Goal: Task Accomplishment & Management: Use online tool/utility

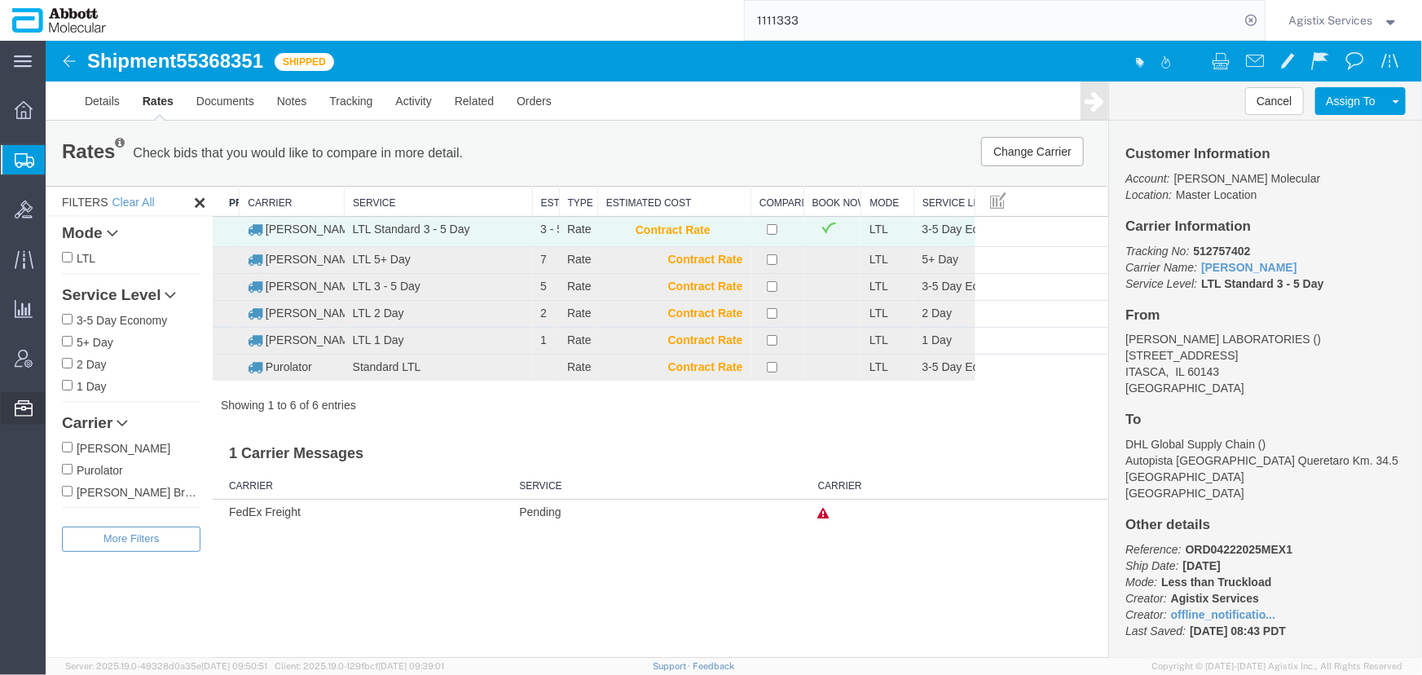
click at [0, 0] on span "Commodity Library" at bounding box center [0, 0] width 0 height 0
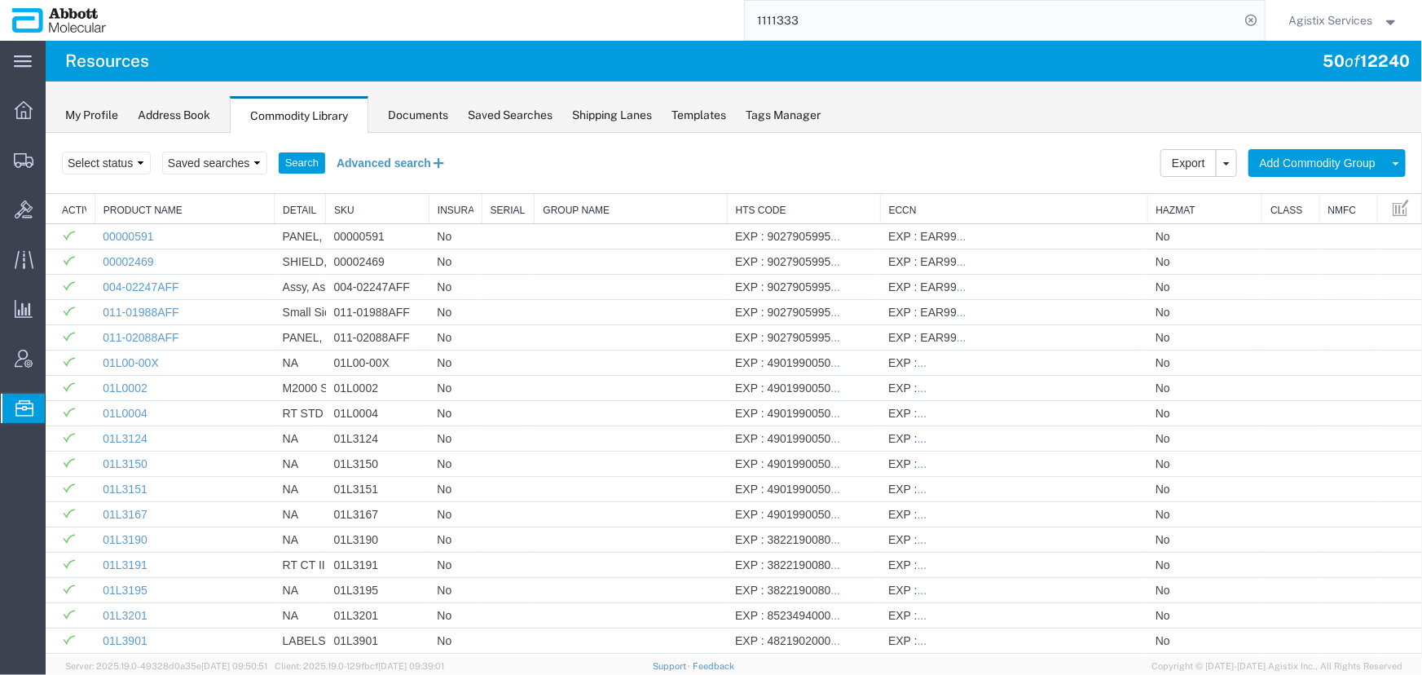
click at [363, 161] on button "Advanced search" at bounding box center [390, 162] width 133 height 28
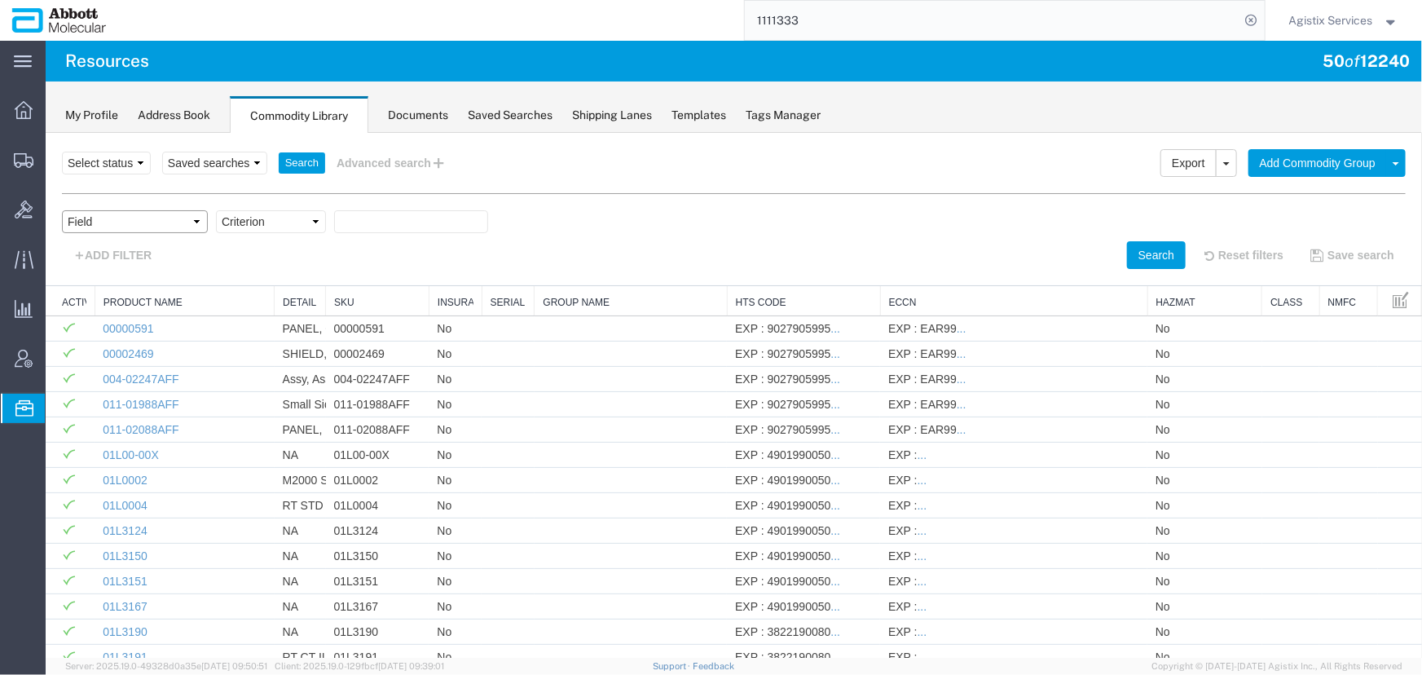
click at [156, 222] on select "Field Class Commodity Category Commodity Group Commodity Quantity Commodity Val…" at bounding box center [134, 220] width 146 height 23
select select "productName"
click at [61, 209] on select "Field Class Commodity Category Commodity Group Commodity Quantity Commodity Val…" at bounding box center [134, 220] width 146 height 23
click at [257, 225] on select "Criterion contains does not contain is is blank is not blank starts with" at bounding box center [270, 220] width 110 height 23
select select "contains"
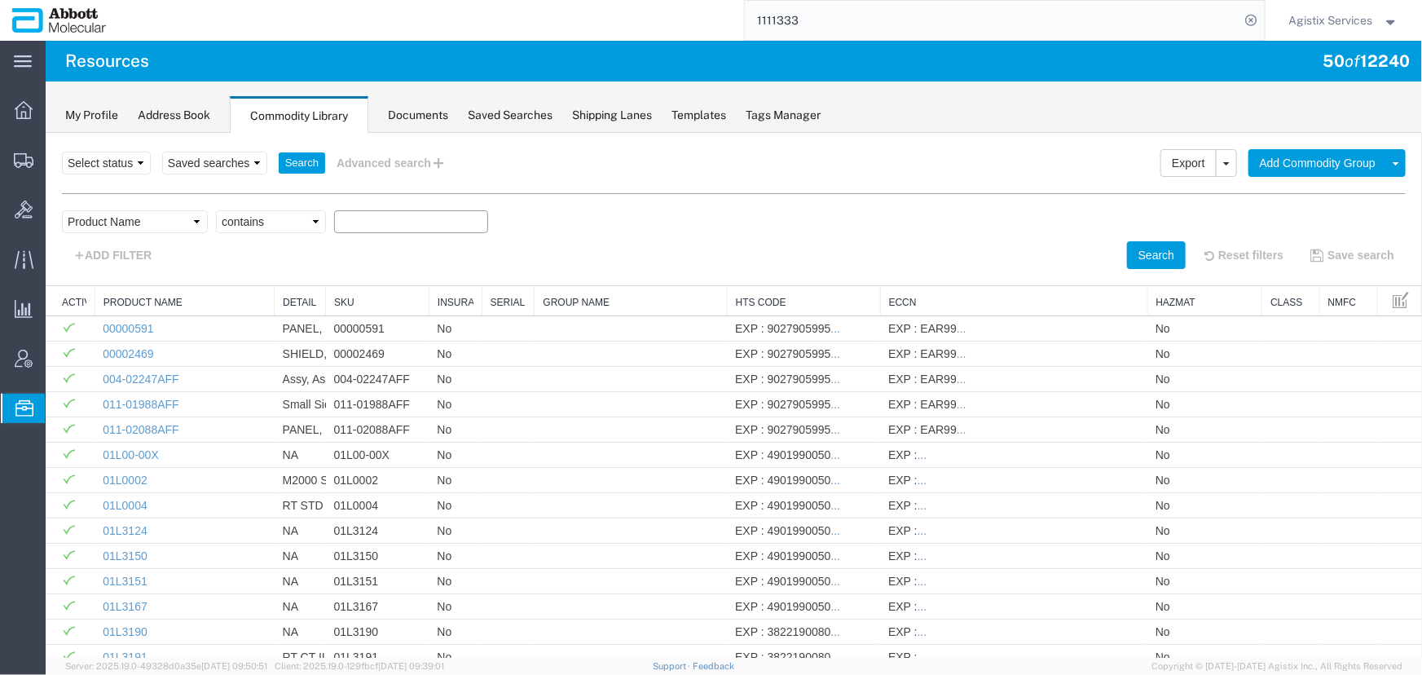
click at [215, 209] on select "Criterion contains does not contain is is blank is not blank starts with" at bounding box center [270, 220] width 110 height 23
type input "09N2001"
click at [1139, 249] on button "Search" at bounding box center [1155, 254] width 59 height 28
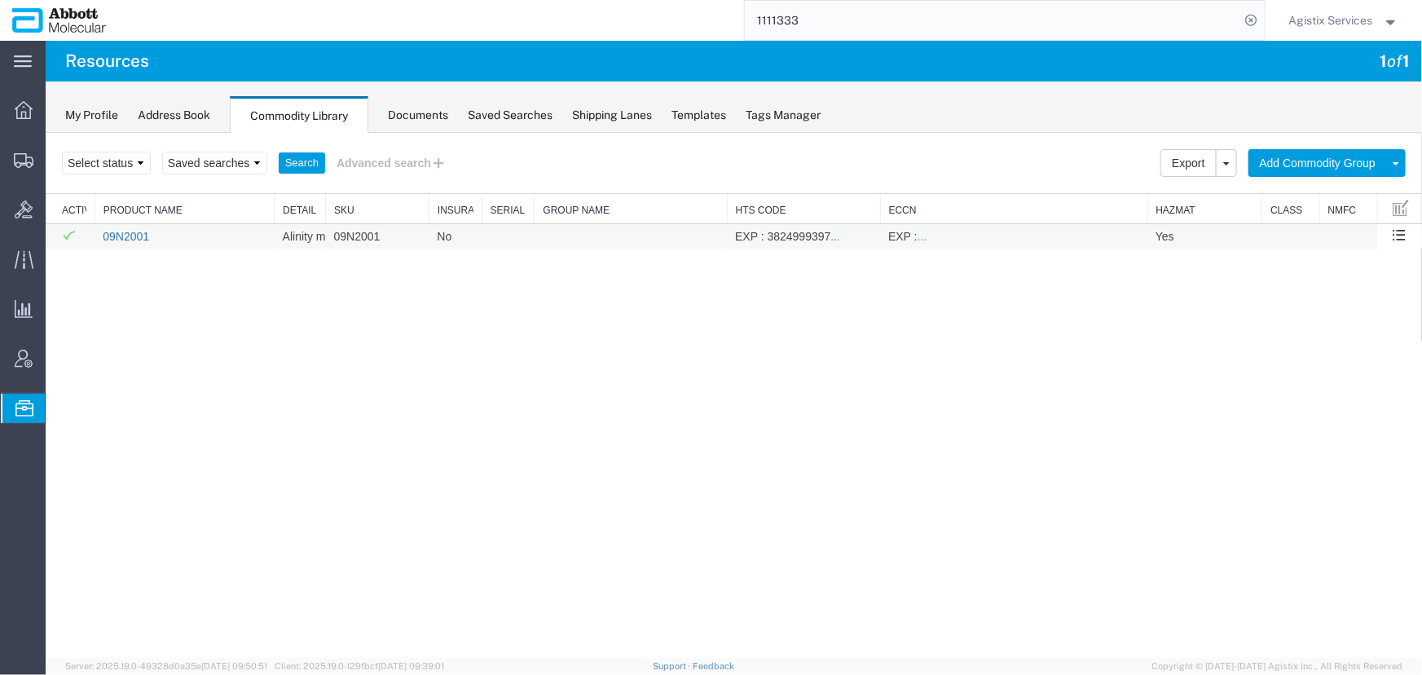
click at [121, 236] on link "09N2001" at bounding box center [125, 235] width 46 height 13
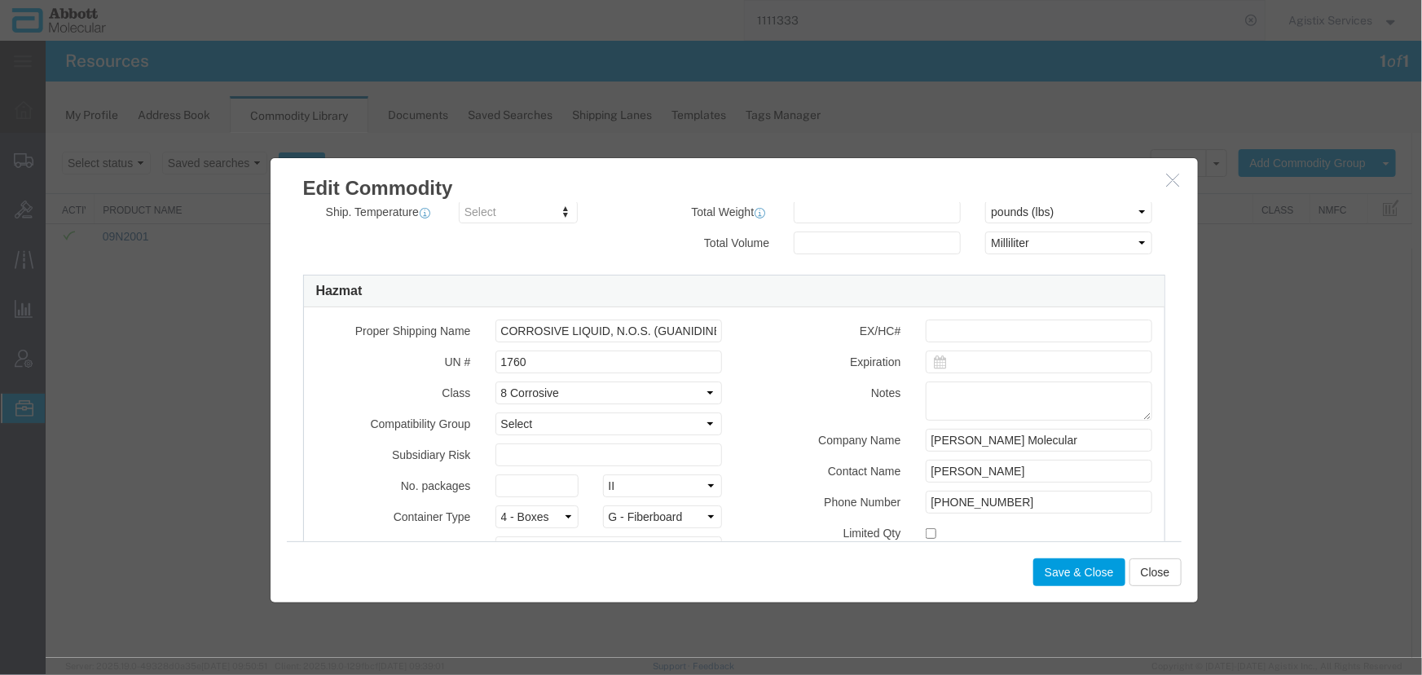
scroll to position [518, 0]
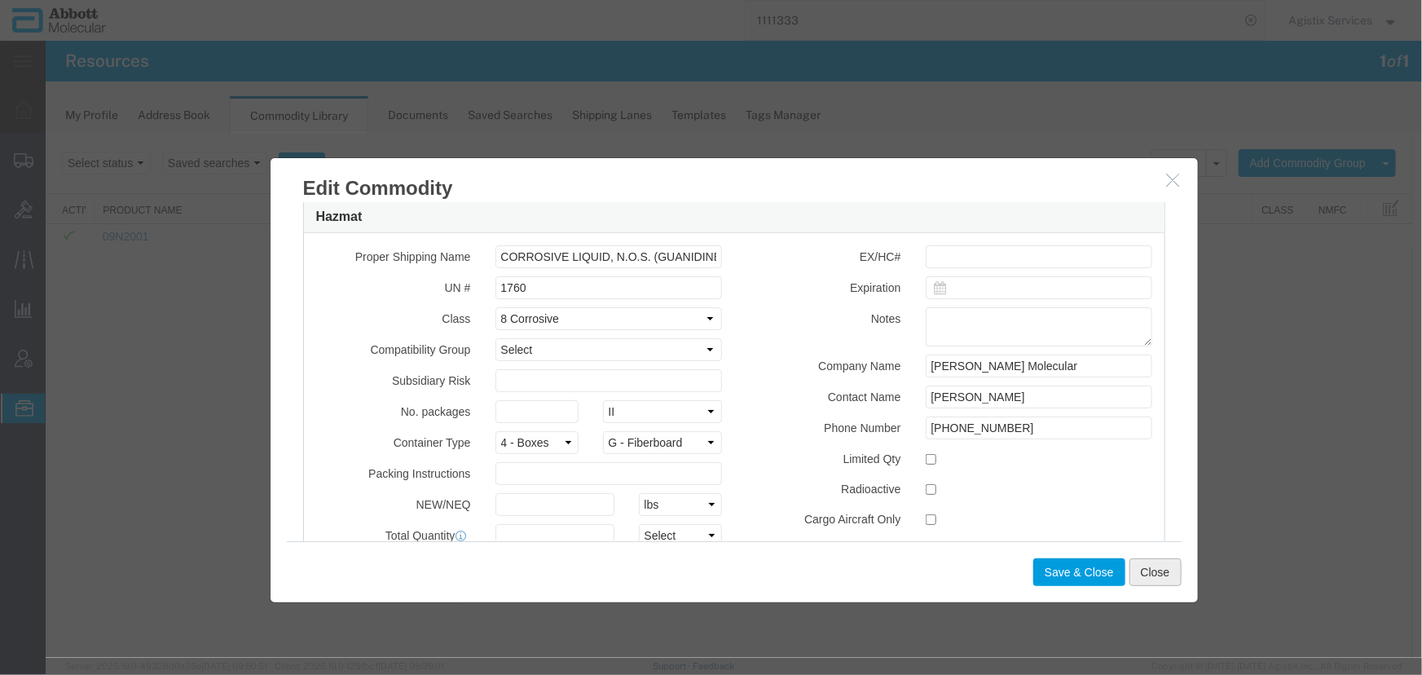
click at [1150, 579] on button "Close" at bounding box center [1155, 571] width 52 height 28
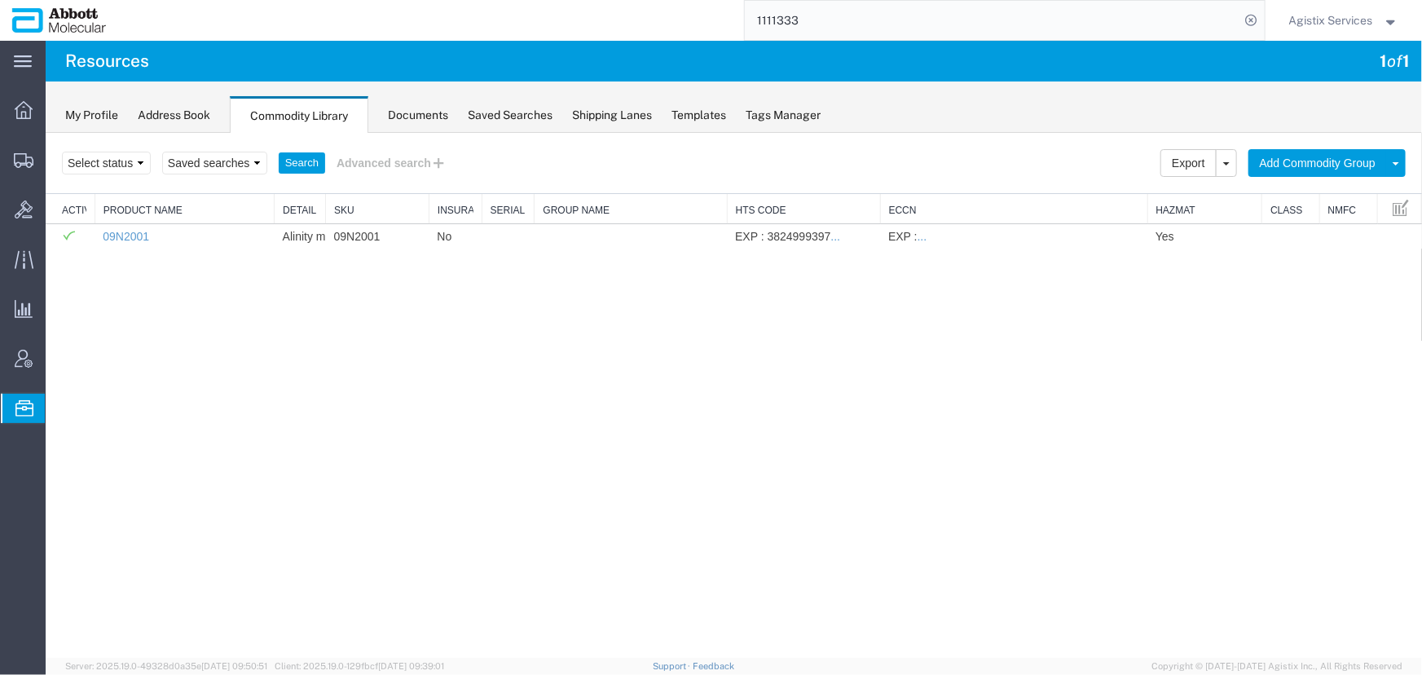
click at [1319, 23] on span "Agistix Services" at bounding box center [1331, 20] width 84 height 18
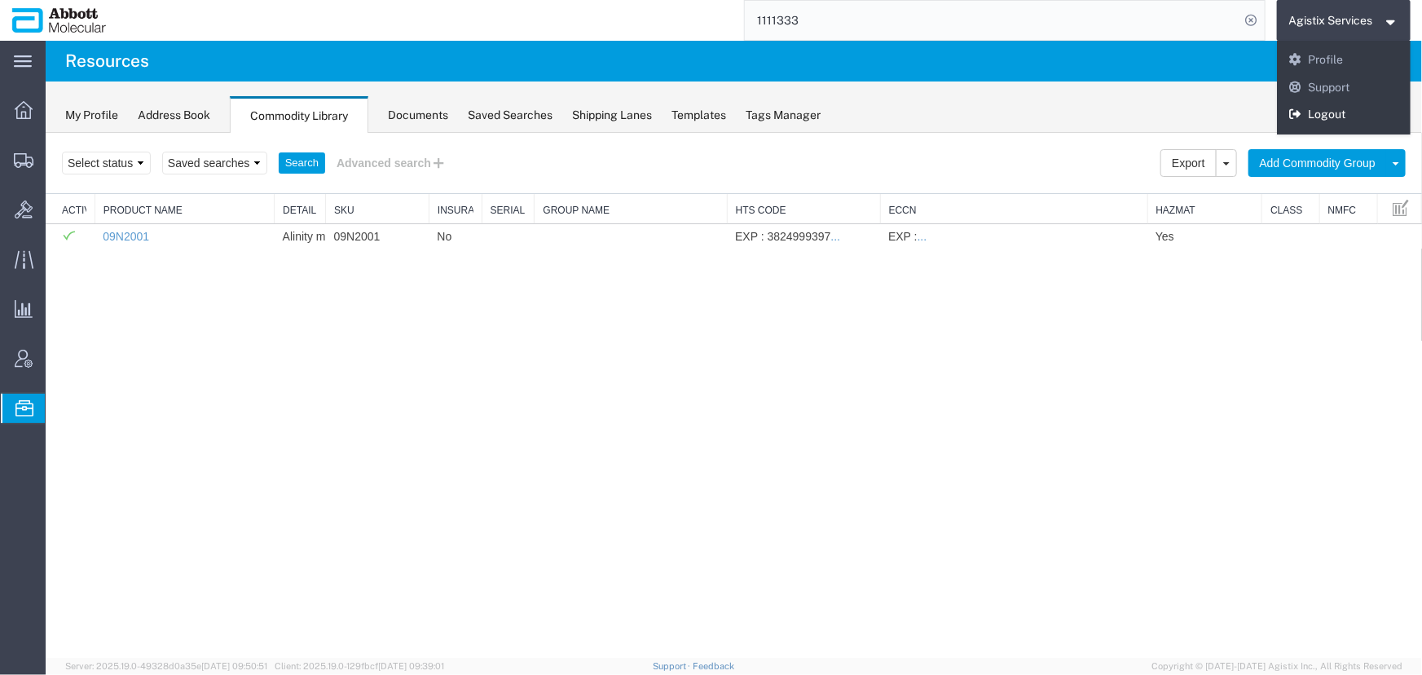
click at [1323, 114] on link "Logout" at bounding box center [1344, 115] width 134 height 28
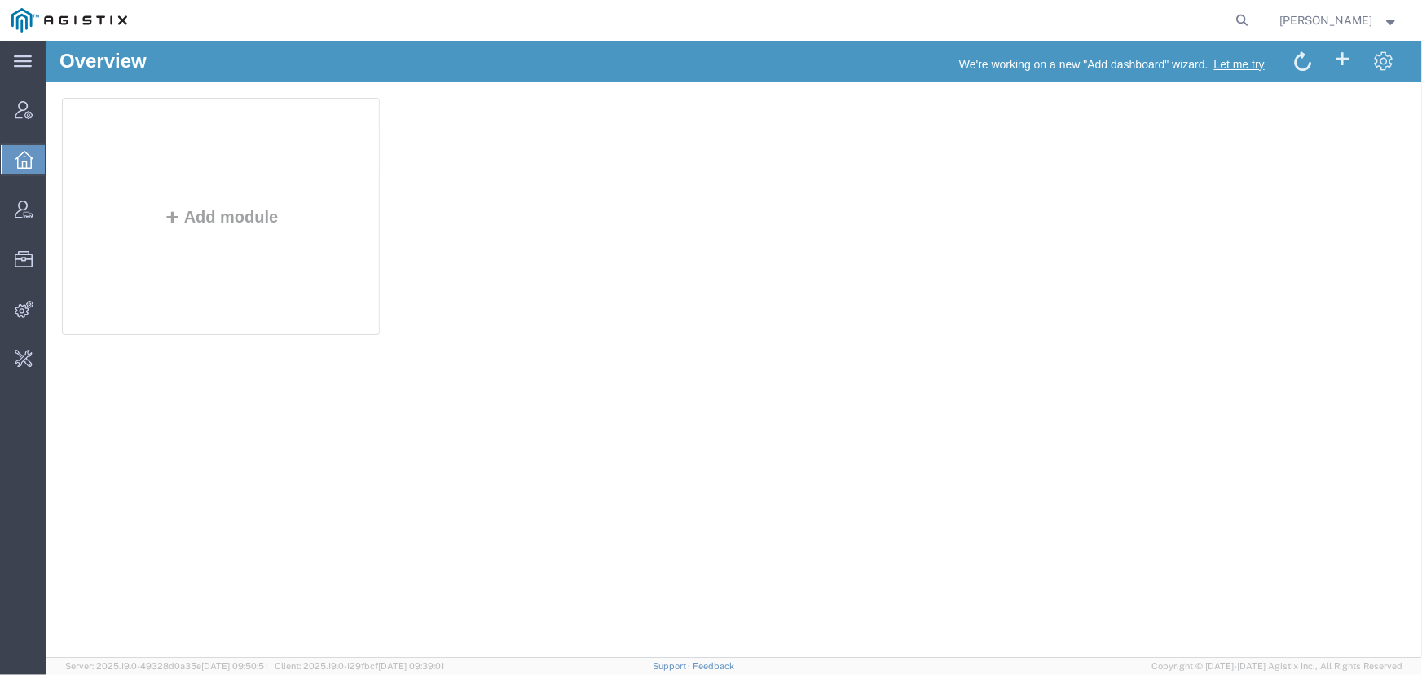
drag, startPoint x: 1239, startPoint y: 21, endPoint x: 1223, endPoint y: 21, distance: 15.5
click at [1239, 21] on icon at bounding box center [1242, 20] width 23 height 23
paste input "0912500FP37"
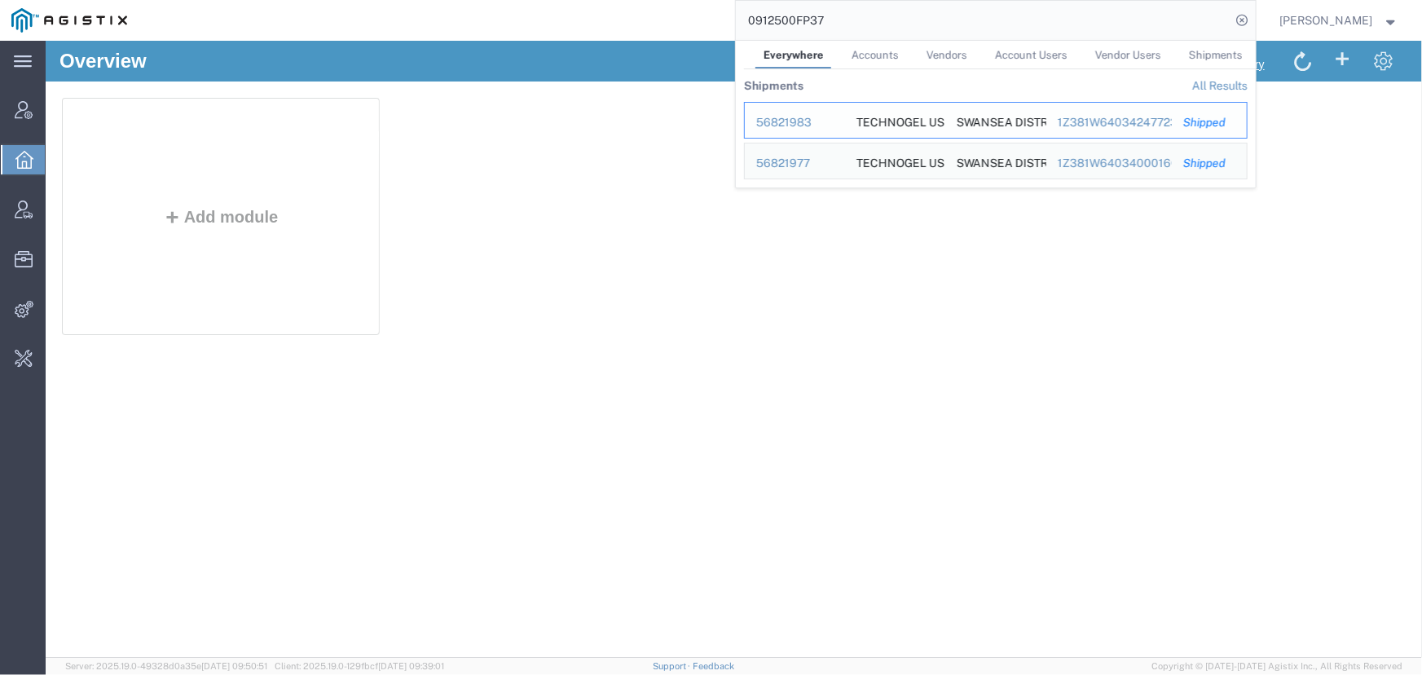
click at [786, 122] on div "56821983" at bounding box center [794, 122] width 77 height 17
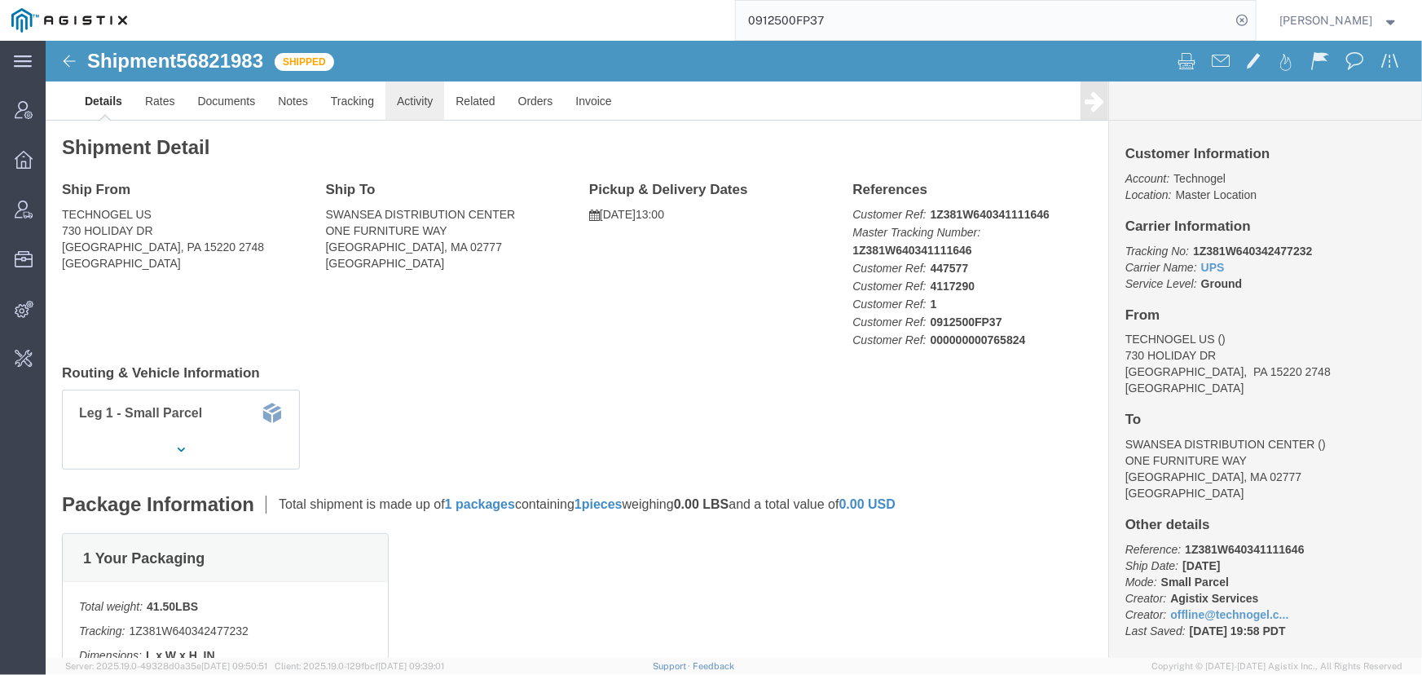
click link "Activity"
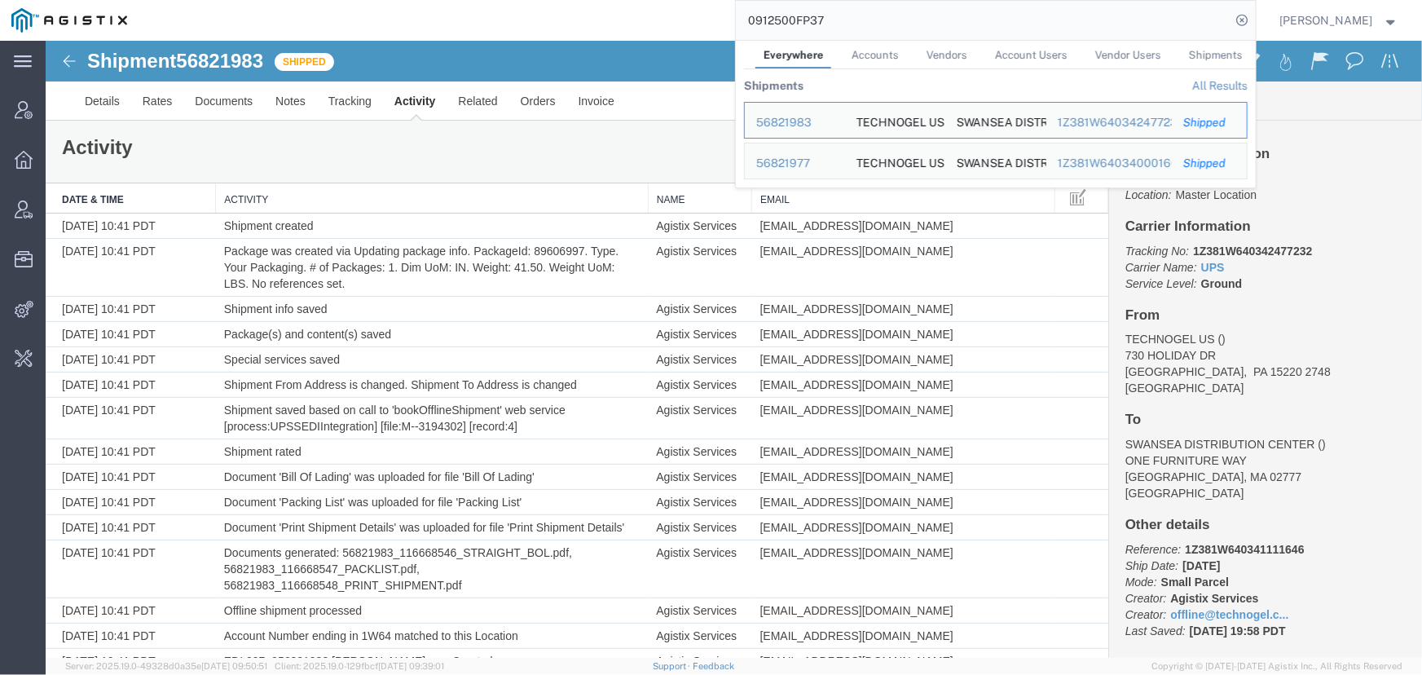
click at [844, 24] on input "0912500FP37" at bounding box center [983, 20] width 495 height 39
click at [782, 167] on div "56821977" at bounding box center [794, 163] width 77 height 17
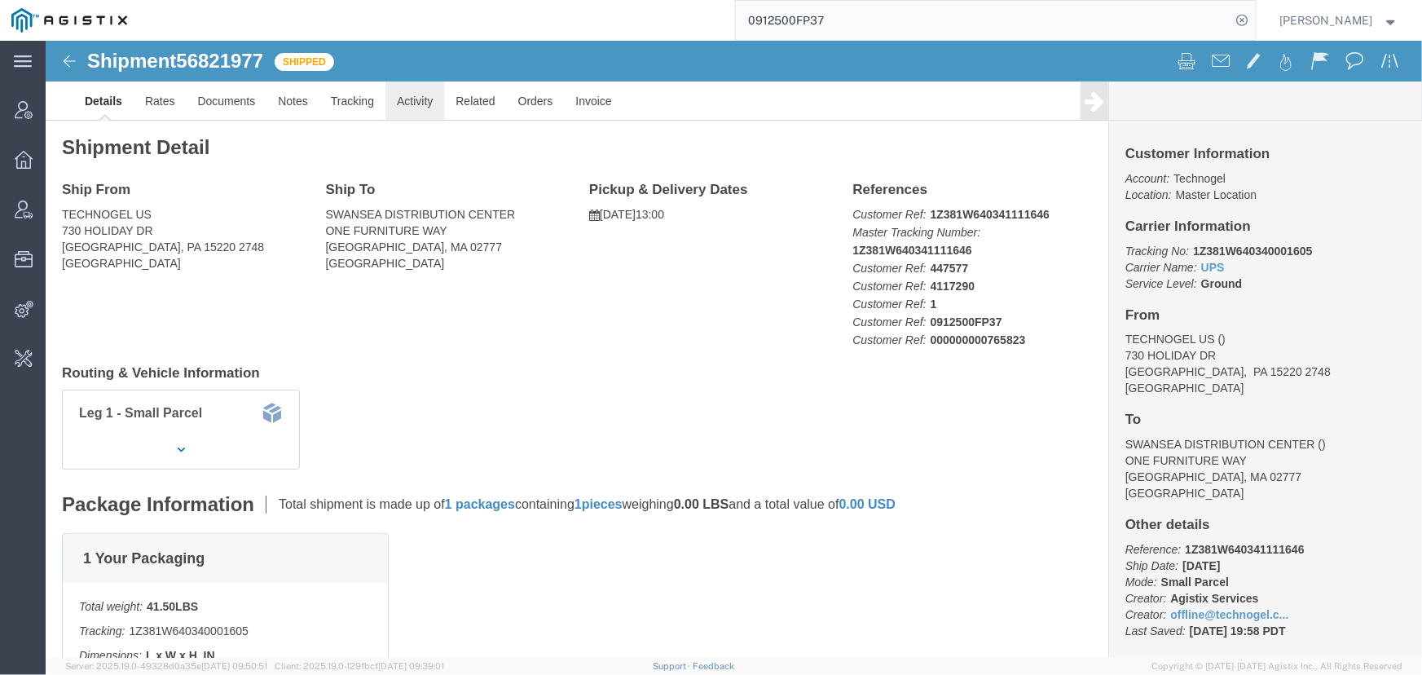
click link "Activity"
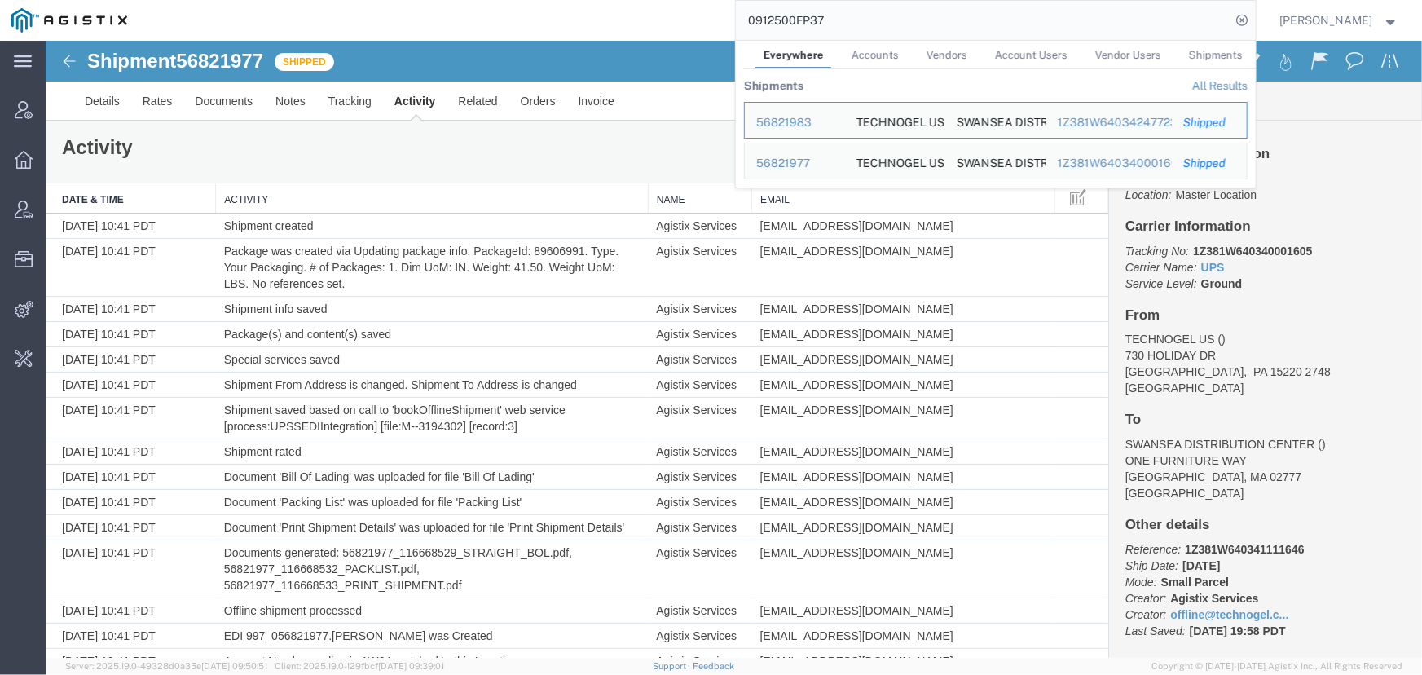
drag, startPoint x: 871, startPoint y: 29, endPoint x: 549, endPoint y: 16, distance: 322.1
click at [549, 16] on div "0912500FP37 Everywhere Accounts Vendors Account Users Vendor Users Shipments Sh…" at bounding box center [697, 20] width 1117 height 41
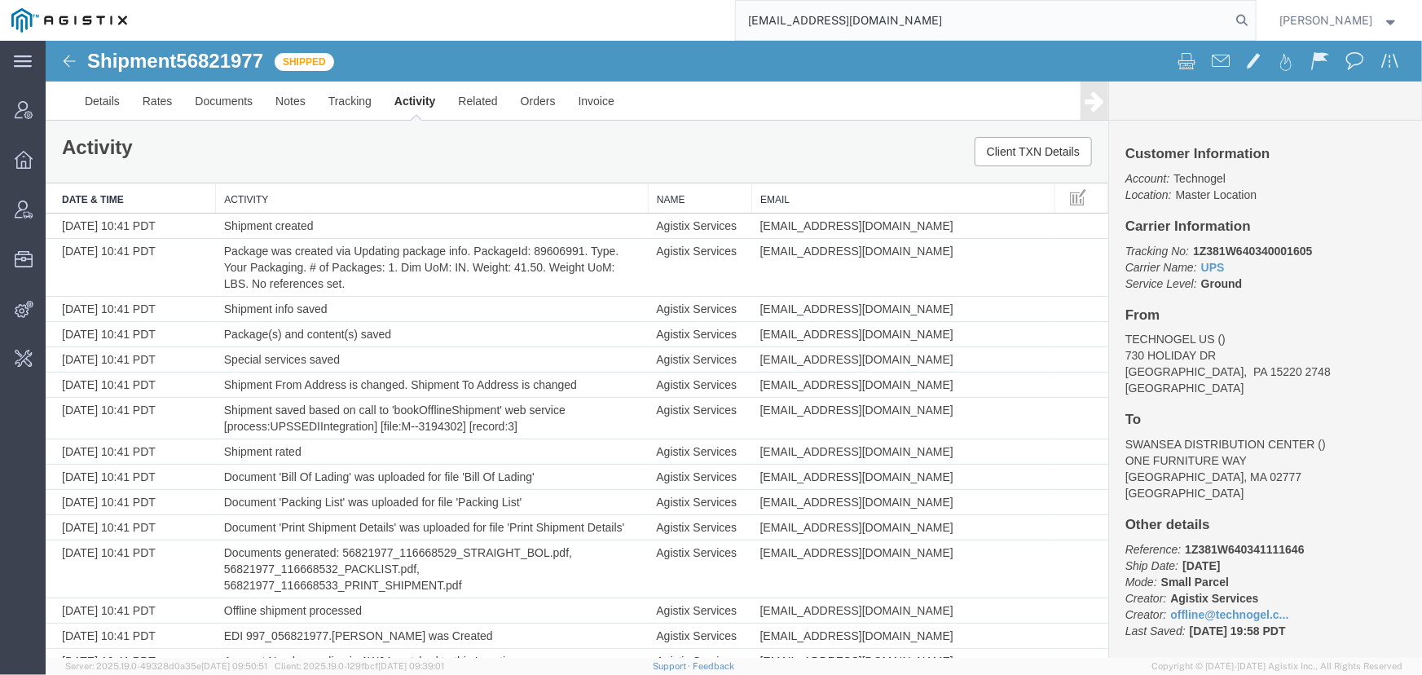
type input "offline@technogel.com"
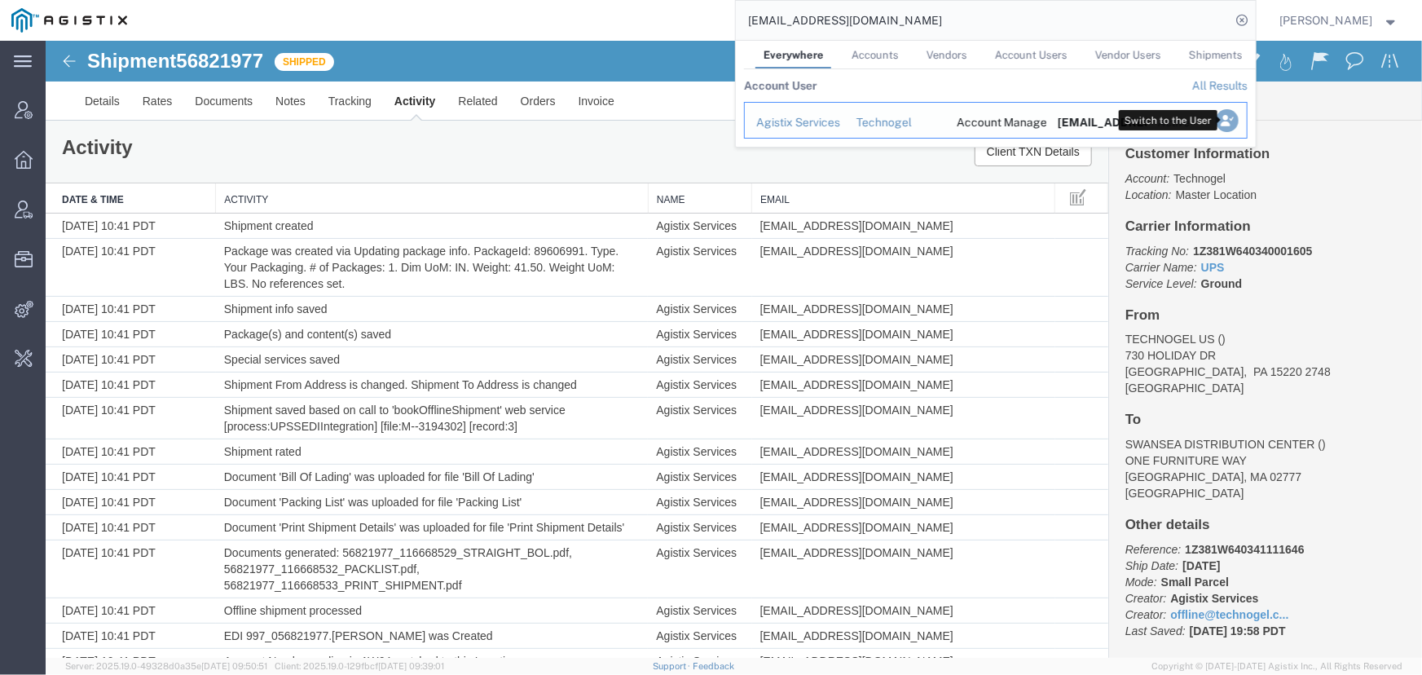
click at [1223, 111] on icon "Search Results" at bounding box center [1226, 120] width 23 height 23
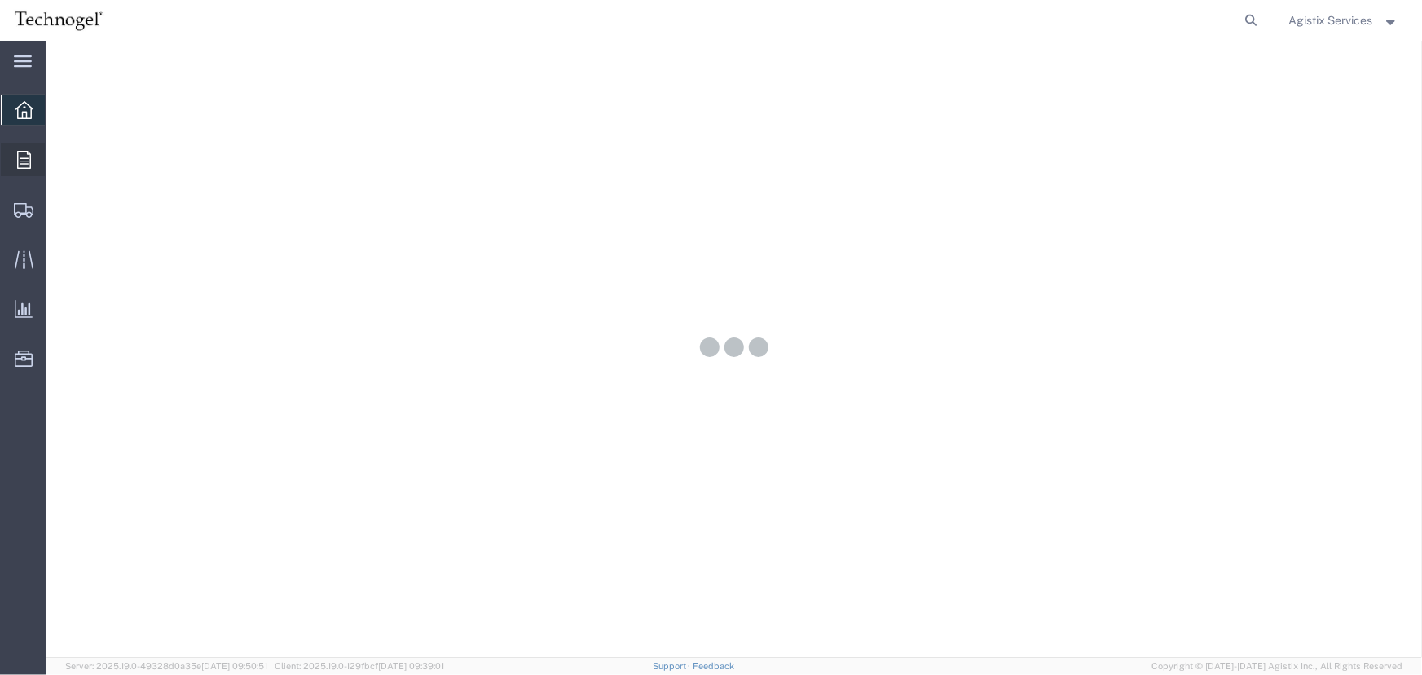
click at [20, 161] on icon at bounding box center [24, 160] width 14 height 18
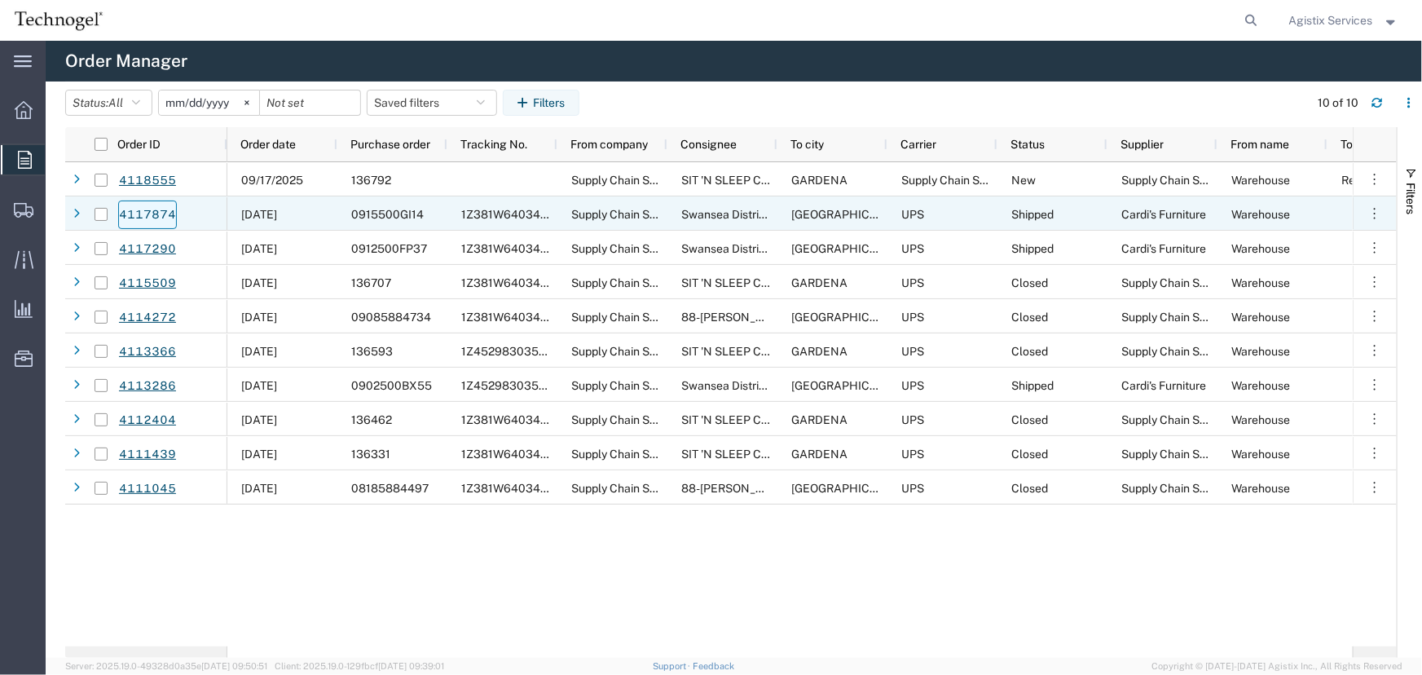
click at [148, 217] on link "4117874" at bounding box center [147, 214] width 59 height 29
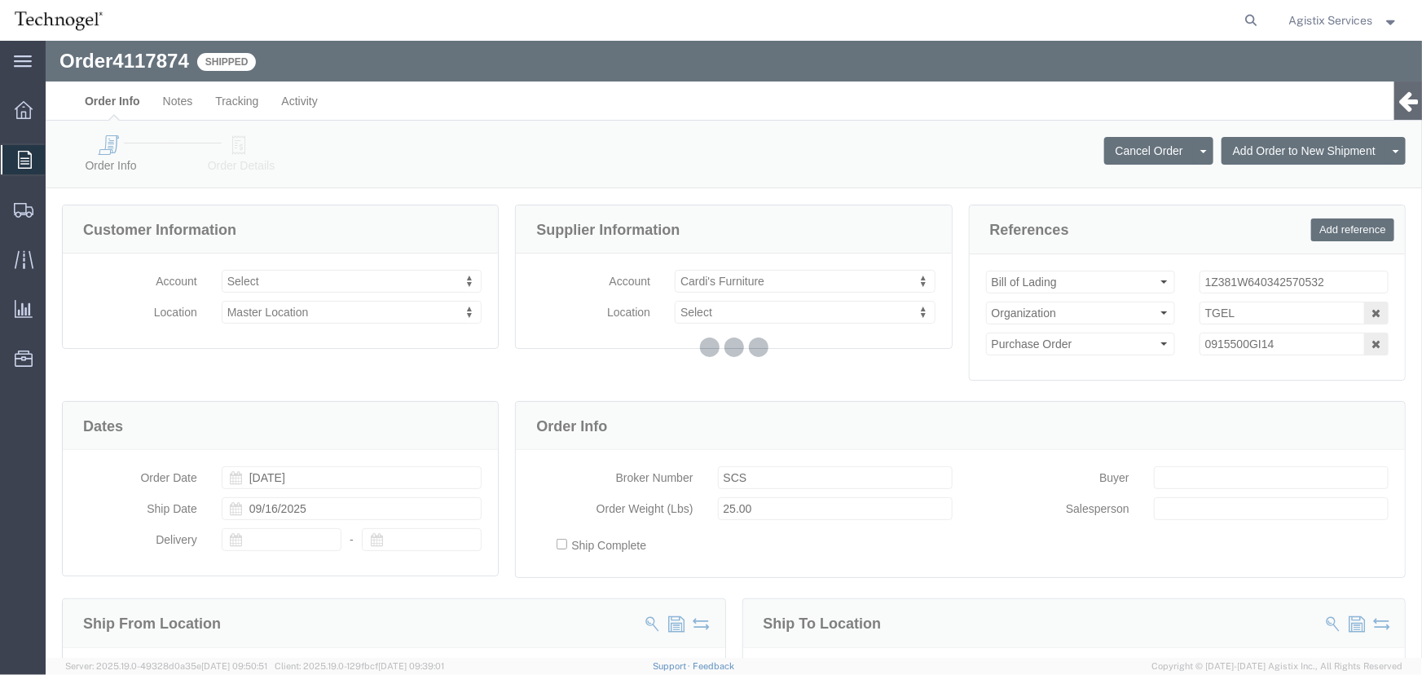
select select
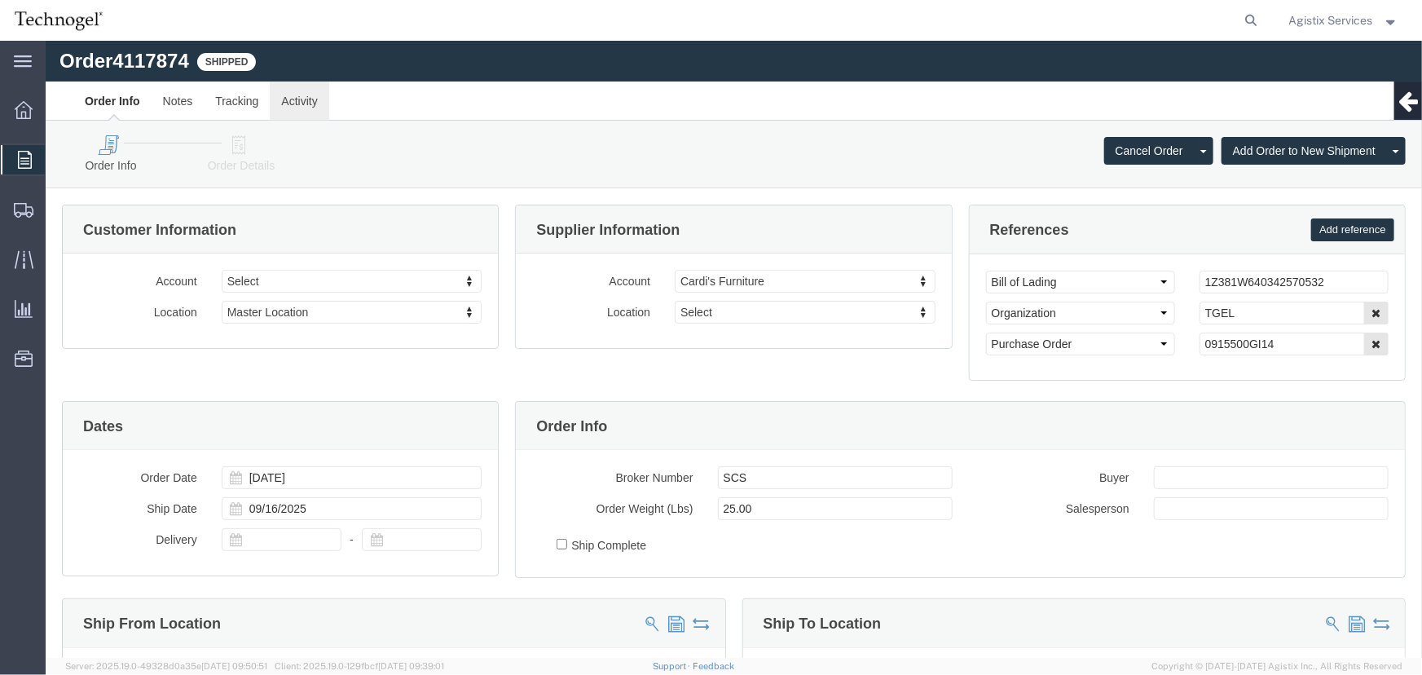
click link "Activity"
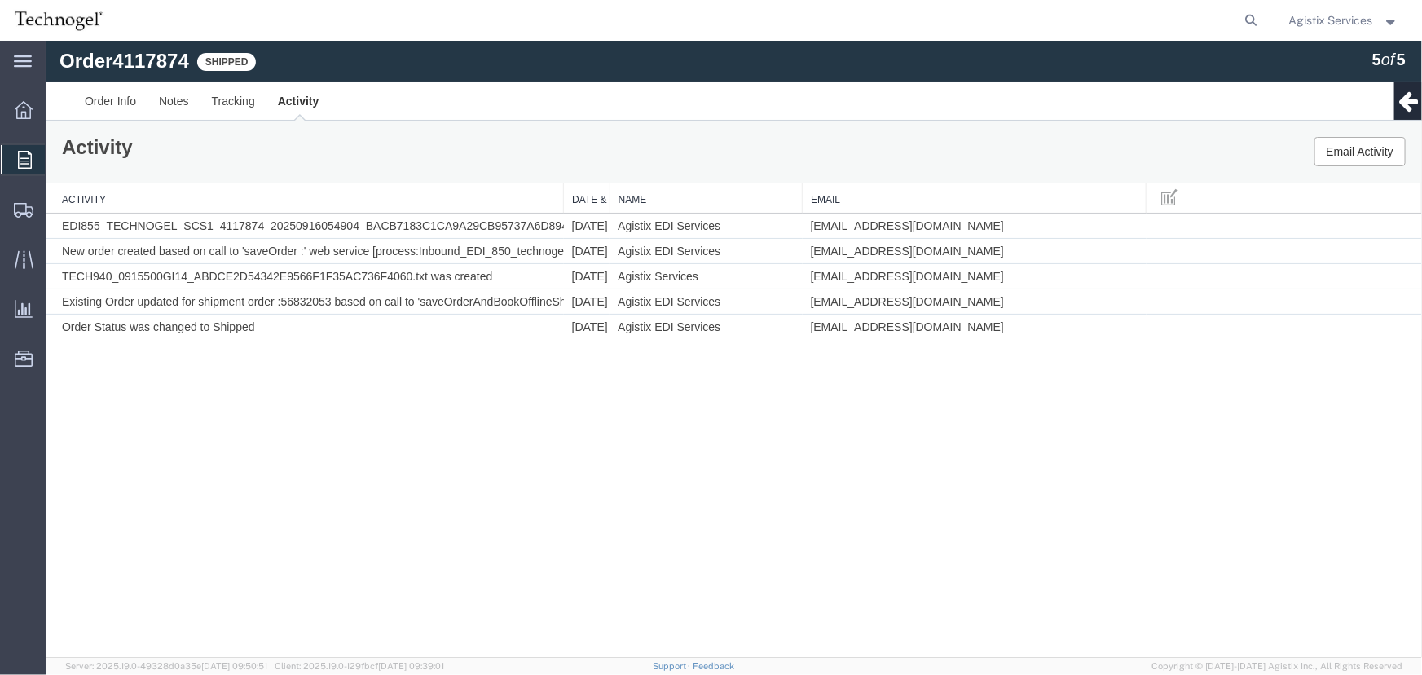
drag, startPoint x: 495, startPoint y: 195, endPoint x: 563, endPoint y: 195, distance: 68.5
click at [563, 195] on div "Activity Date & Time Name Email EDI855_TECHNOGEL_SCS1_4117874_20250916054904_BA…" at bounding box center [733, 261] width 1376 height 156
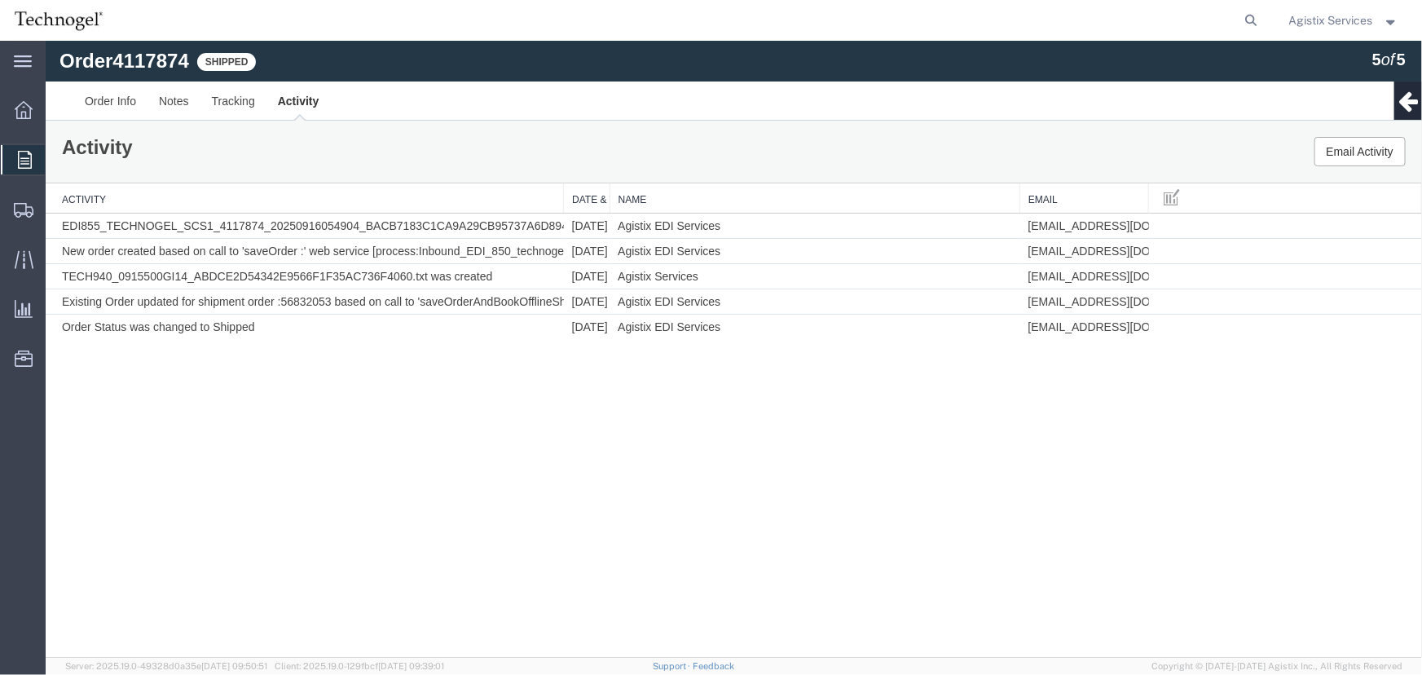
drag, startPoint x: 803, startPoint y: 200, endPoint x: 1018, endPoint y: 198, distance: 215.1
click at [1018, 198] on div "Activity Date & Time Name Email EDI855_TECHNOGEL_SCS1_4117874_20250916054904_BA…" at bounding box center [733, 261] width 1376 height 156
drag, startPoint x: 1146, startPoint y: 203, endPoint x: 1332, endPoint y: 197, distance: 185.9
click at [1332, 197] on div "Activity Date & Time Name Email EDI855_TECHNOGEL_SCS1_4117874_20250916054904_BA…" at bounding box center [733, 261] width 1376 height 156
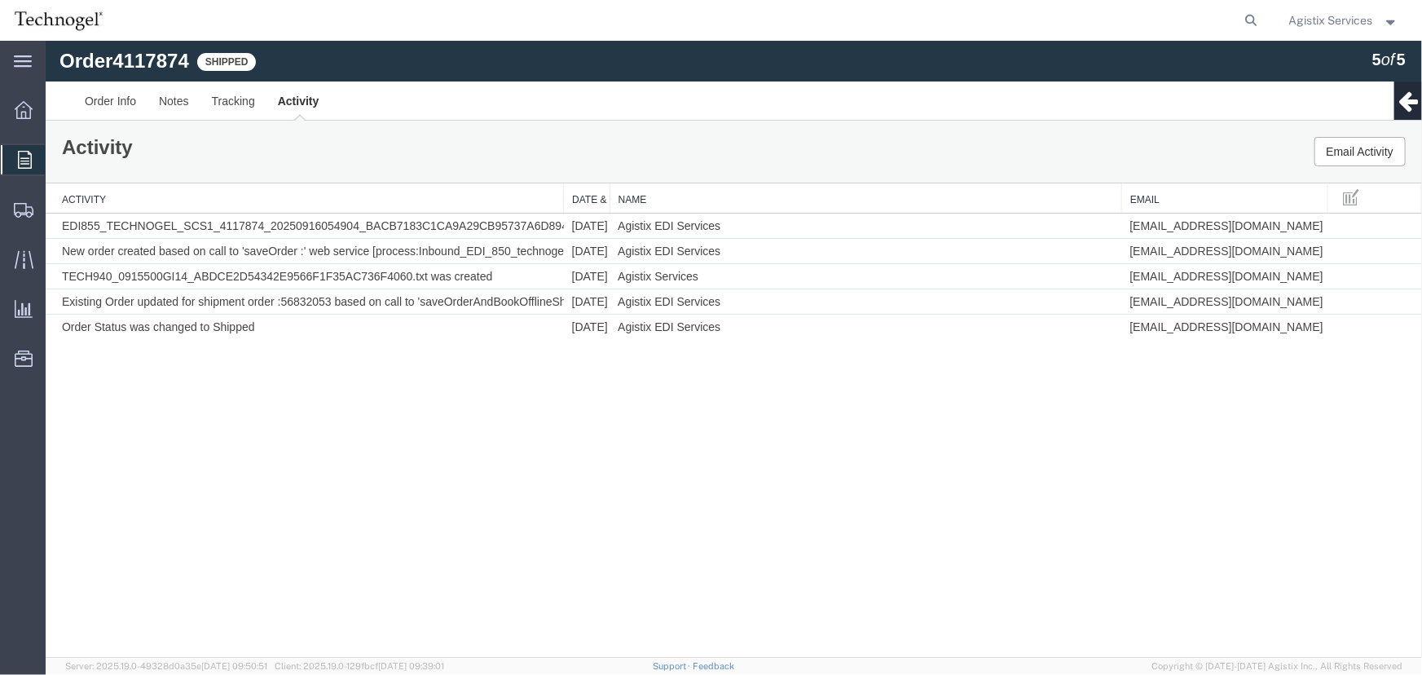
drag, startPoint x: 1020, startPoint y: 196, endPoint x: 1123, endPoint y: 192, distance: 102.7
click at [1123, 192] on div "Activity Date & Time Name Email EDI855_TECHNOGEL_SCS1_4117874_20250916054904_BA…" at bounding box center [733, 261] width 1376 height 156
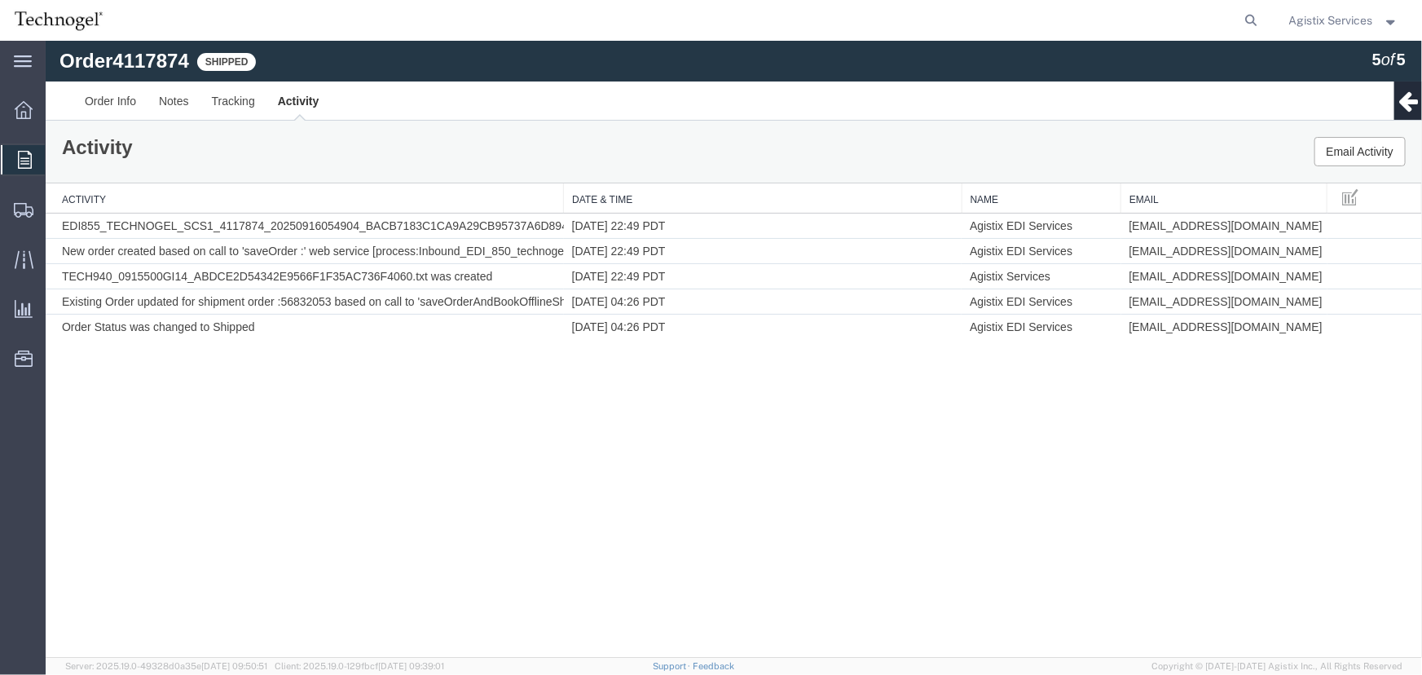
drag, startPoint x: 608, startPoint y: 199, endPoint x: 961, endPoint y: 191, distance: 353.0
click at [961, 191] on div "Activity Date & Time Name Email EDI855_TECHNOGEL_SCS1_4117874_20250916054904_BA…" at bounding box center [733, 261] width 1376 height 156
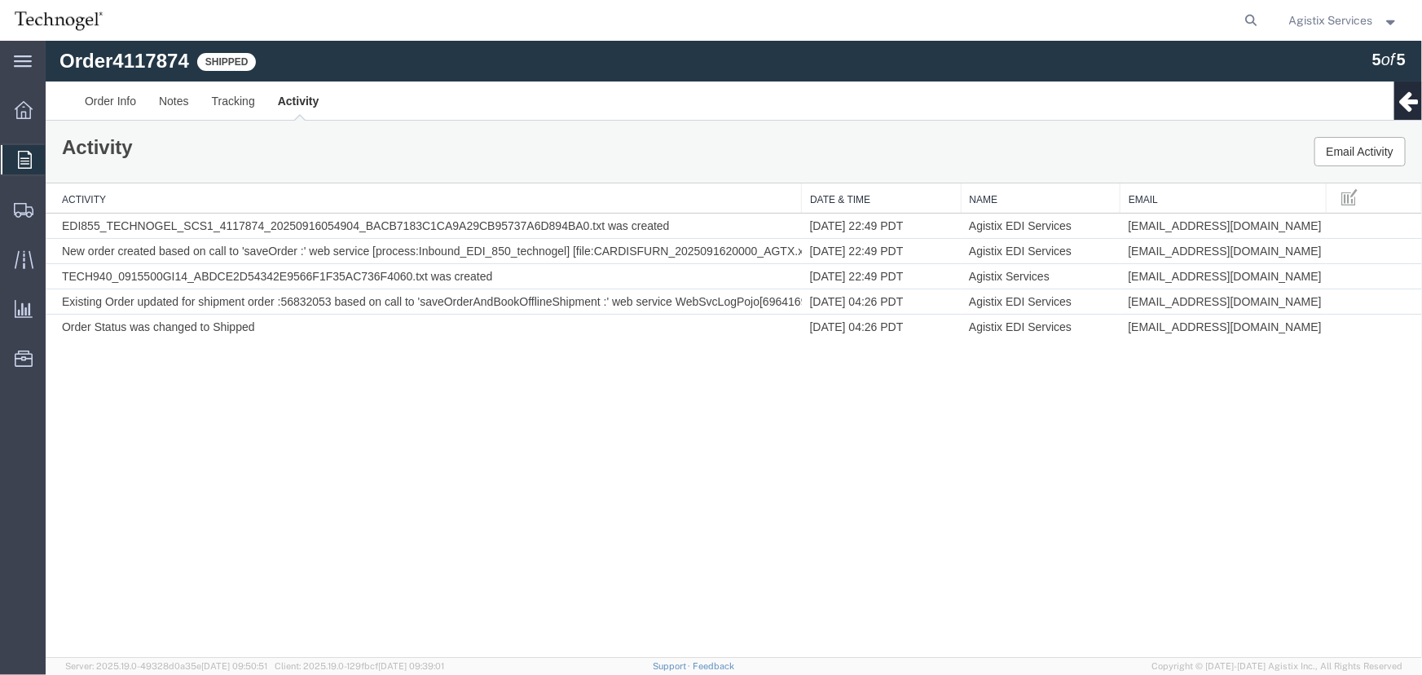
drag, startPoint x: 560, startPoint y: 200, endPoint x: 799, endPoint y: 197, distance: 238.8
click at [799, 197] on div "Activity Date & Time Name Email EDI855_TECHNOGEL_SCS1_4117874_20250916054904_BA…" at bounding box center [733, 261] width 1376 height 156
click at [1342, 20] on span "Agistix Services" at bounding box center [1331, 20] width 84 height 18
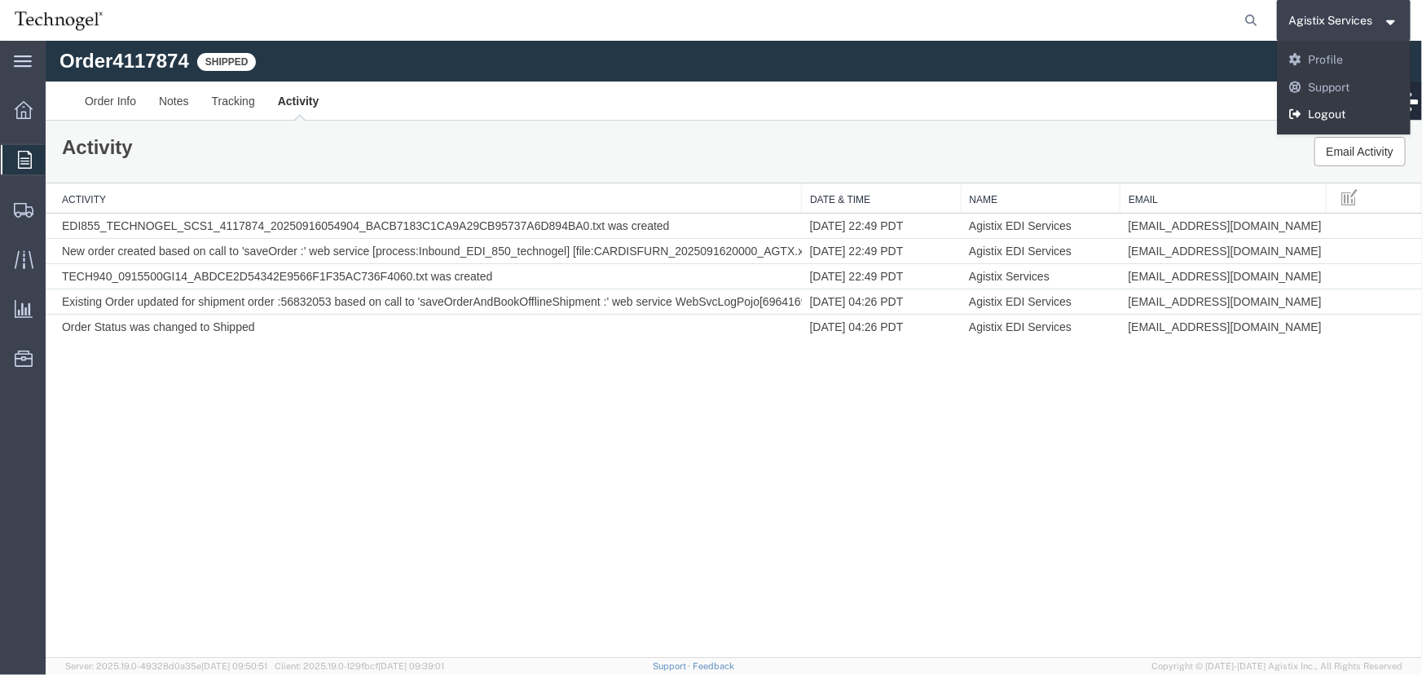
click at [1320, 108] on link "Logout" at bounding box center [1344, 115] width 134 height 28
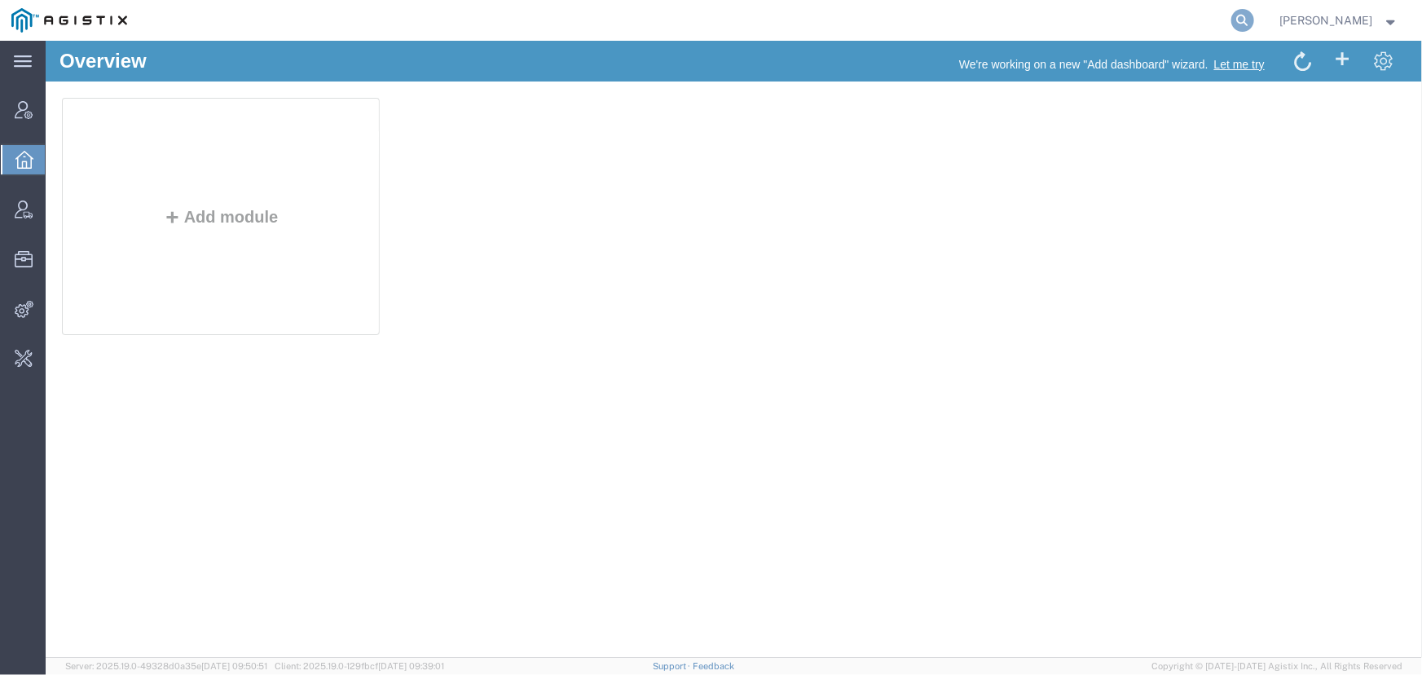
click at [1241, 17] on icon at bounding box center [1242, 20] width 23 height 23
type input "offline@pgw.com"
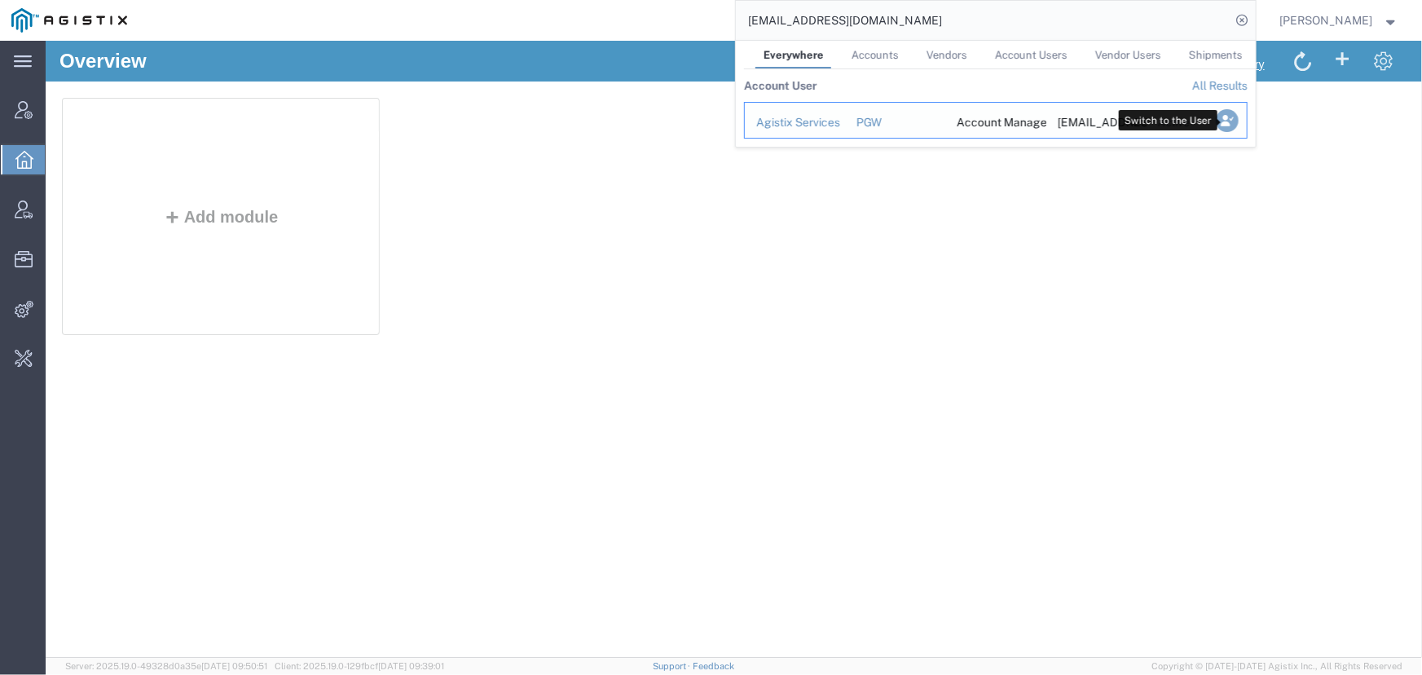
click at [1226, 122] on icon "Search Results" at bounding box center [1226, 120] width 23 height 23
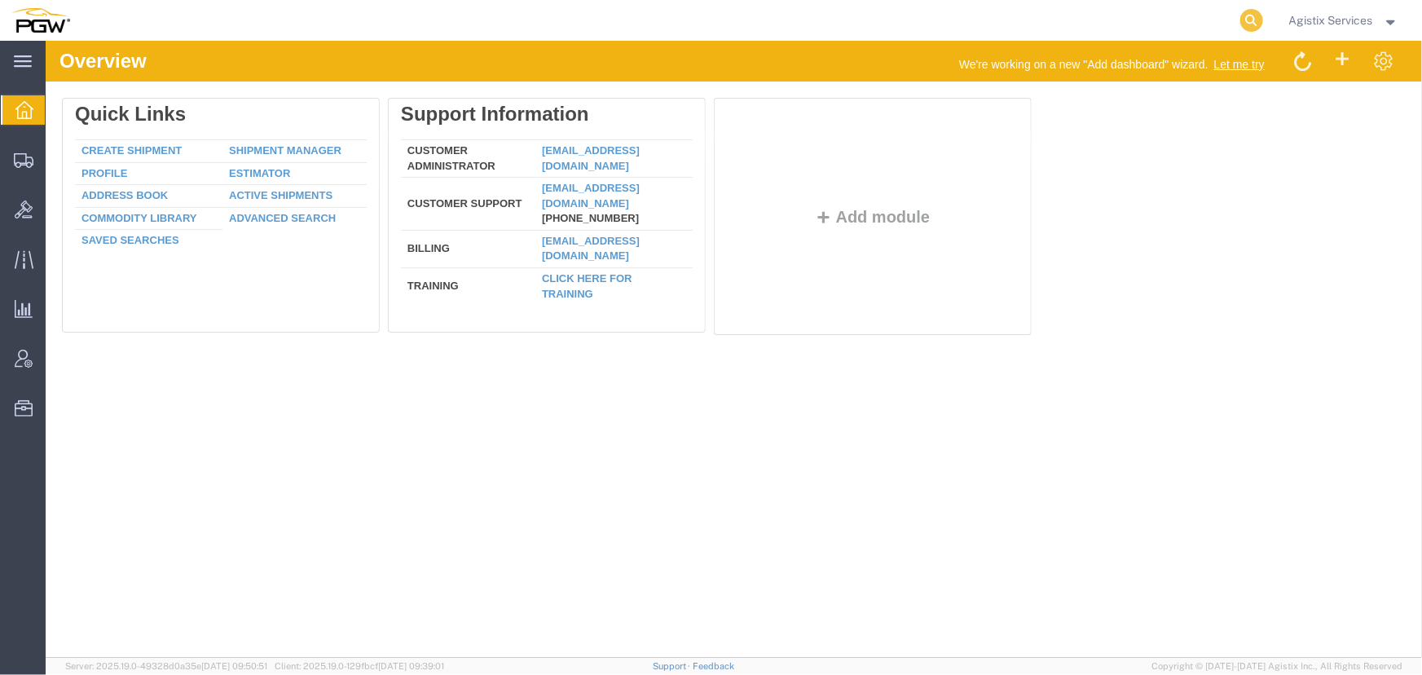
click at [1242, 24] on icon at bounding box center [1251, 20] width 23 height 23
type input "956117246"
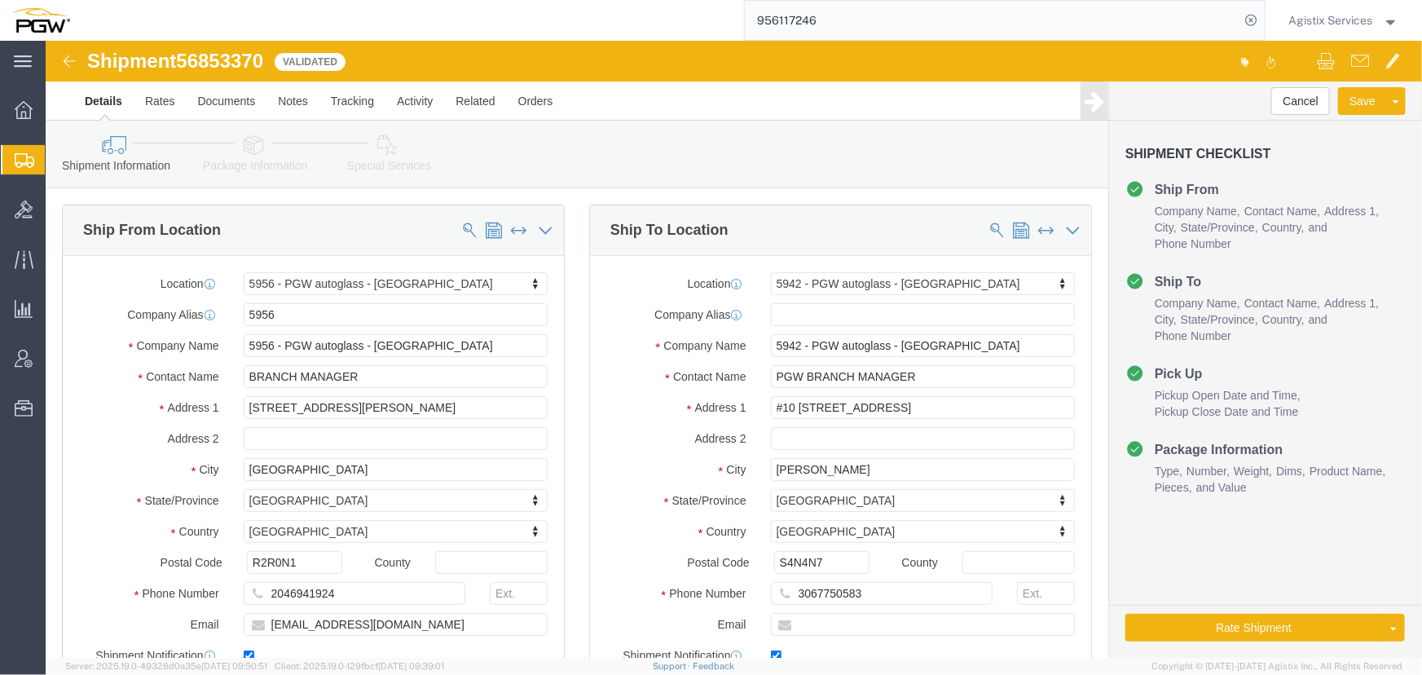
select select "28529"
select select "28521"
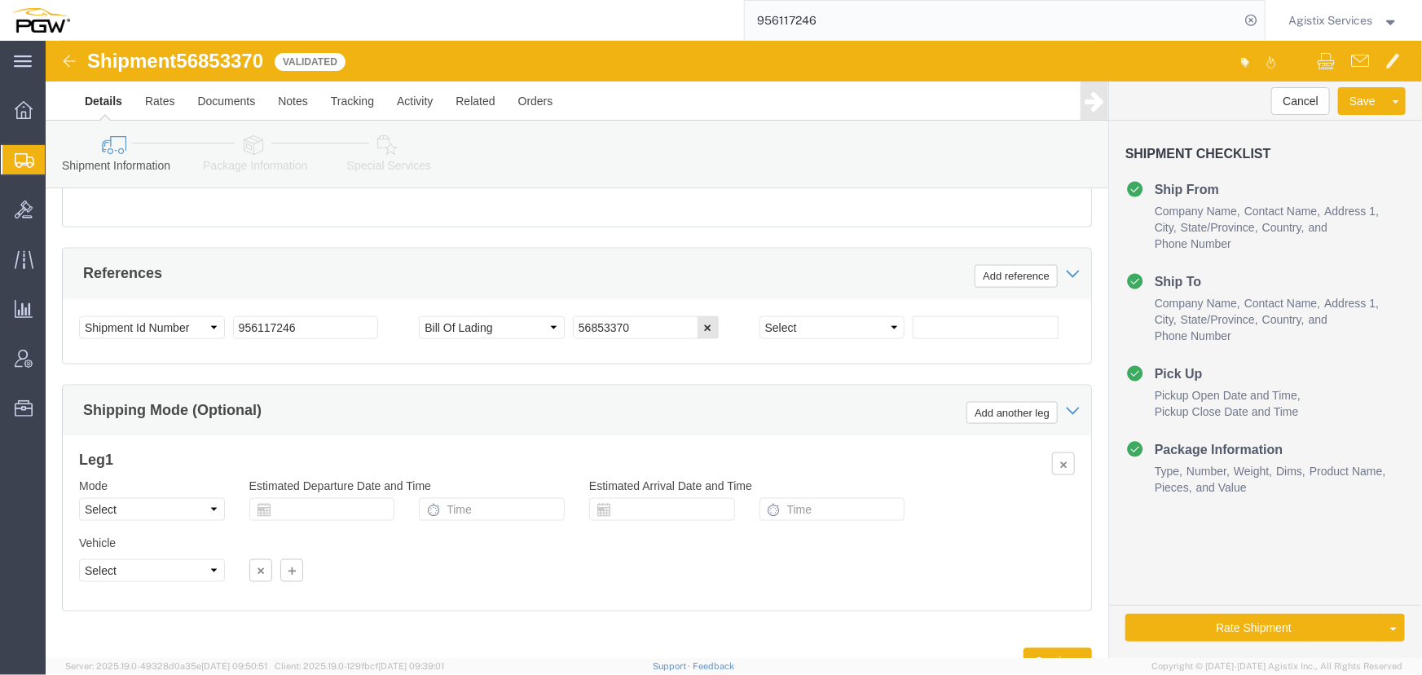
scroll to position [1038, 0]
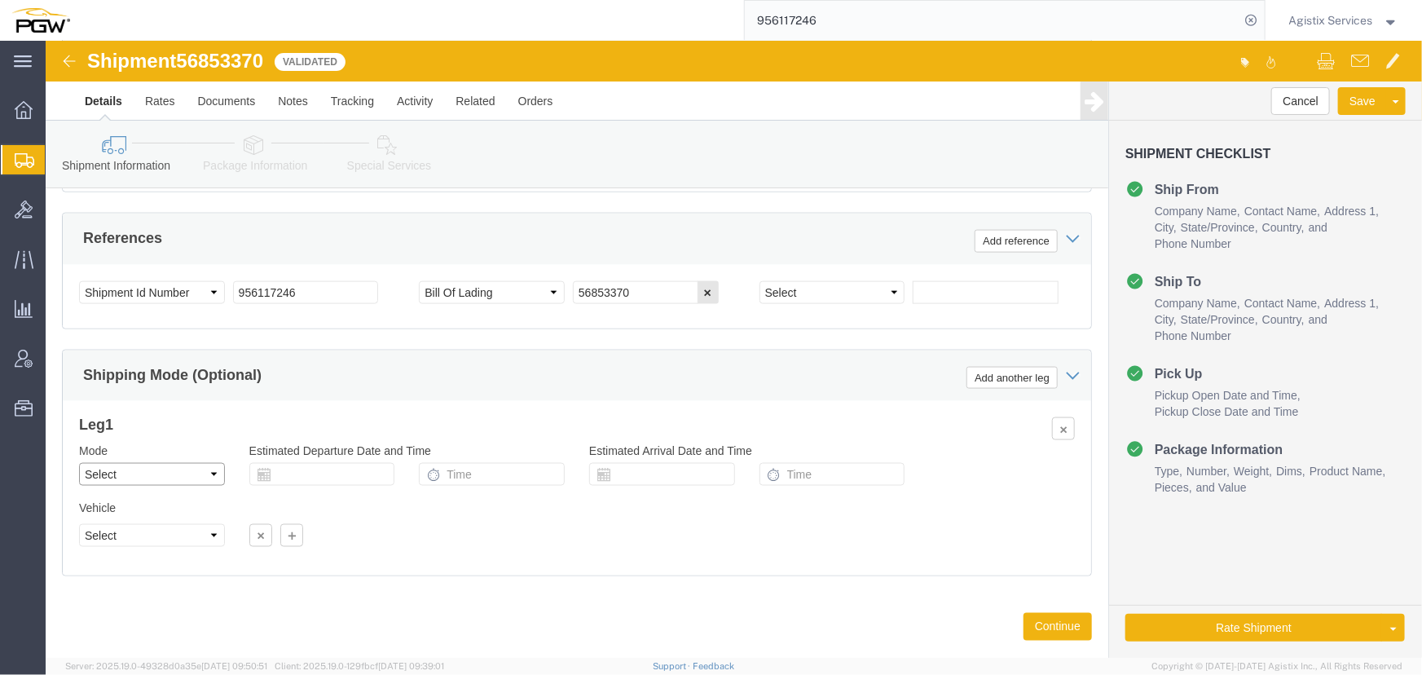
click select "Select Air Less than Truckload Multi-Leg Ocean Freight Rail Small Parcel Truckl…"
select select "LTL"
click select "Select Air Less than Truckload Multi-Leg Ocean Freight Rail Small Parcel Truckl…"
click button "Rate Shipment"
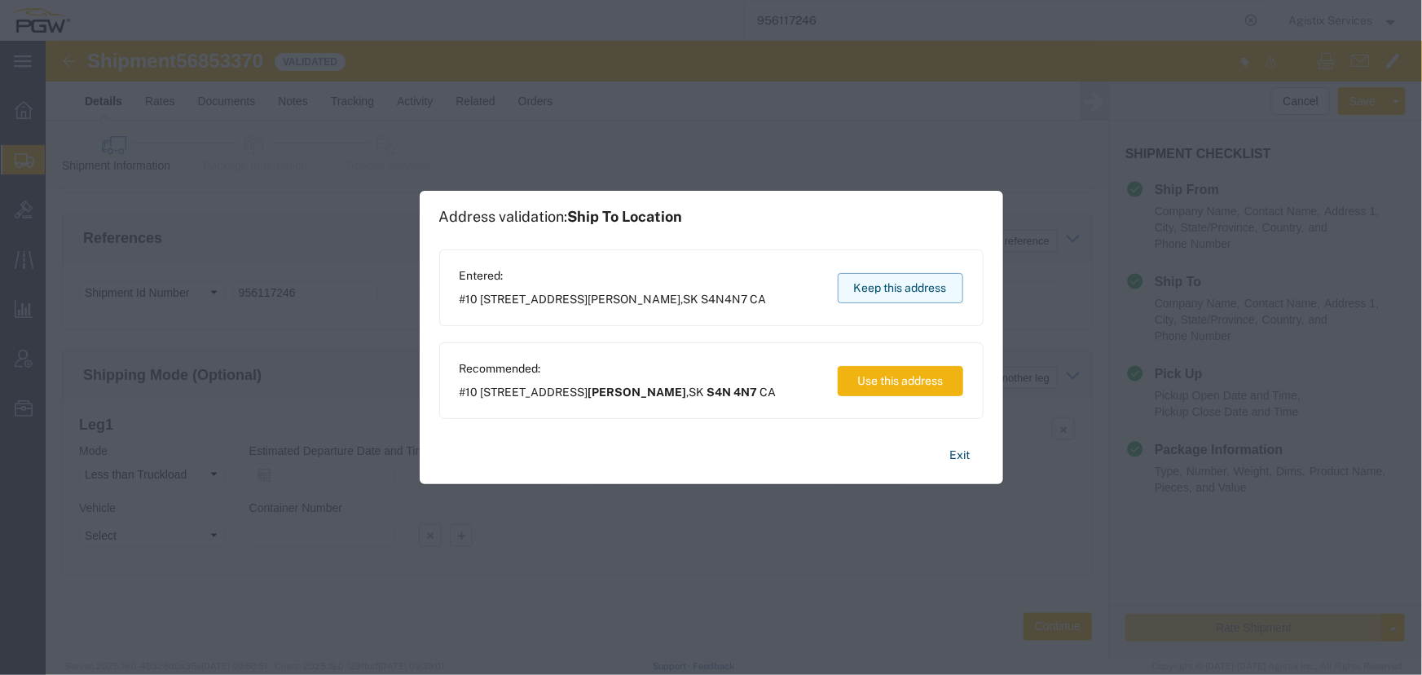
click at [845, 293] on button "Keep this address" at bounding box center [900, 288] width 125 height 30
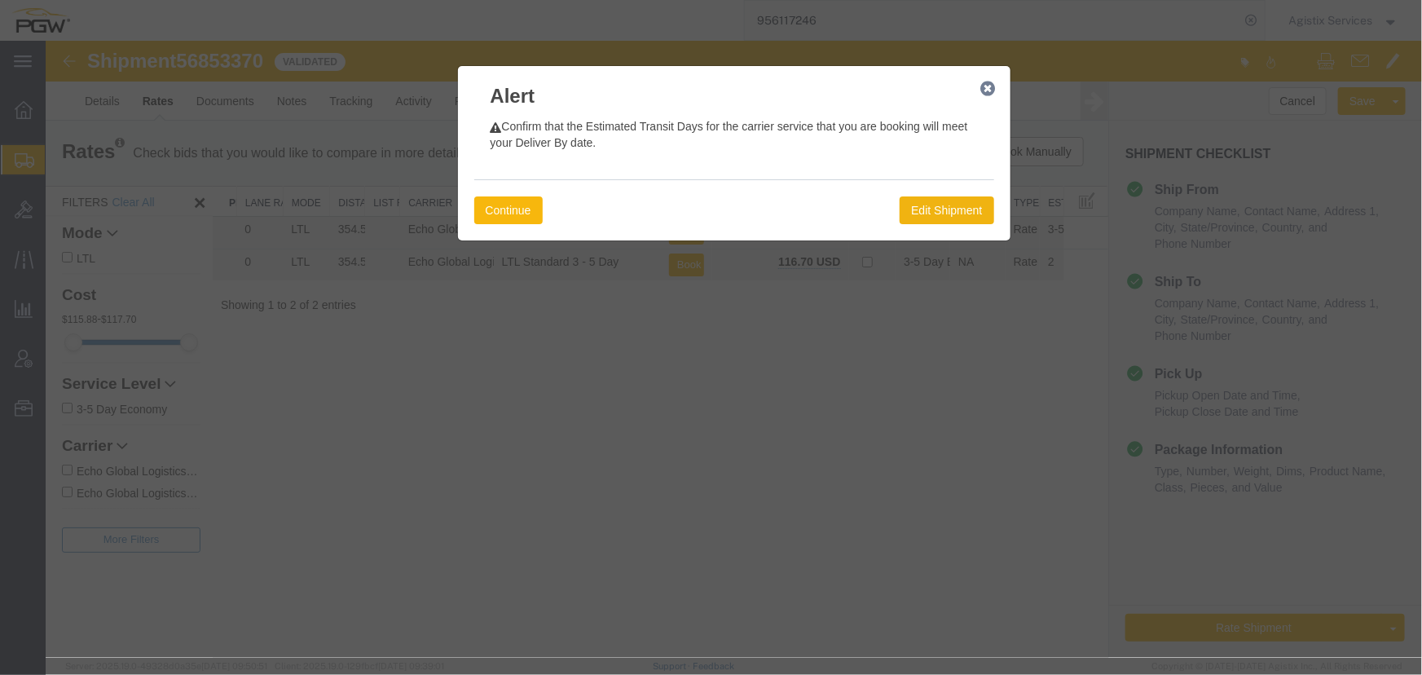
click at [499, 218] on button "Continue" at bounding box center [507, 210] width 68 height 28
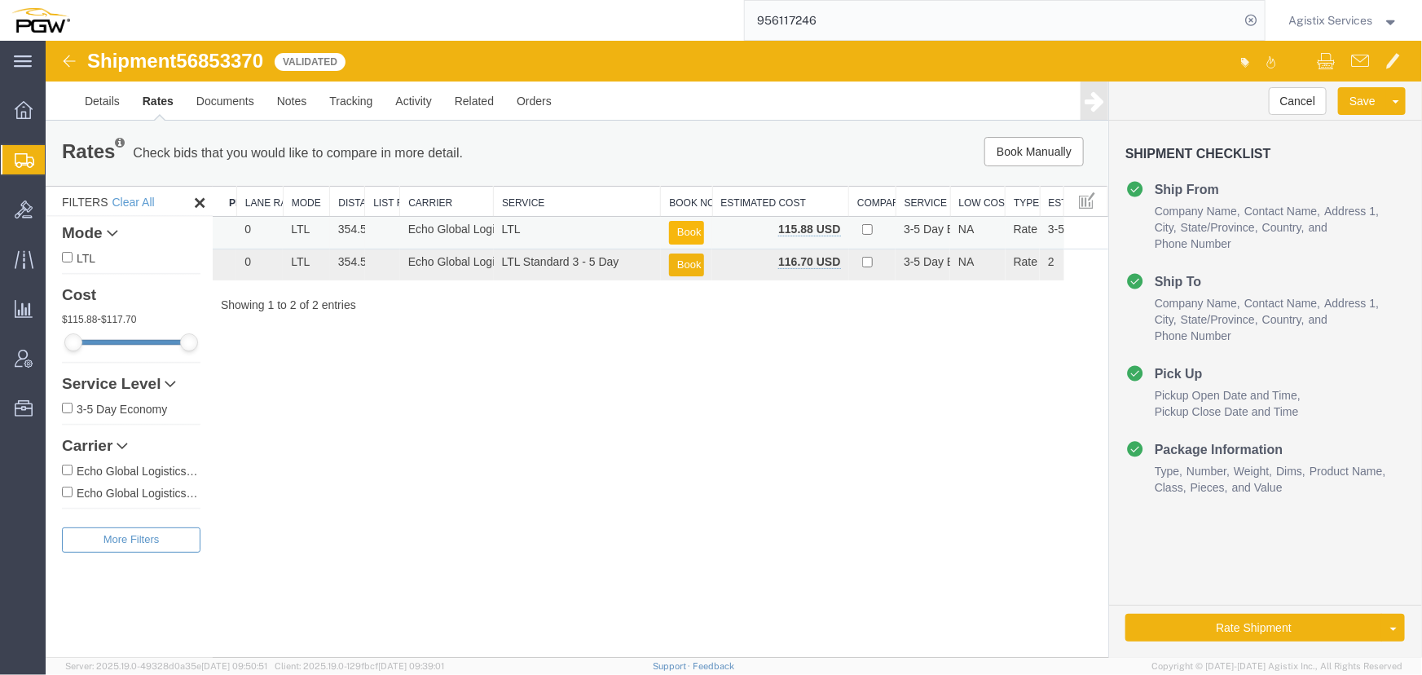
click at [680, 226] on button "Book" at bounding box center [685, 232] width 35 height 24
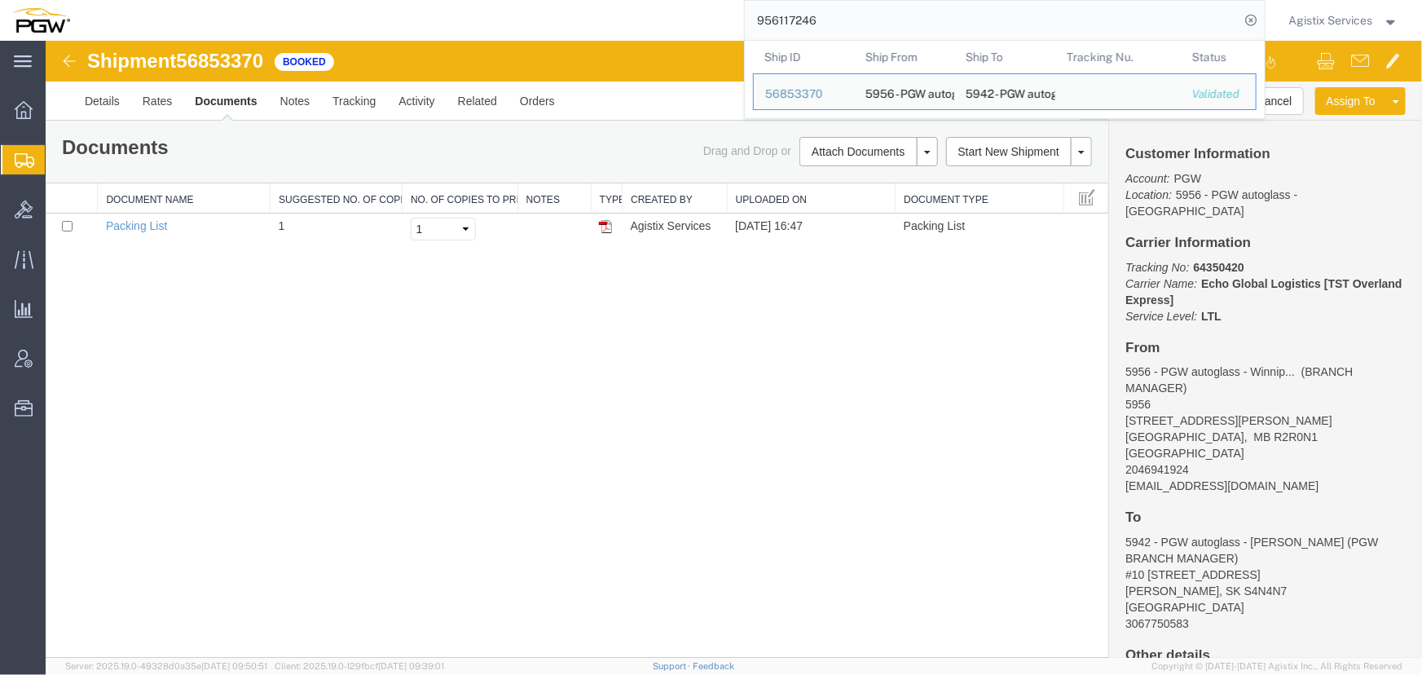
drag, startPoint x: 923, startPoint y: 63, endPoint x: 432, endPoint y: 42, distance: 491.0
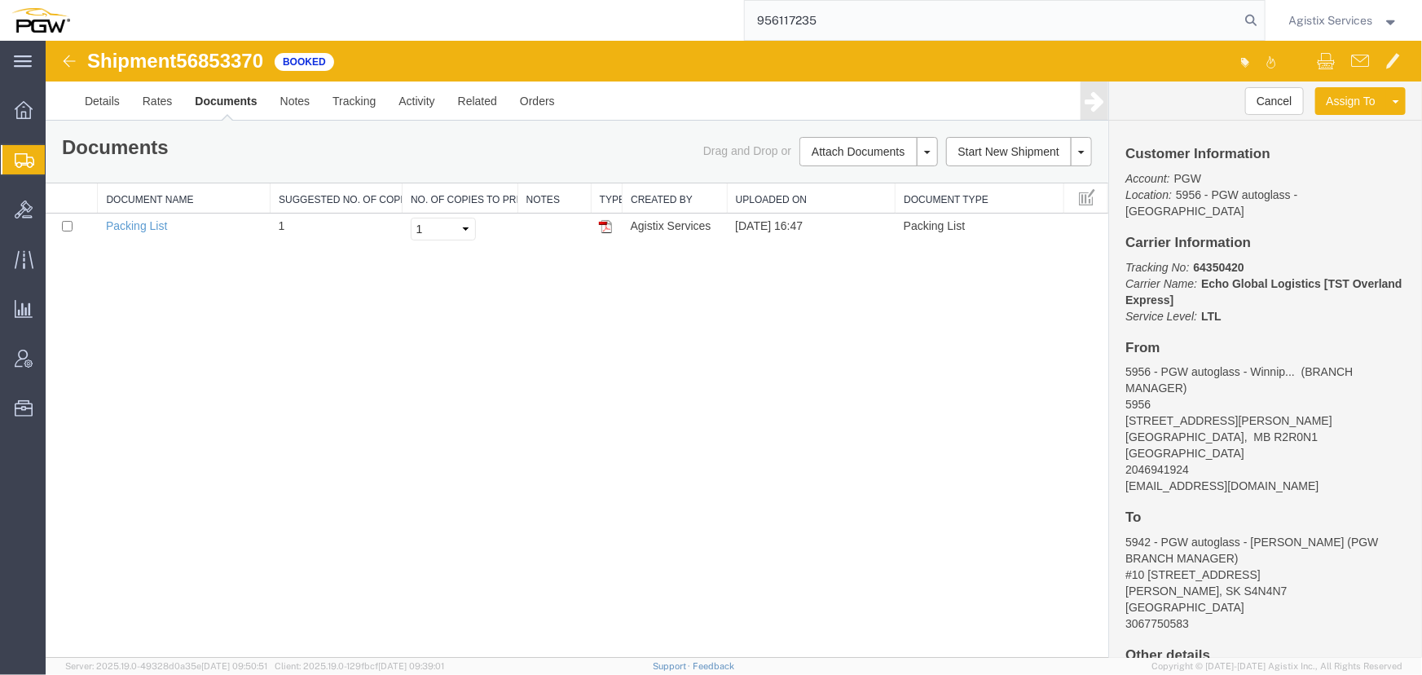
type input "956117235"
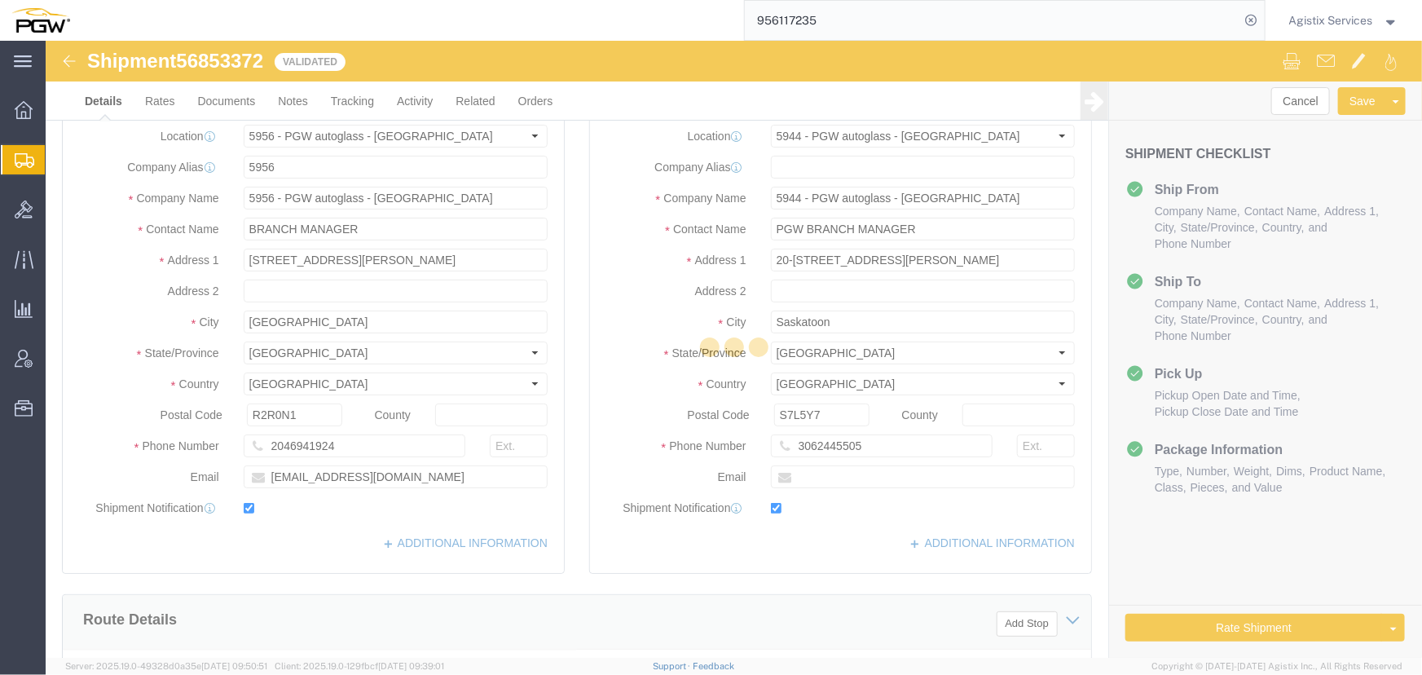
select select "28529"
select select "28523"
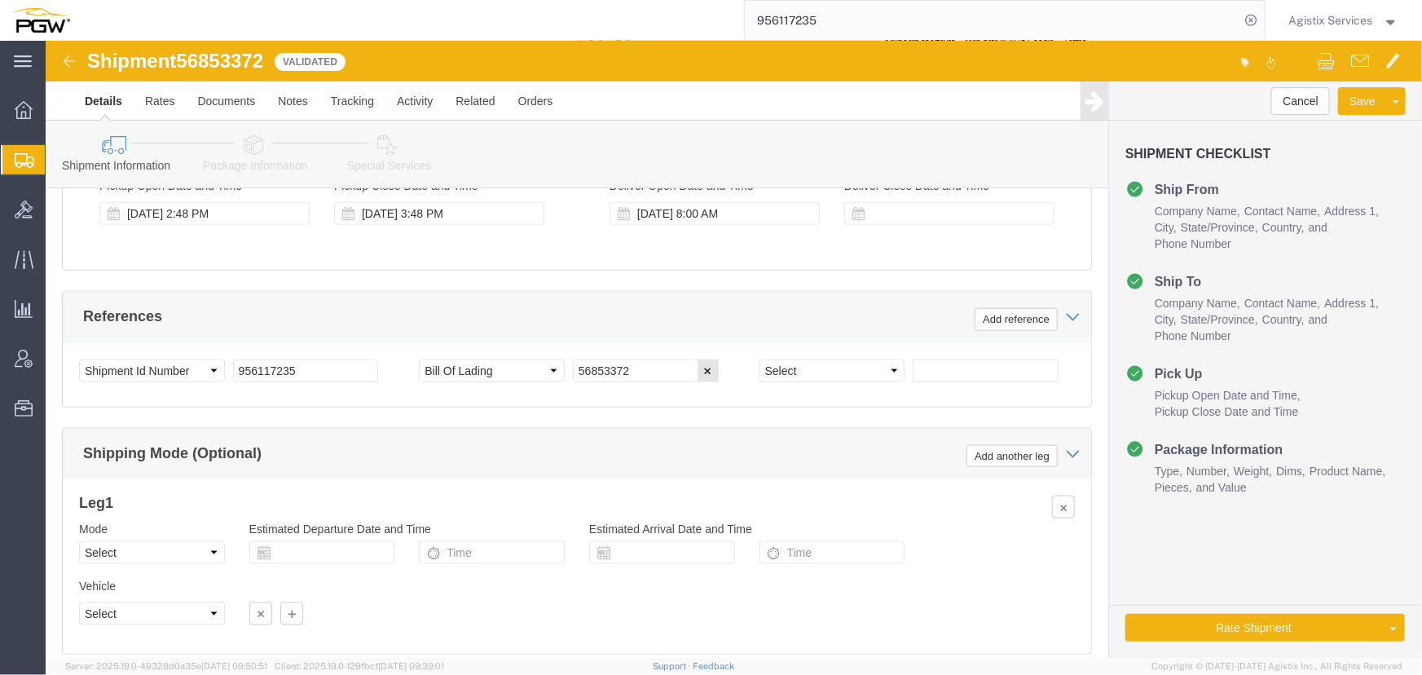
scroll to position [962, 0]
click select "Select Air Less than Truckload Multi-Leg Ocean Freight Rail Small Parcel Truckl…"
select select "LTL"
click select "Select Air Less than Truckload Multi-Leg Ocean Freight Rail Small Parcel Truckl…"
click button "Rate Shipment"
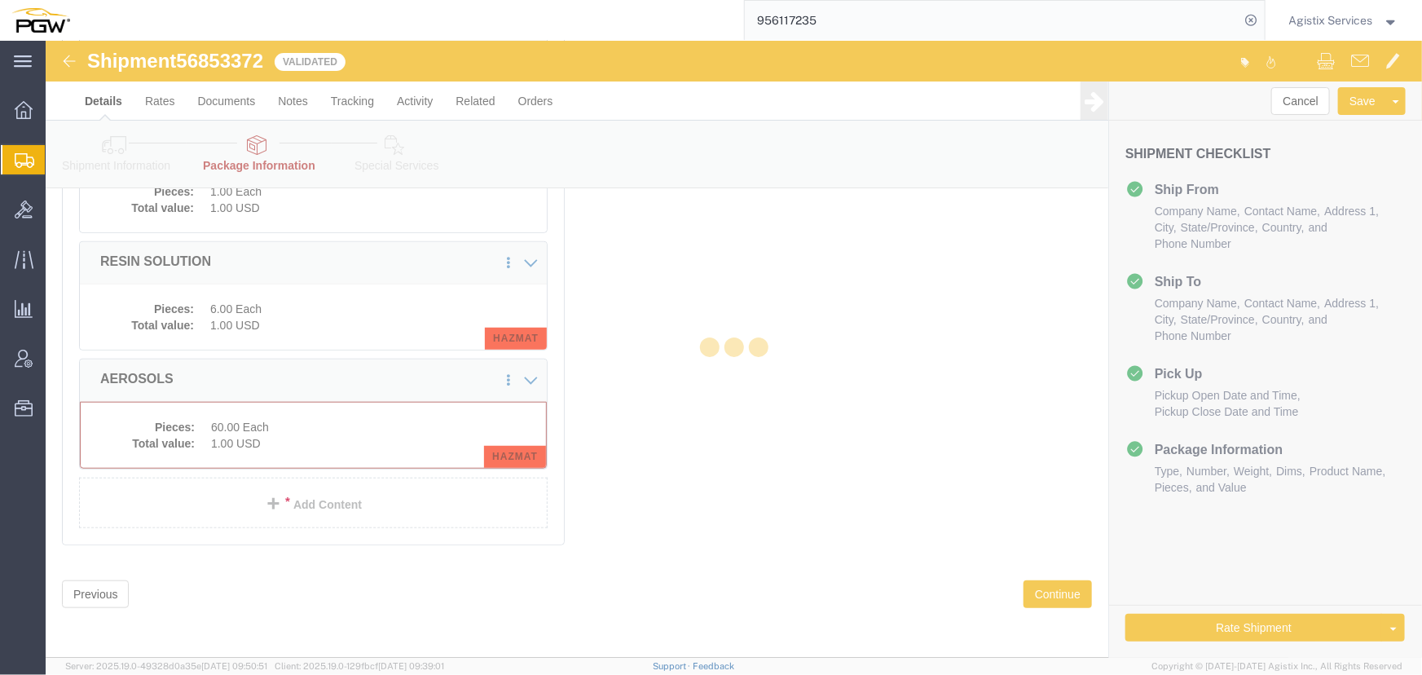
scroll to position [367, 0]
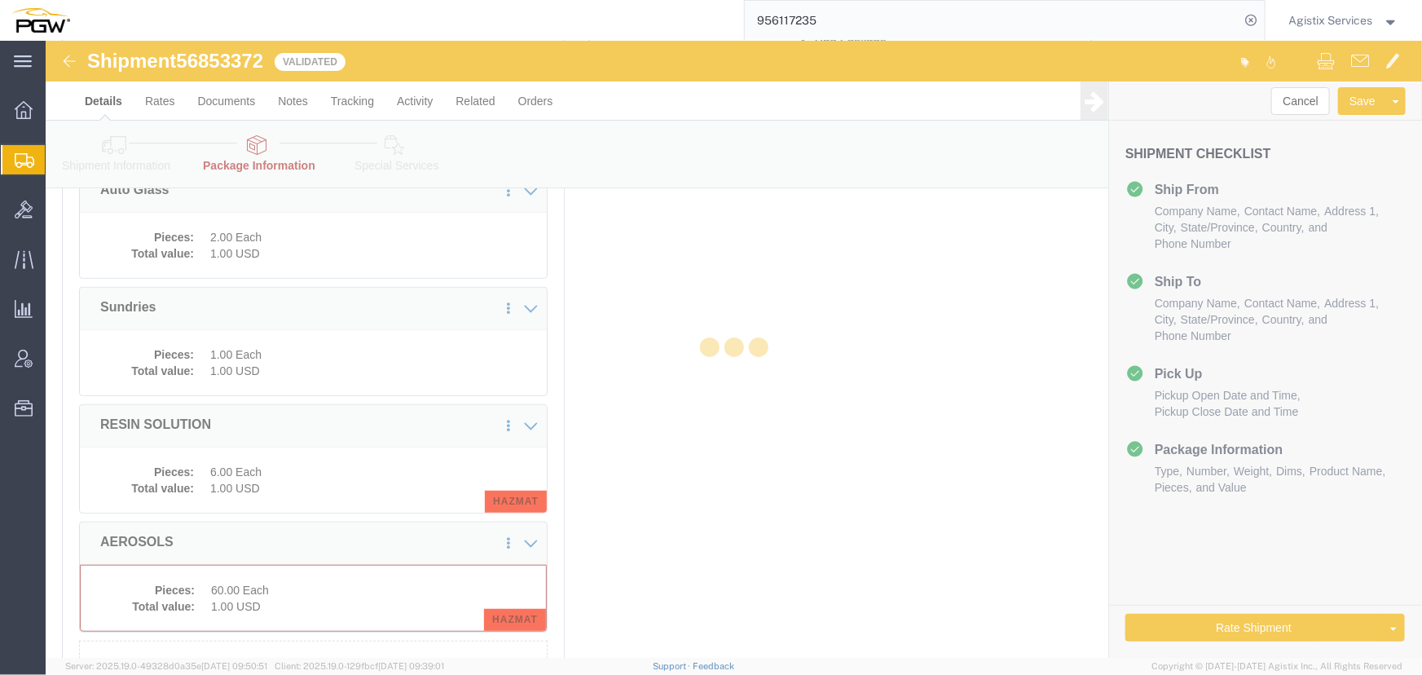
select select "CBOX"
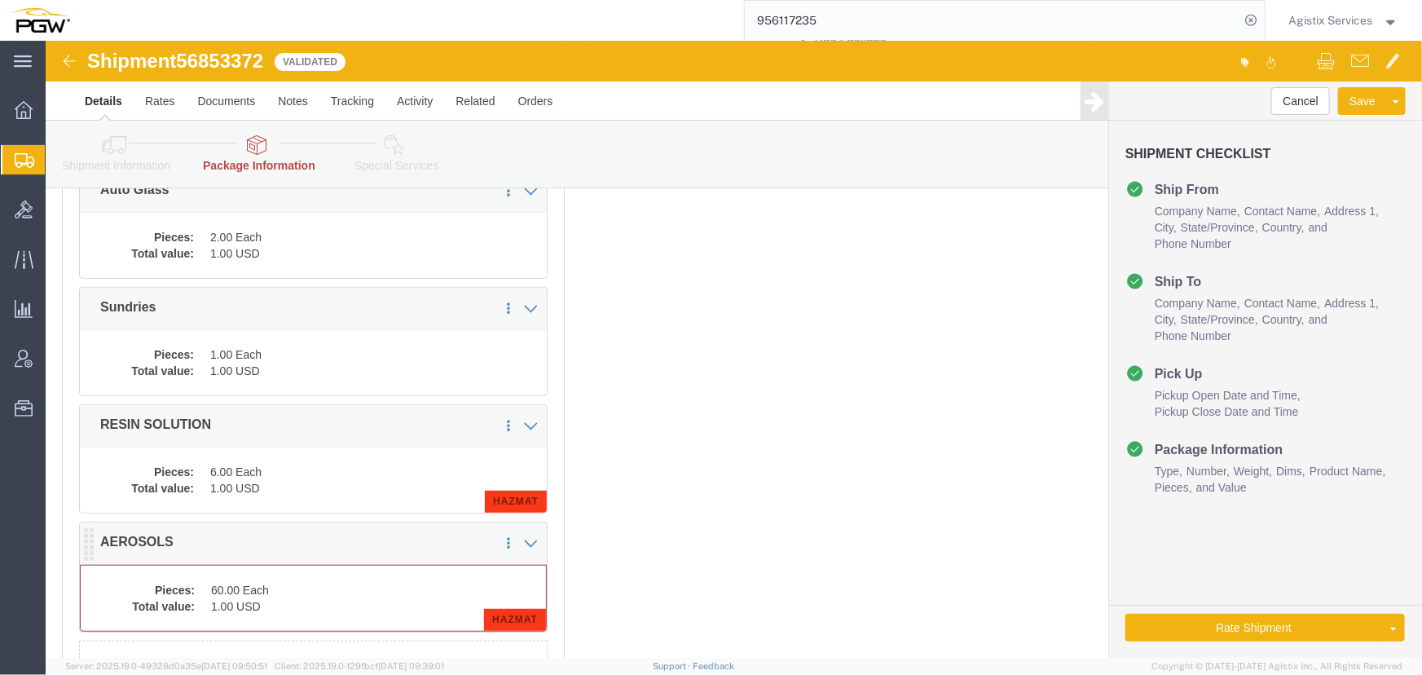
click dt "Total value:"
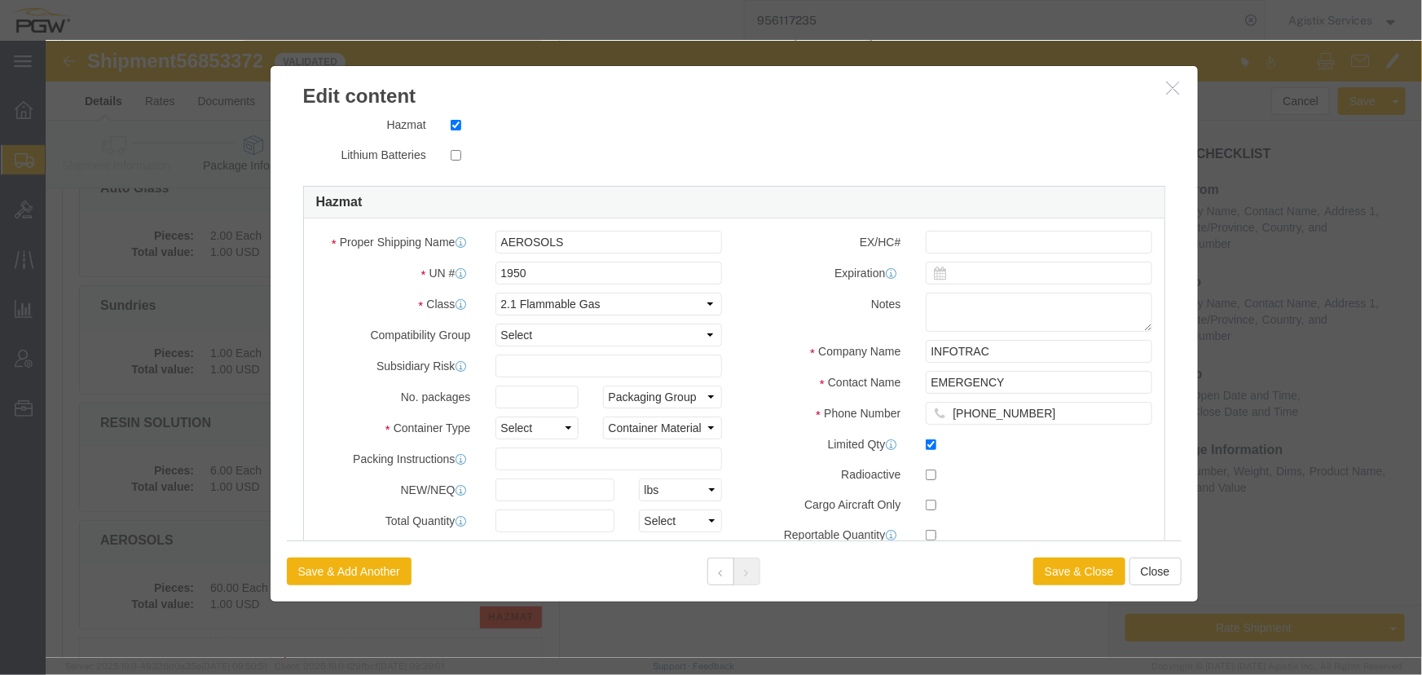
scroll to position [444, 0]
click select "Select 1 - Drums 2 - Reserved 3 - Jerricans 4 - Boxes 5 - Bags 6 - Composite Pa…"
select select "BOXES"
click select "Select 1 - Drums 2 - Reserved 3 - Jerricans 4 - Boxes 5 - Bags 6 - Composite Pa…"
click select "Container Material A - Steel (all types and surface treatments) B - Aluminum C …"
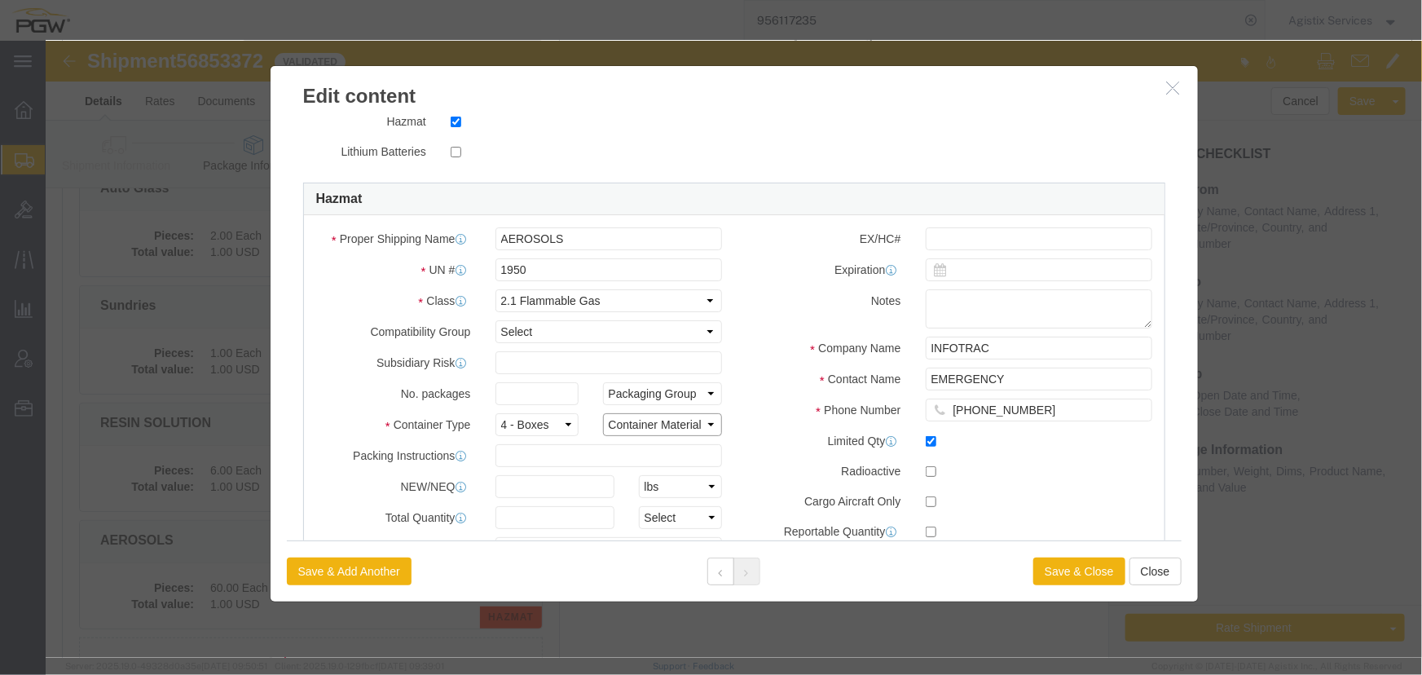
select select "NONE"
click select "Container Material A - Steel (all types and surface treatments) B - Aluminum C …"
click button "Save & Close"
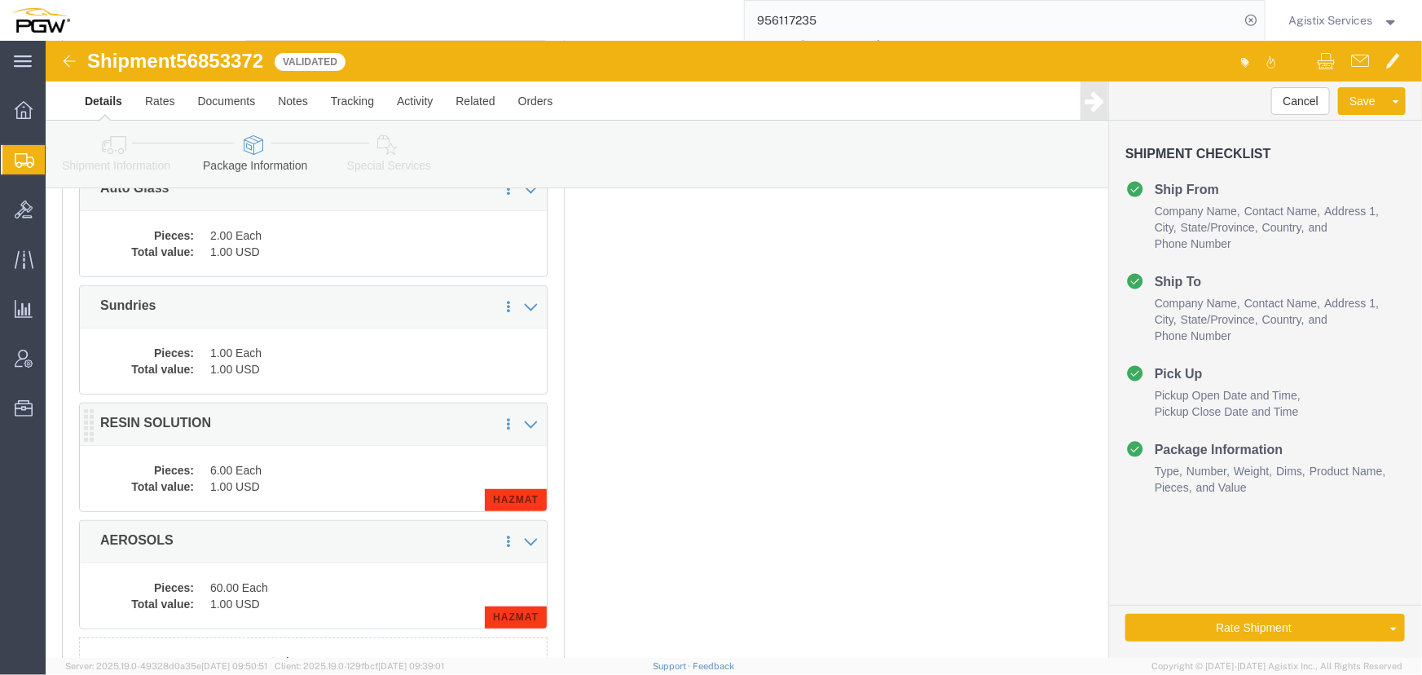
click dd "1.00 USD"
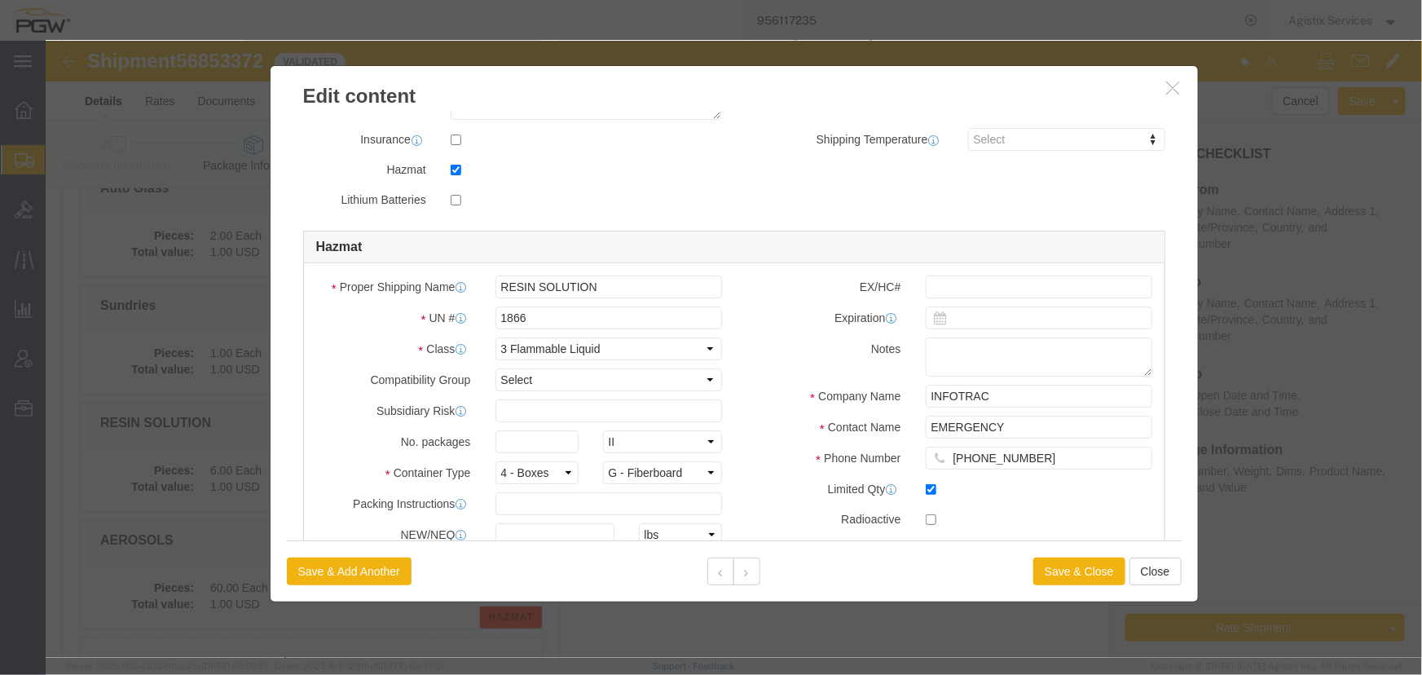
scroll to position [370, 0]
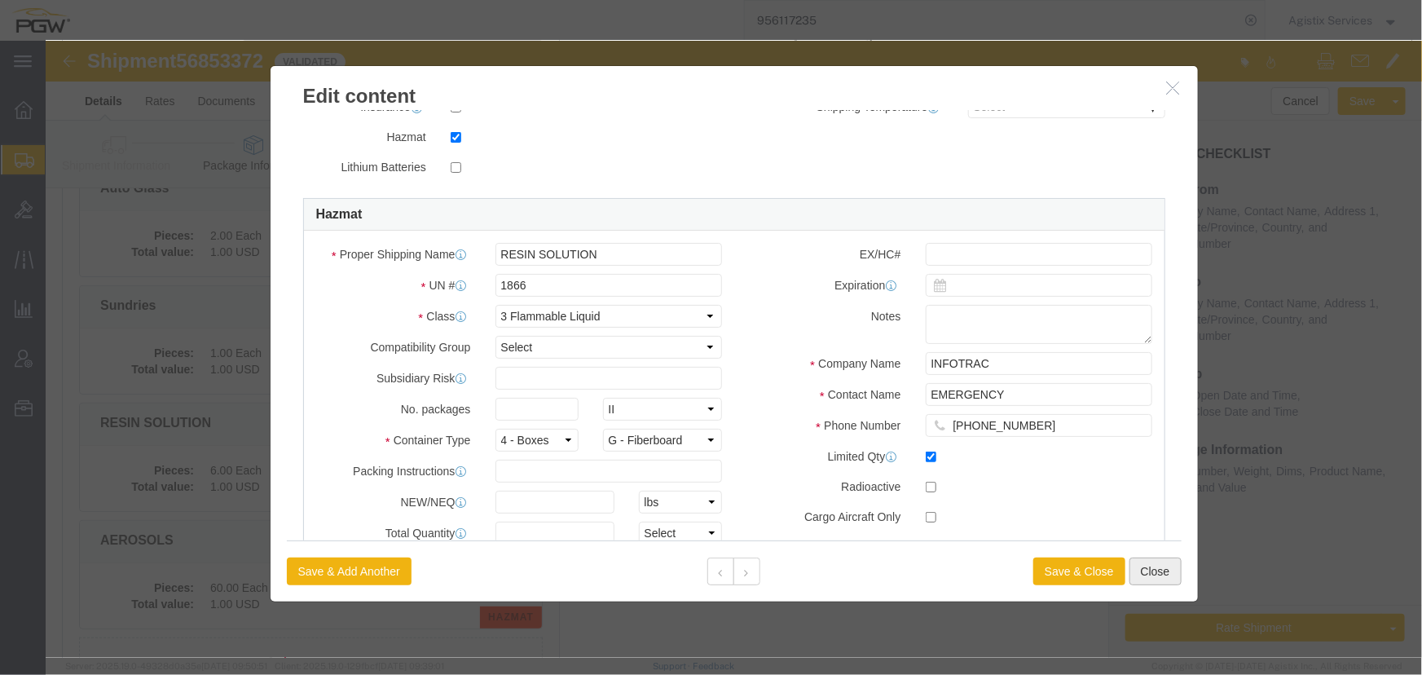
click button "Close"
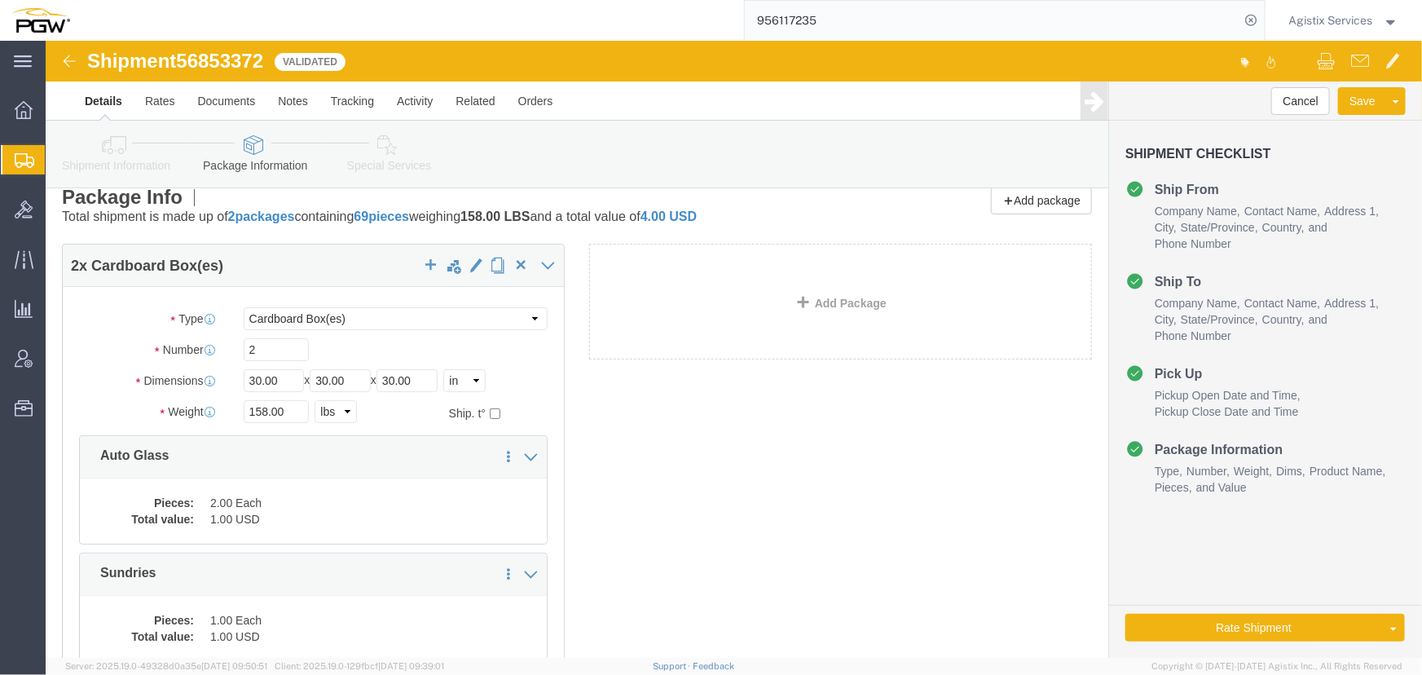
scroll to position [0, 0]
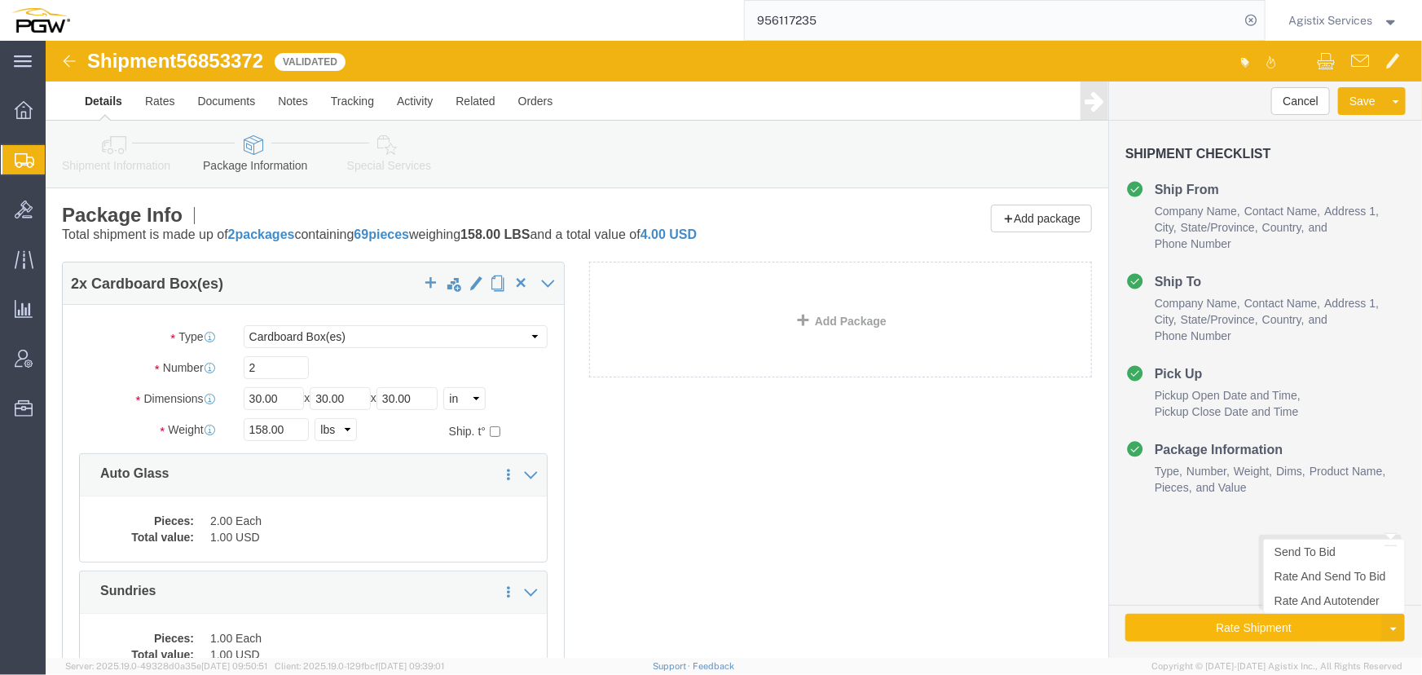
click button "Rate Shipment"
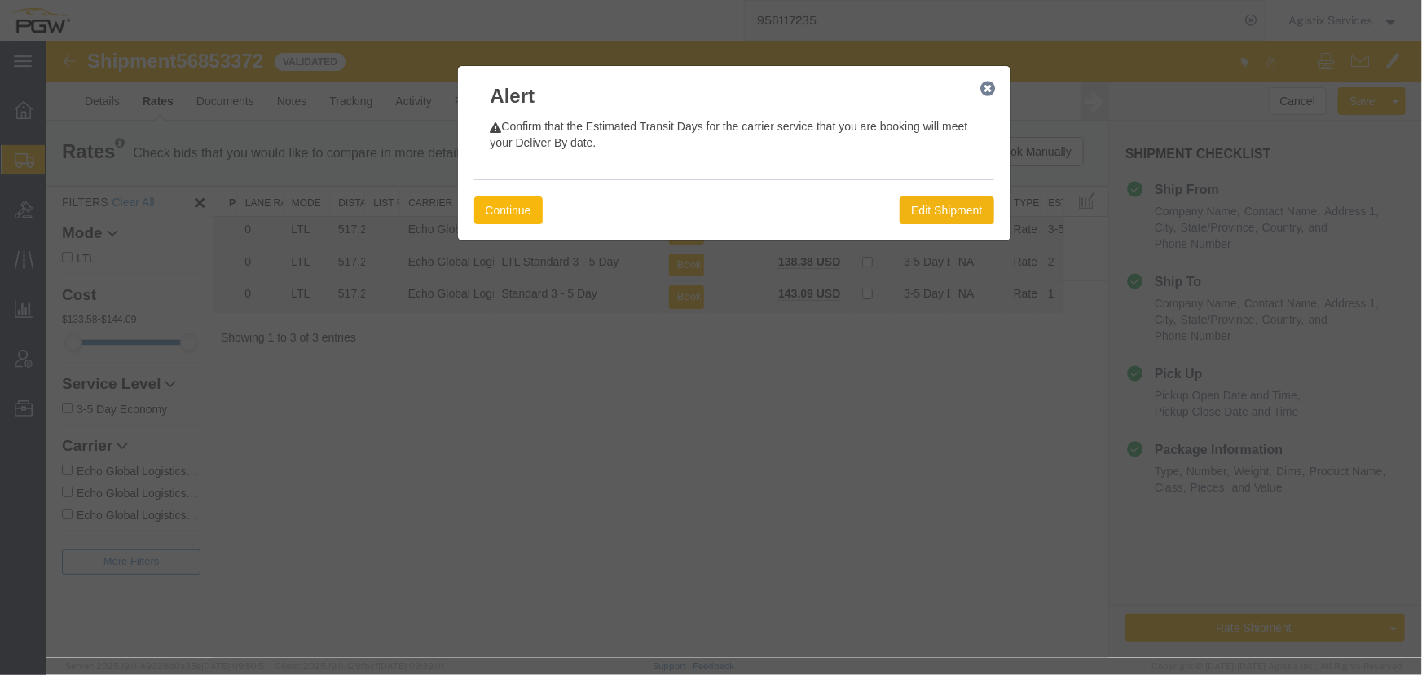
click at [498, 214] on button "Continue" at bounding box center [507, 210] width 68 height 28
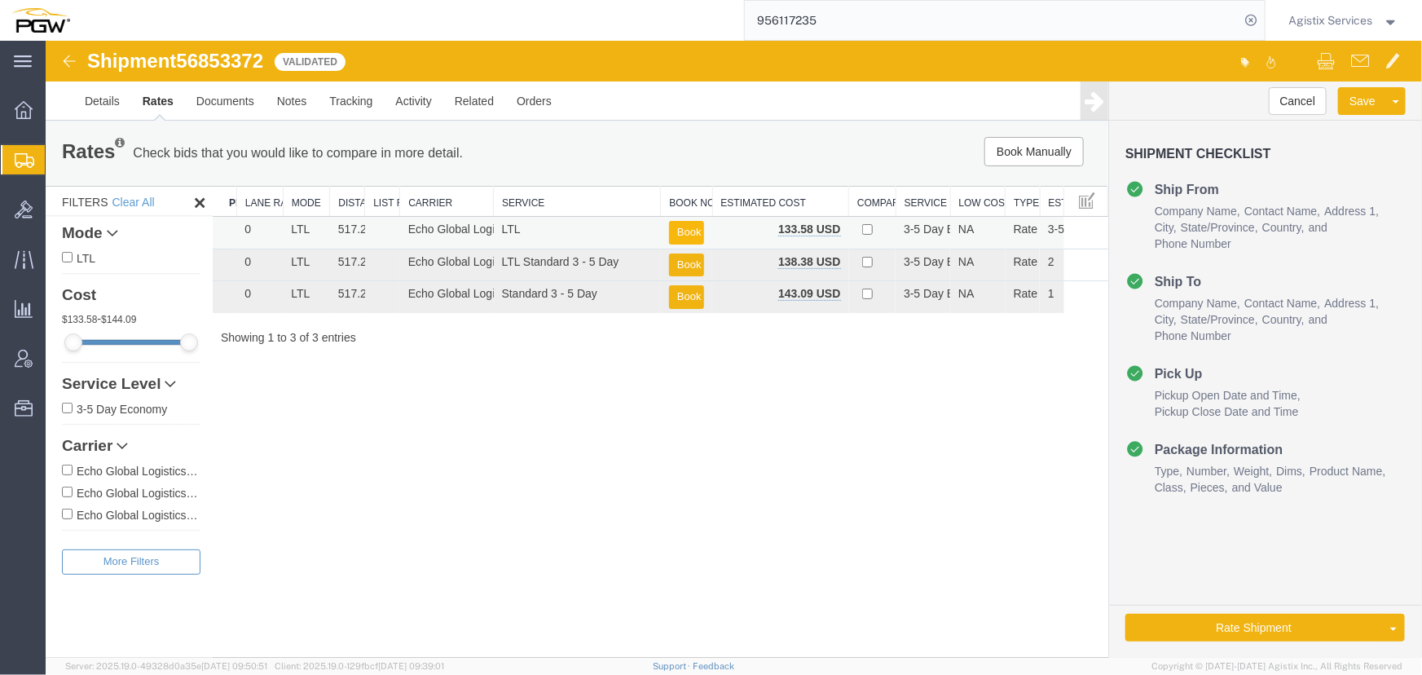
click at [689, 223] on button "Book" at bounding box center [685, 232] width 35 height 24
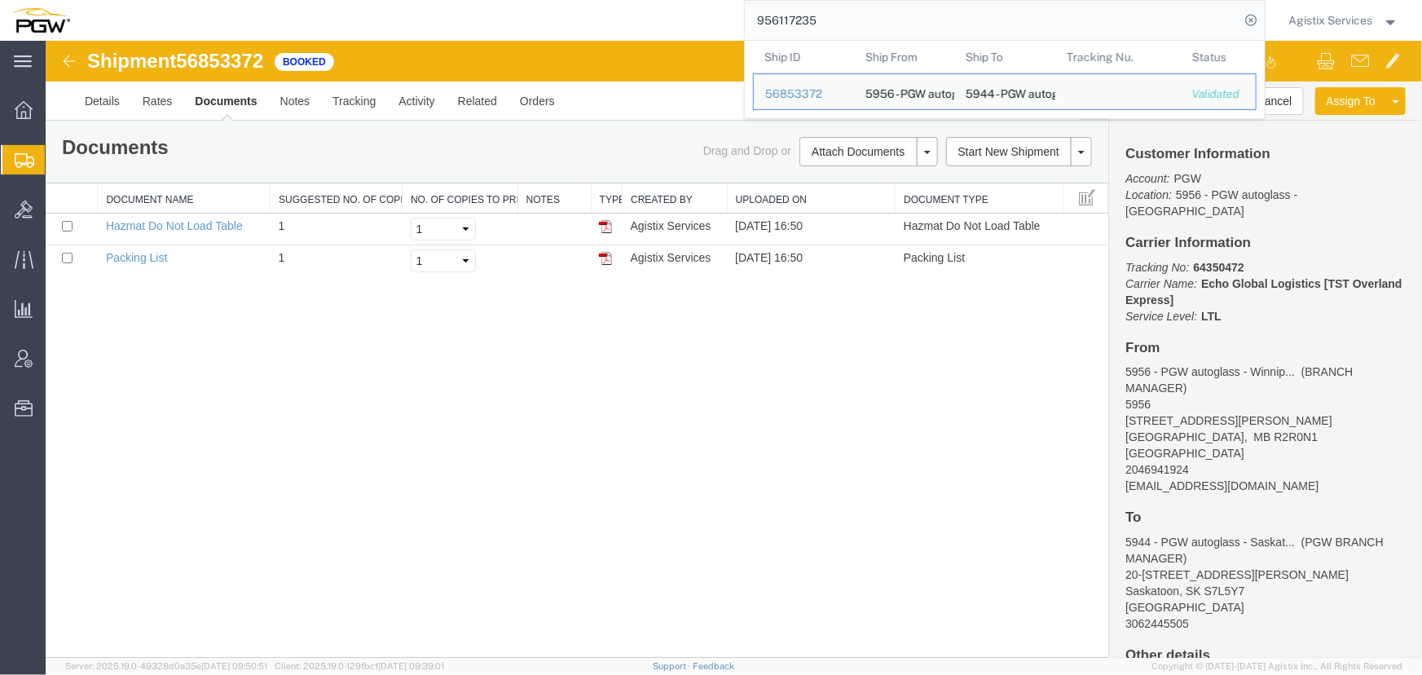
drag, startPoint x: 847, startPoint y: 20, endPoint x: 610, endPoint y: 38, distance: 237.0
click at [610, 38] on div "956117235 Ship ID Ship From Ship To Tracking Nu. Status Ship ID 56853372 Ship F…" at bounding box center [673, 20] width 1184 height 41
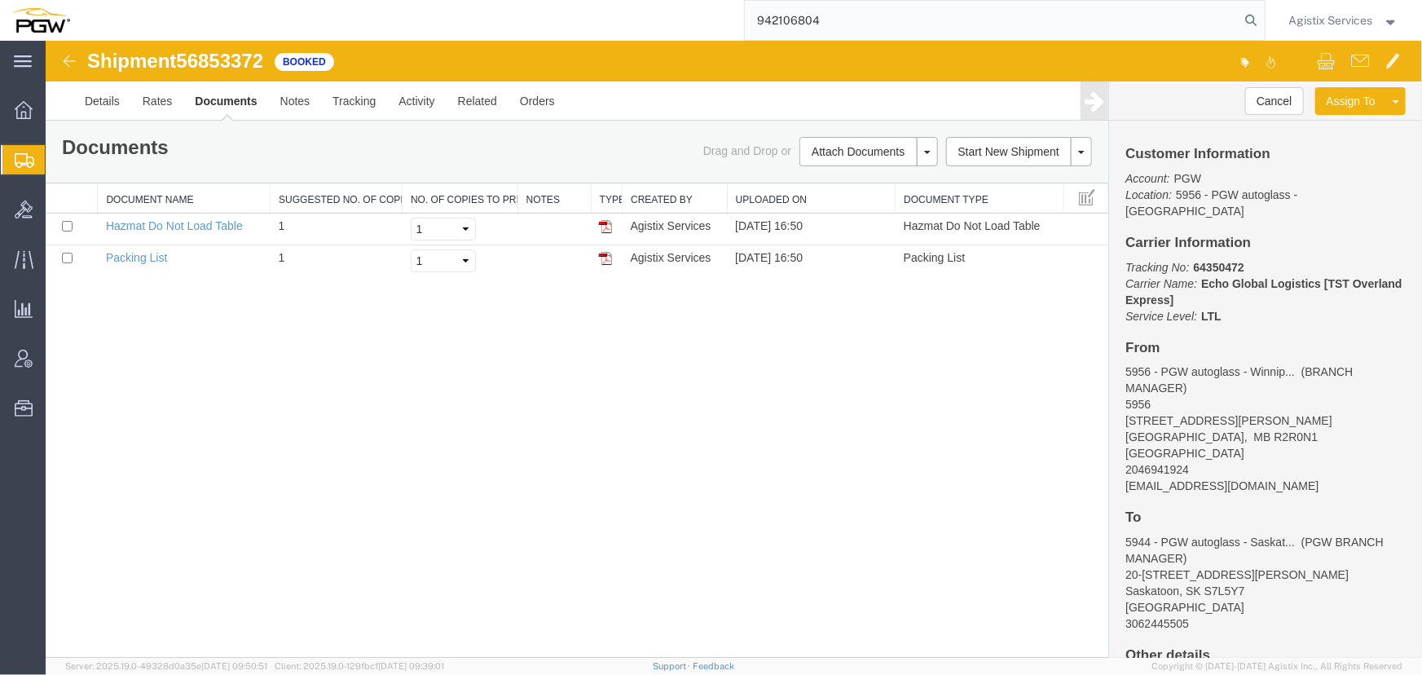
type input "942106804"
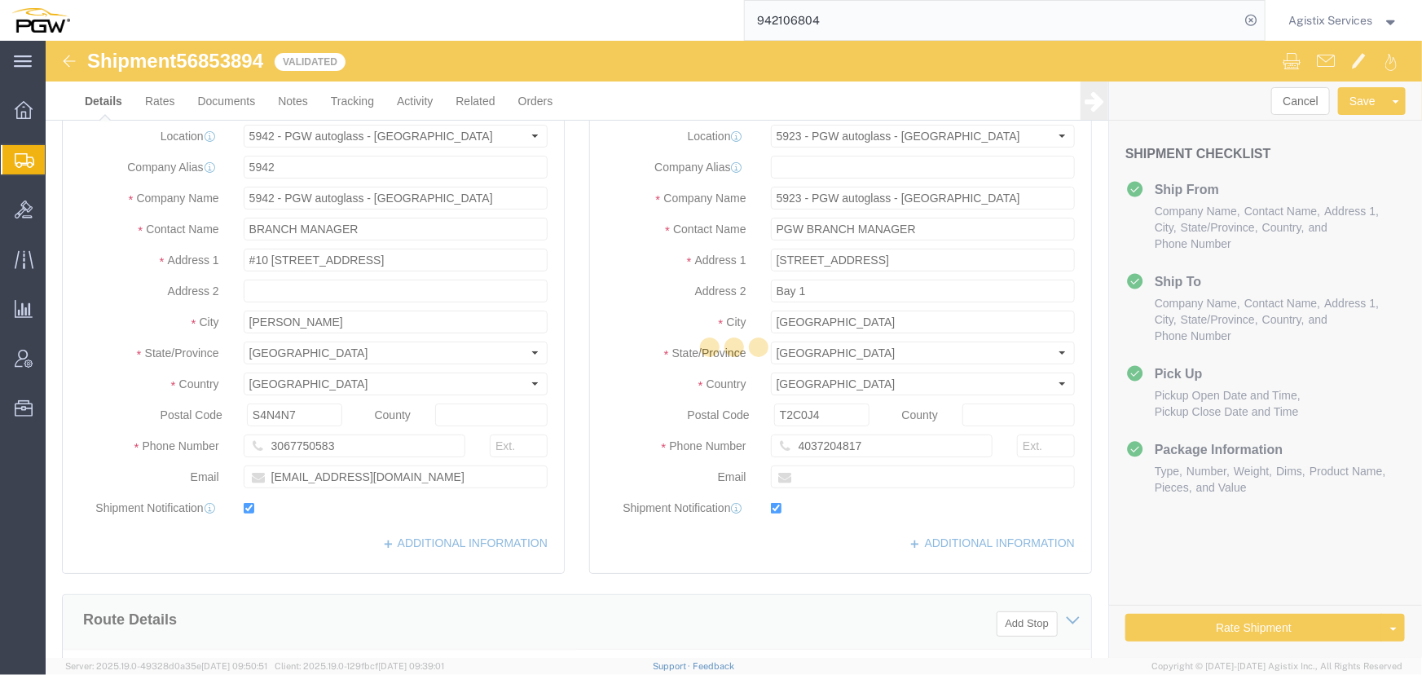
select select "28521"
select select "28509"
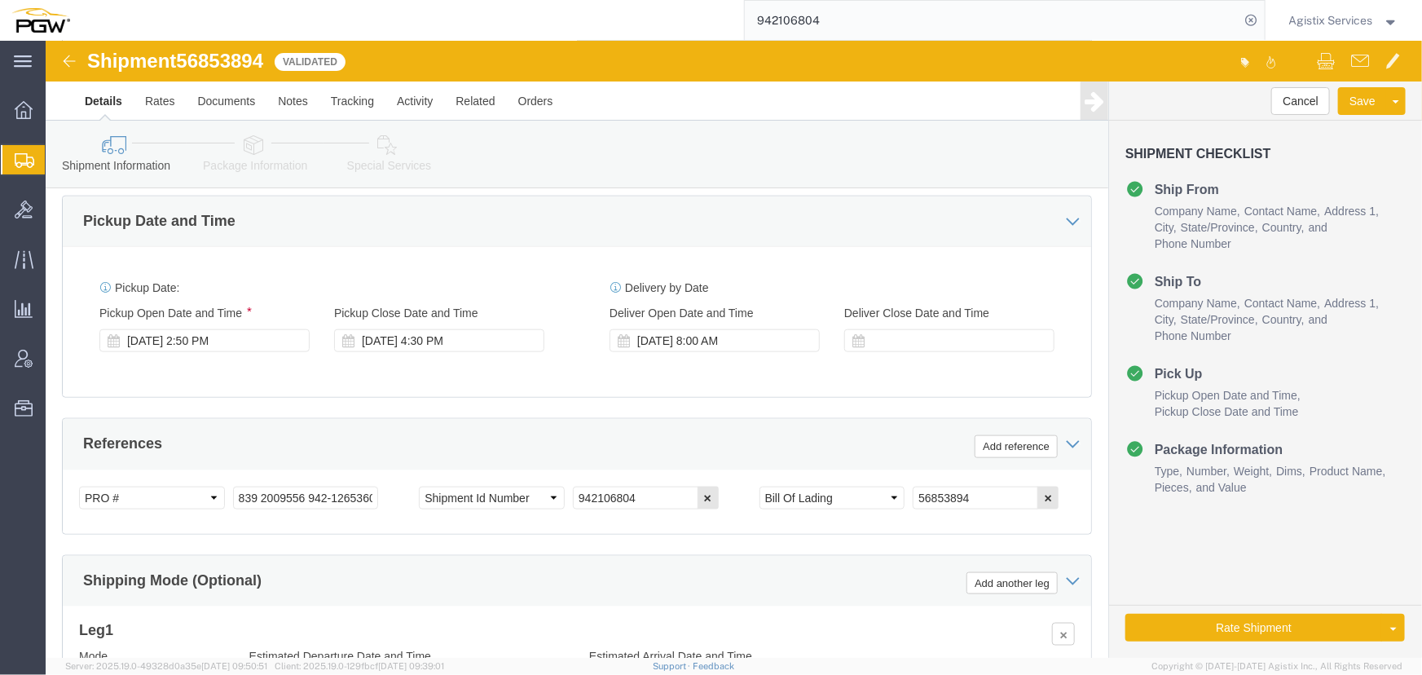
scroll to position [888, 0]
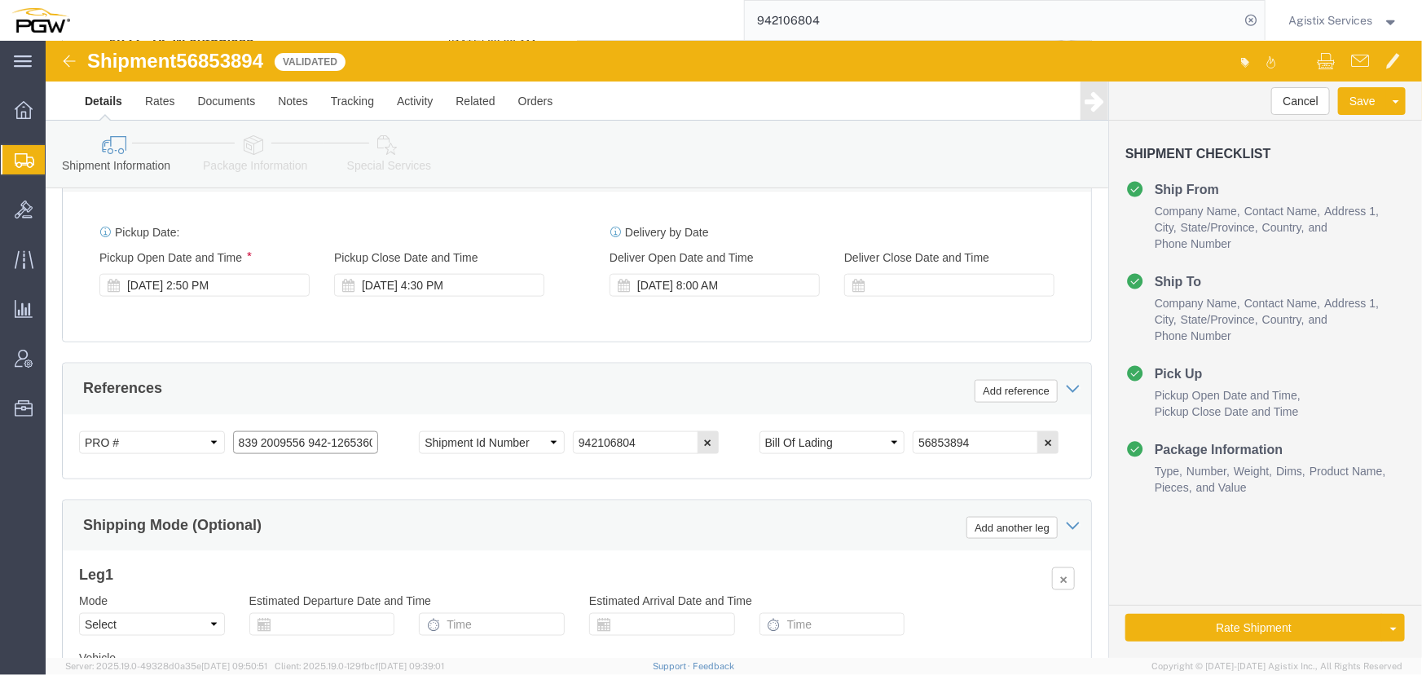
click input "839 2009556 942-1265360 942-1265424 942-1265552"
type input "839 2009556 942-1265360 942-1265424"
click button "Add reference"
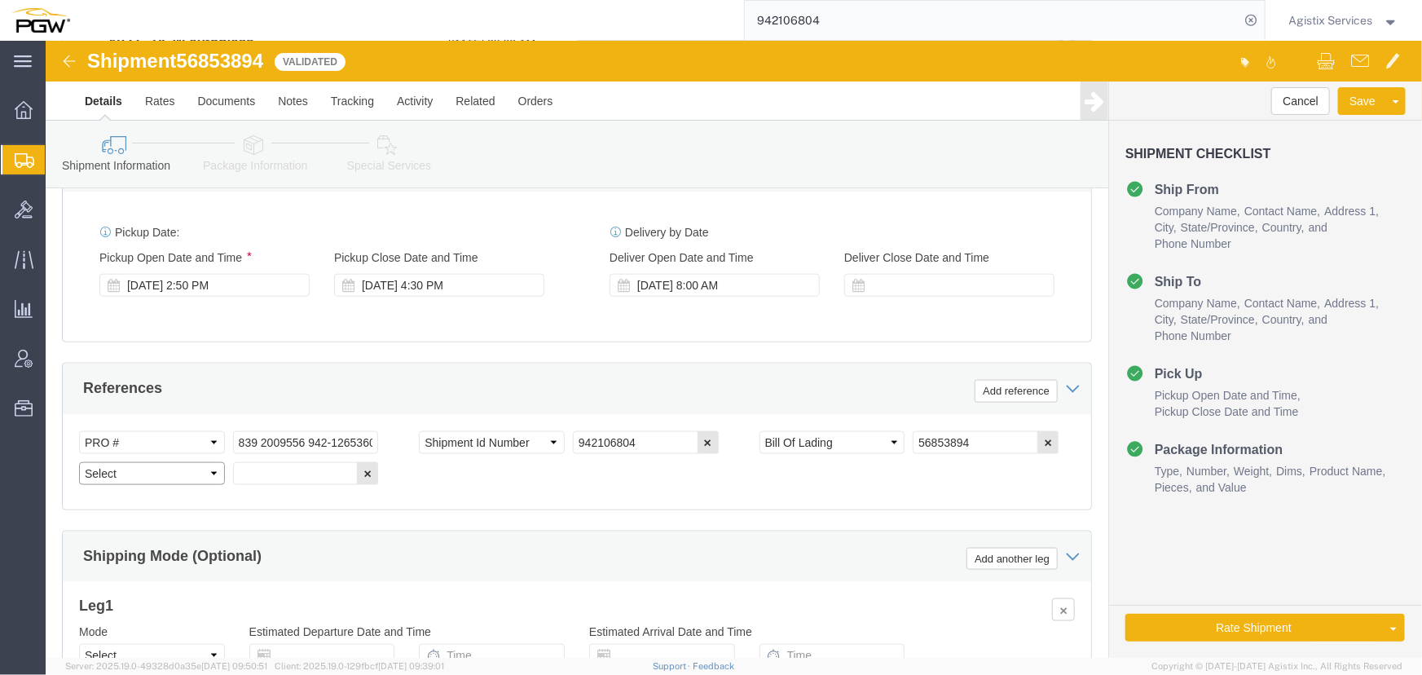
click select "Select Account Type Activity ID Airline Appointment Number ASN Batch Request # …"
select select "PRONUMBER"
click select "Select Account Type Activity ID Airline Appointment Number ASN Batch Request # …"
click input "text"
paste input "942-1265552"
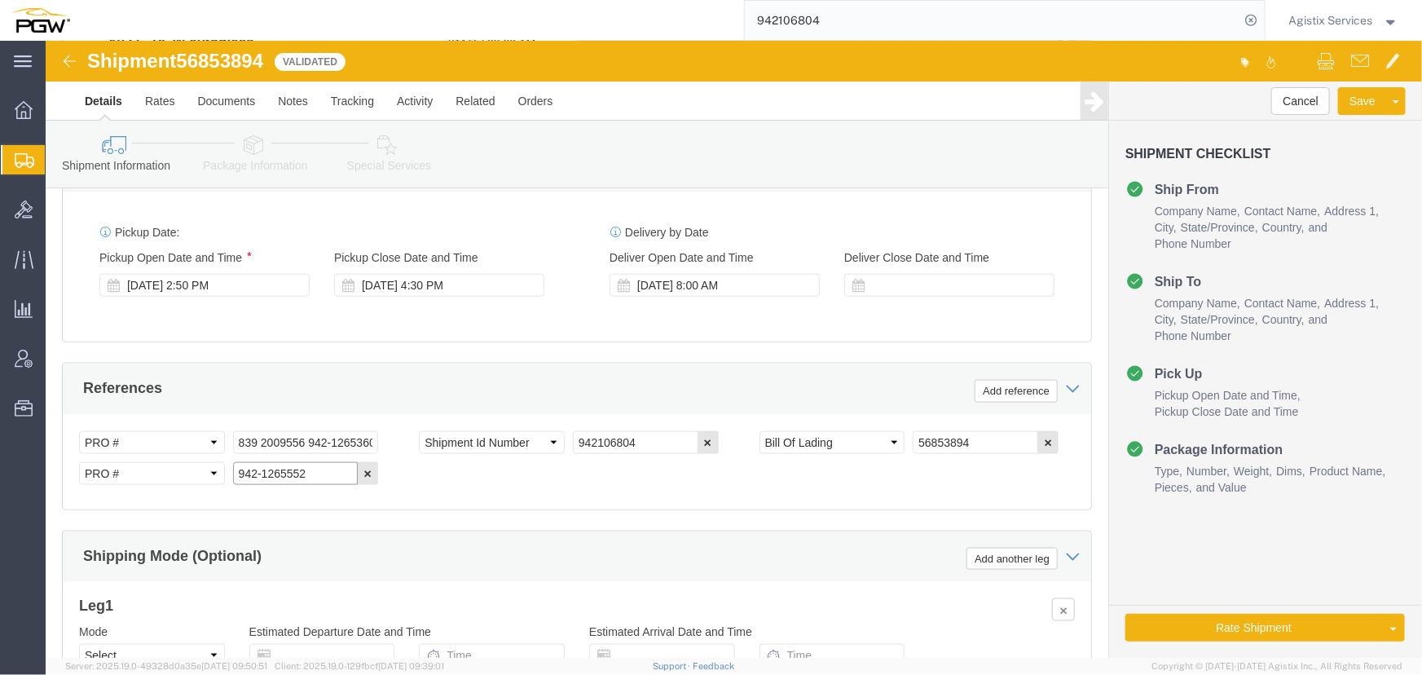
type input "942-1265552"
click select "Select Air Less than Truckload Multi-Leg Ocean Freight Rail Small Parcel Truckl…"
select select "LTL"
click select "Select Air Less than Truckload Multi-Leg Ocean Freight Rail Small Parcel Truckl…"
click button "Rate Shipment"
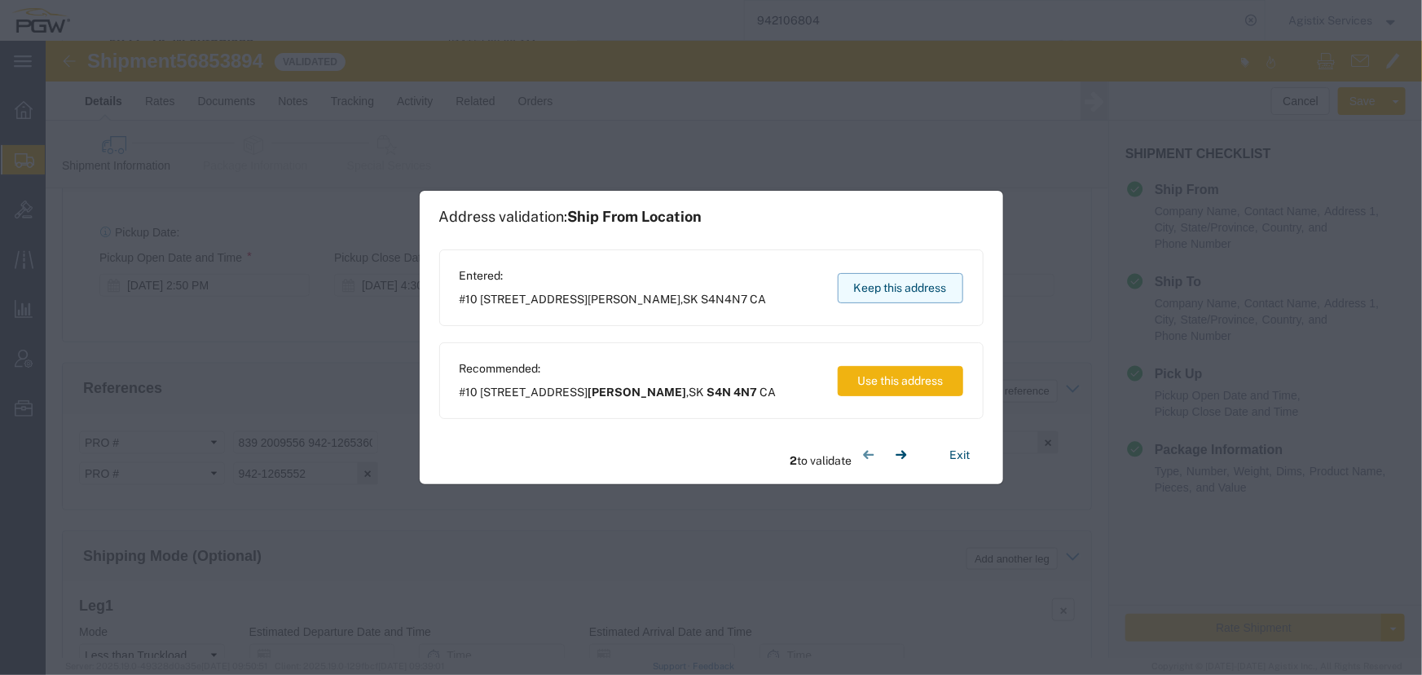
click at [880, 279] on button "Keep this address" at bounding box center [900, 288] width 125 height 30
click at [870, 285] on button "Keep this address" at bounding box center [900, 288] width 125 height 30
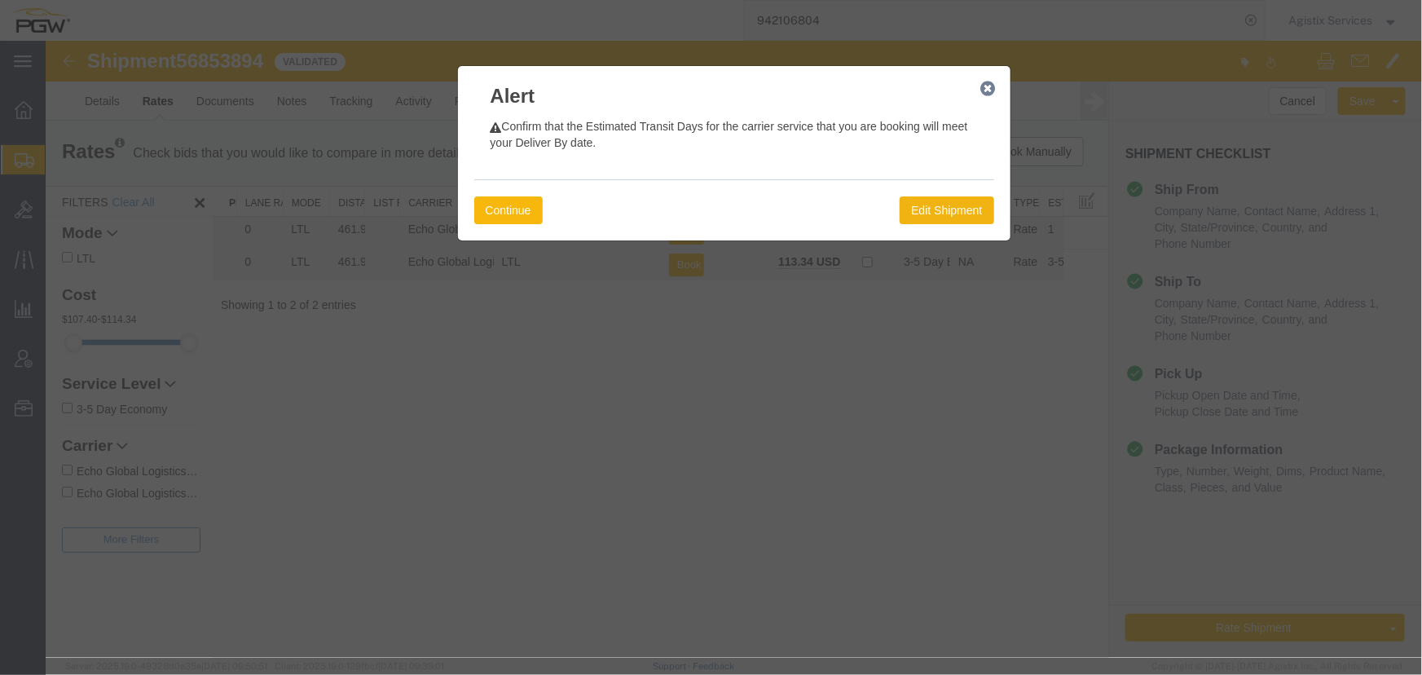
click at [527, 196] on button "Continue" at bounding box center [507, 210] width 68 height 28
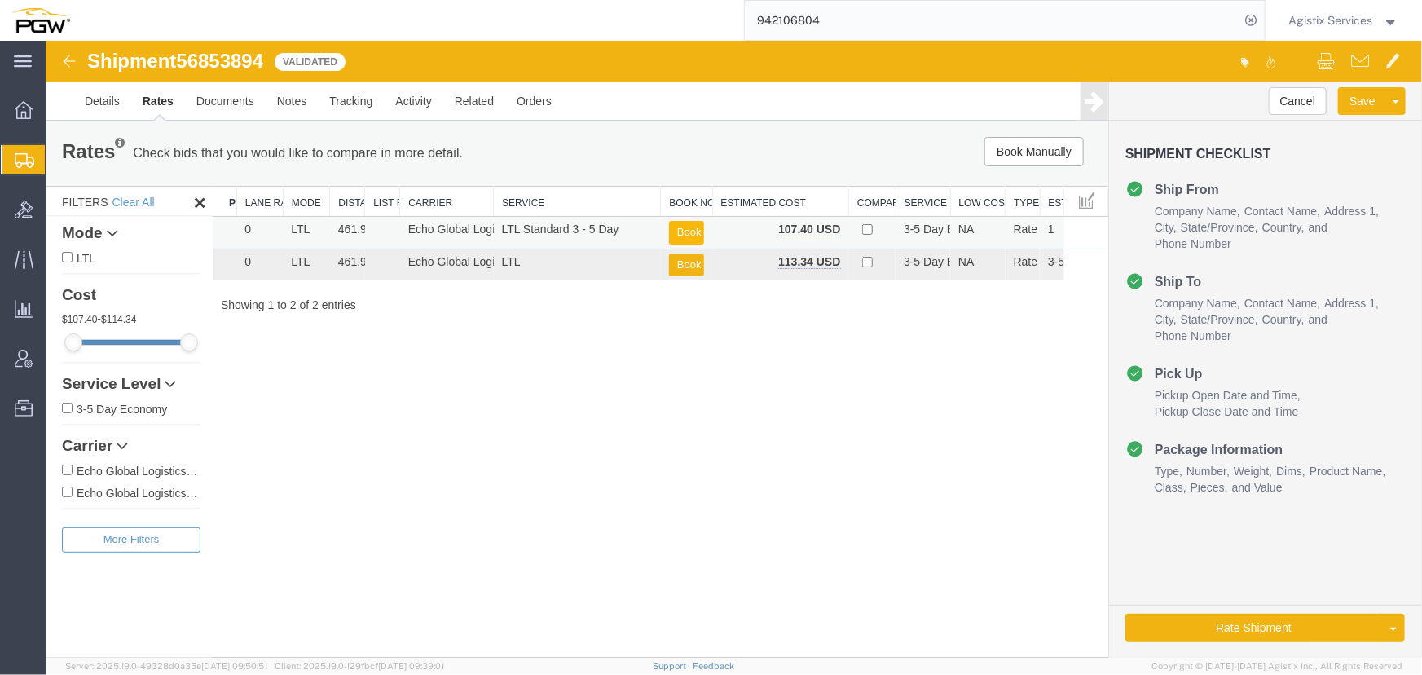
click at [682, 224] on button "Book" at bounding box center [685, 232] width 35 height 24
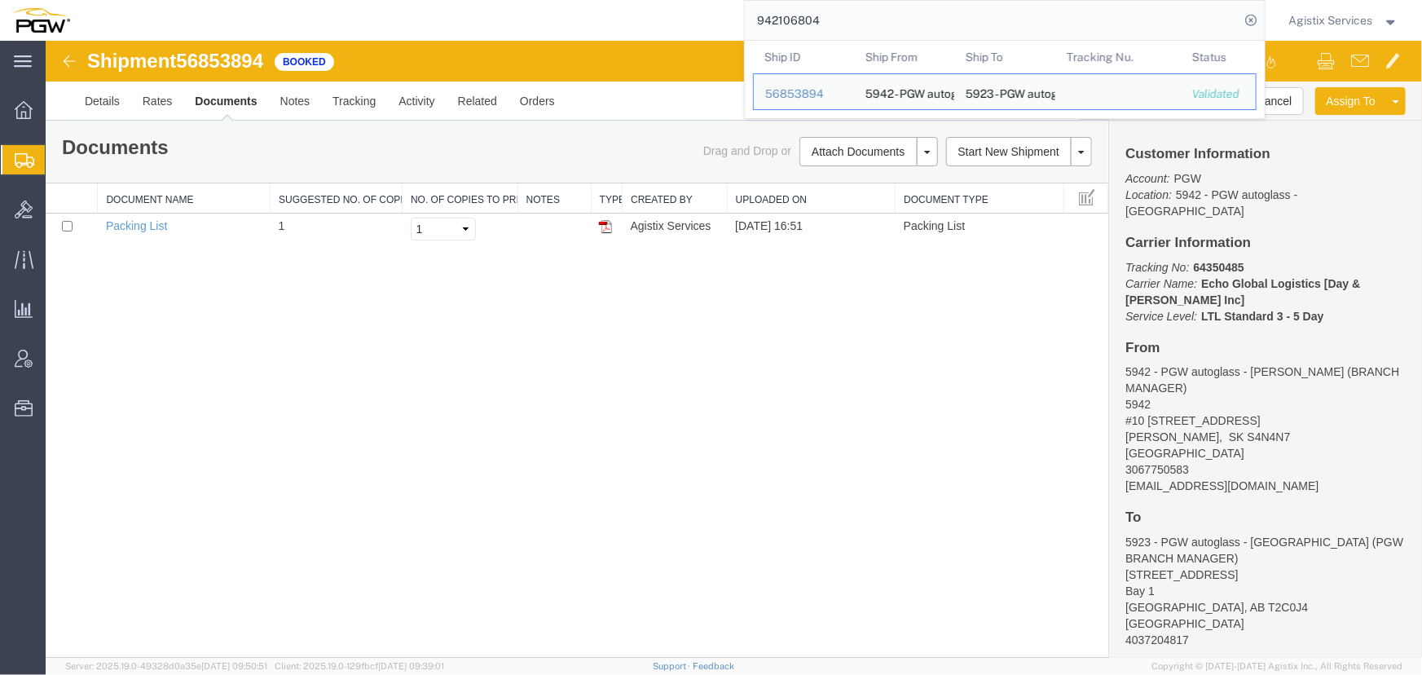
drag, startPoint x: 867, startPoint y: 24, endPoint x: 553, endPoint y: 18, distance: 314.6
click at [553, 18] on div "942106804 Ship ID Ship From Ship To Tracking Nu. Status Ship ID 56853894 Ship F…" at bounding box center [673, 20] width 1184 height 41
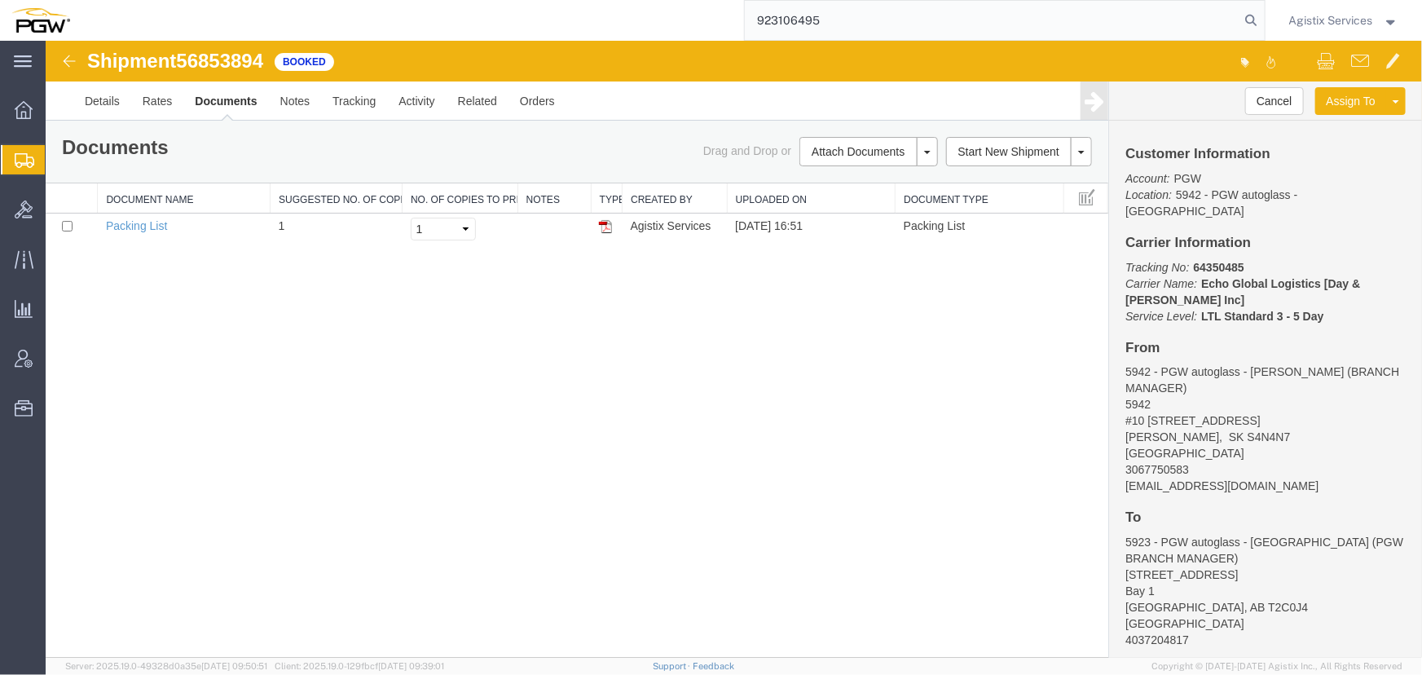
type input "923106495"
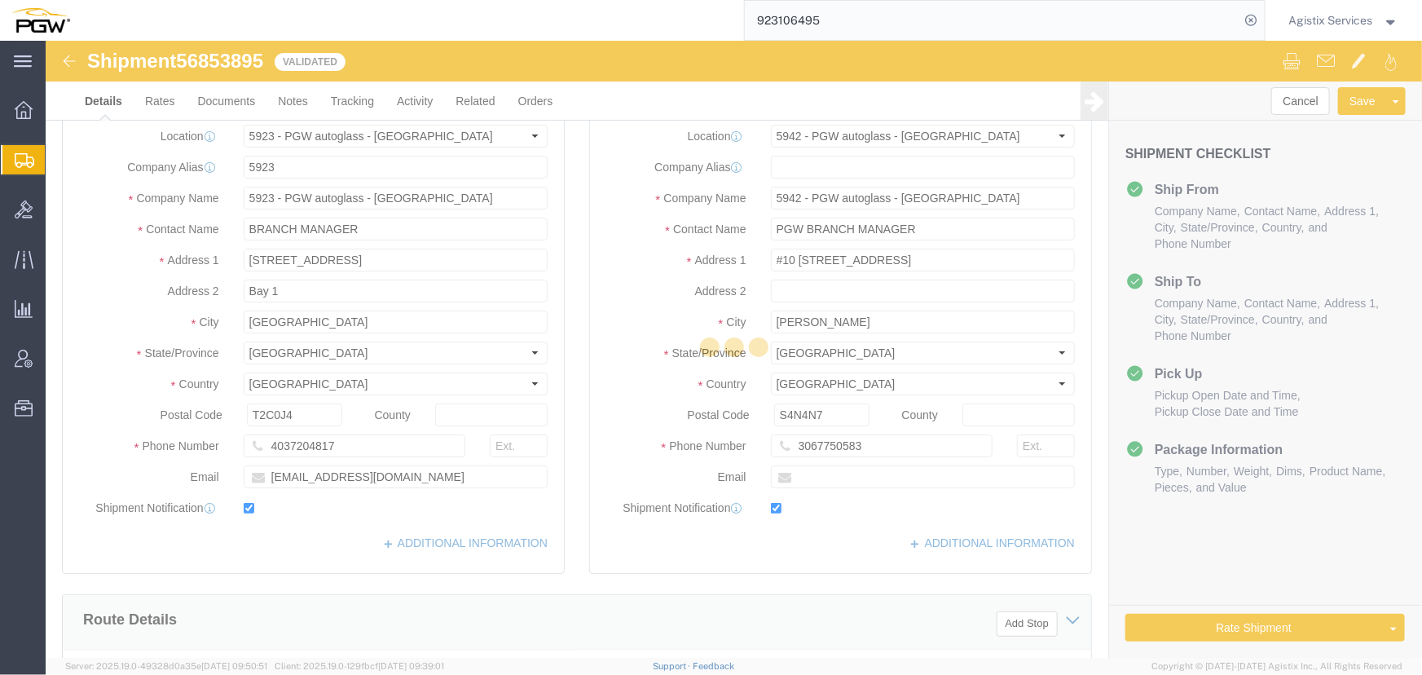
select select "28509"
select select "28521"
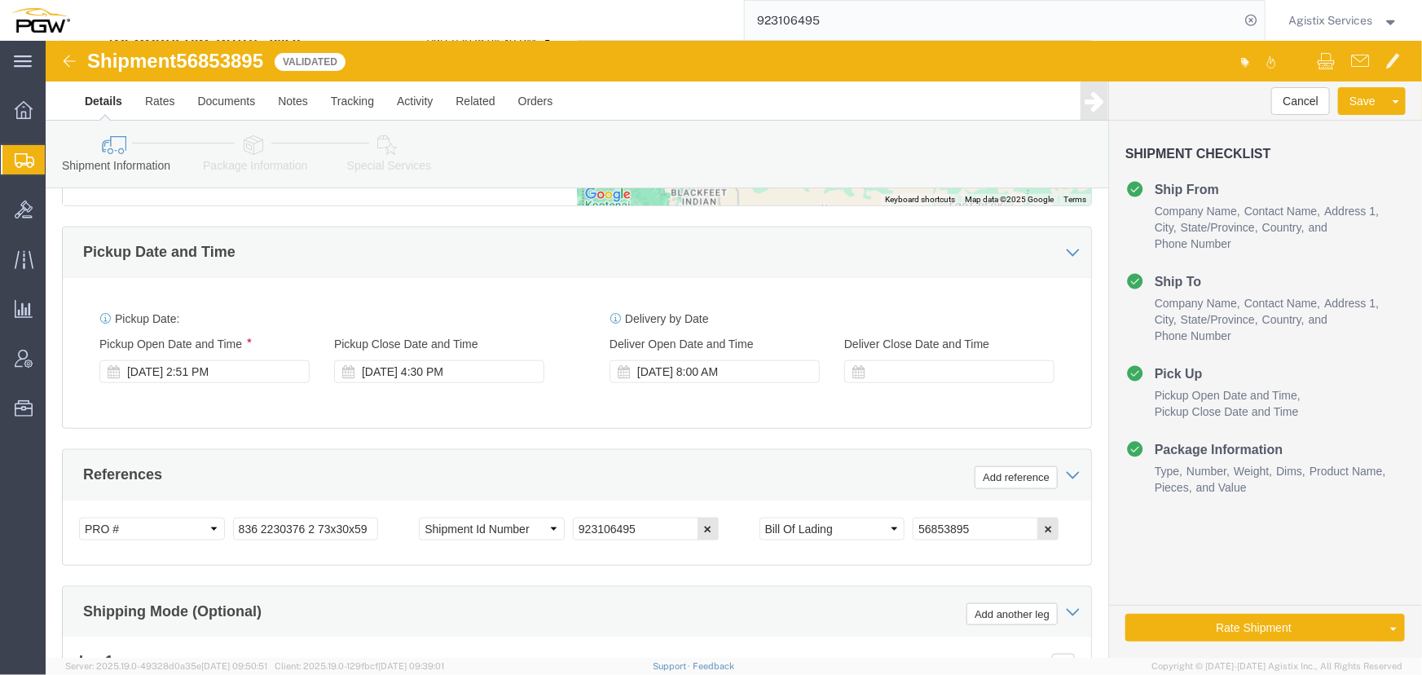
scroll to position [1038, 0]
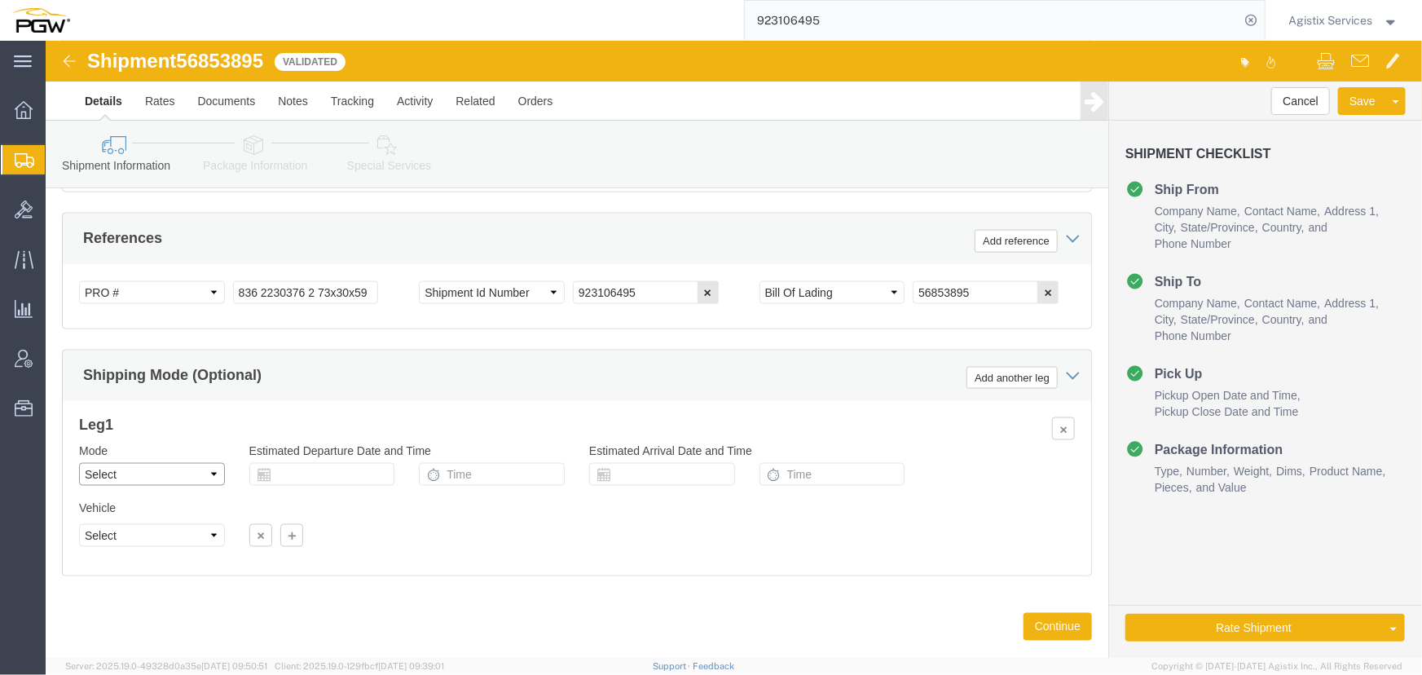
drag, startPoint x: 85, startPoint y: 395, endPoint x: 81, endPoint y: 403, distance: 8.8
click select "Select Air Less than Truckload Multi-Leg Ocean Freight Rail Small Parcel Truckl…"
select select "LTL"
click select "Select Air Less than Truckload Multi-Leg Ocean Freight Rail Small Parcel Truckl…"
click button "Rate Shipment"
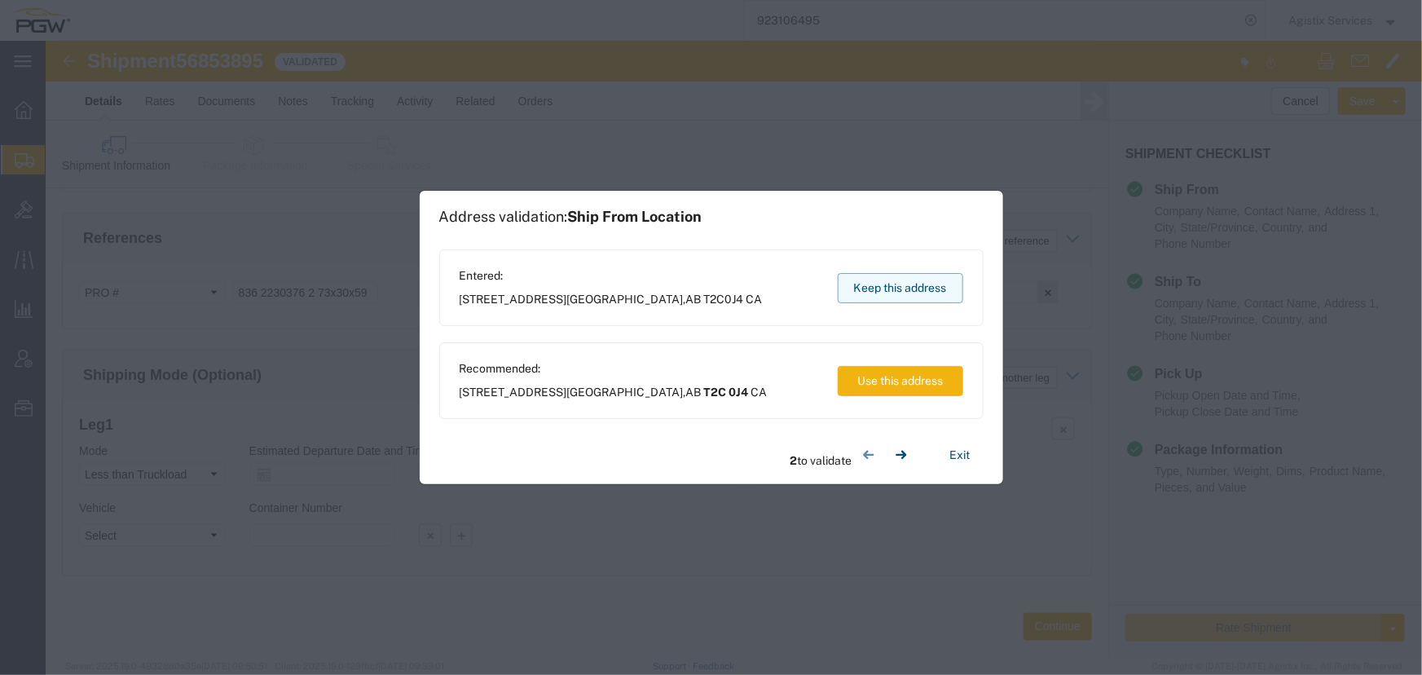
click at [923, 293] on button "Keep this address" at bounding box center [900, 288] width 125 height 30
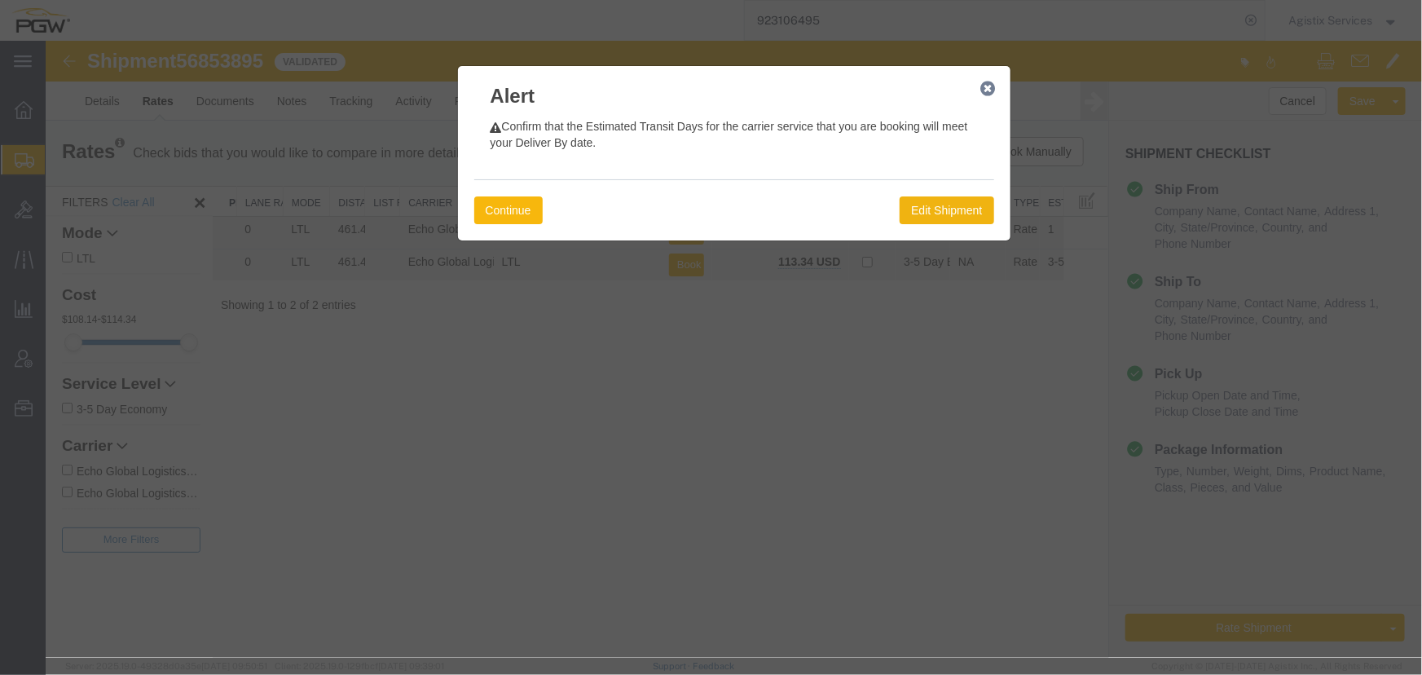
click at [526, 213] on button "Continue" at bounding box center [507, 210] width 68 height 28
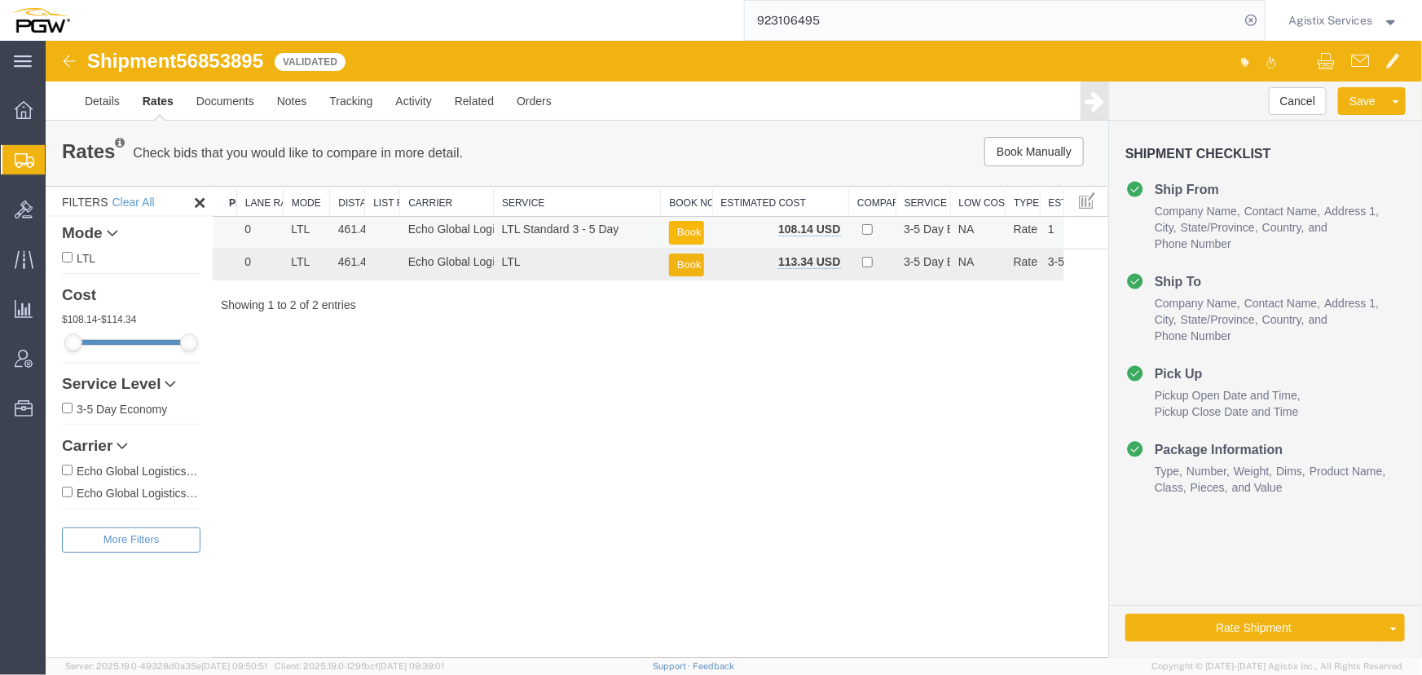
click at [685, 227] on button "Book" at bounding box center [685, 232] width 35 height 24
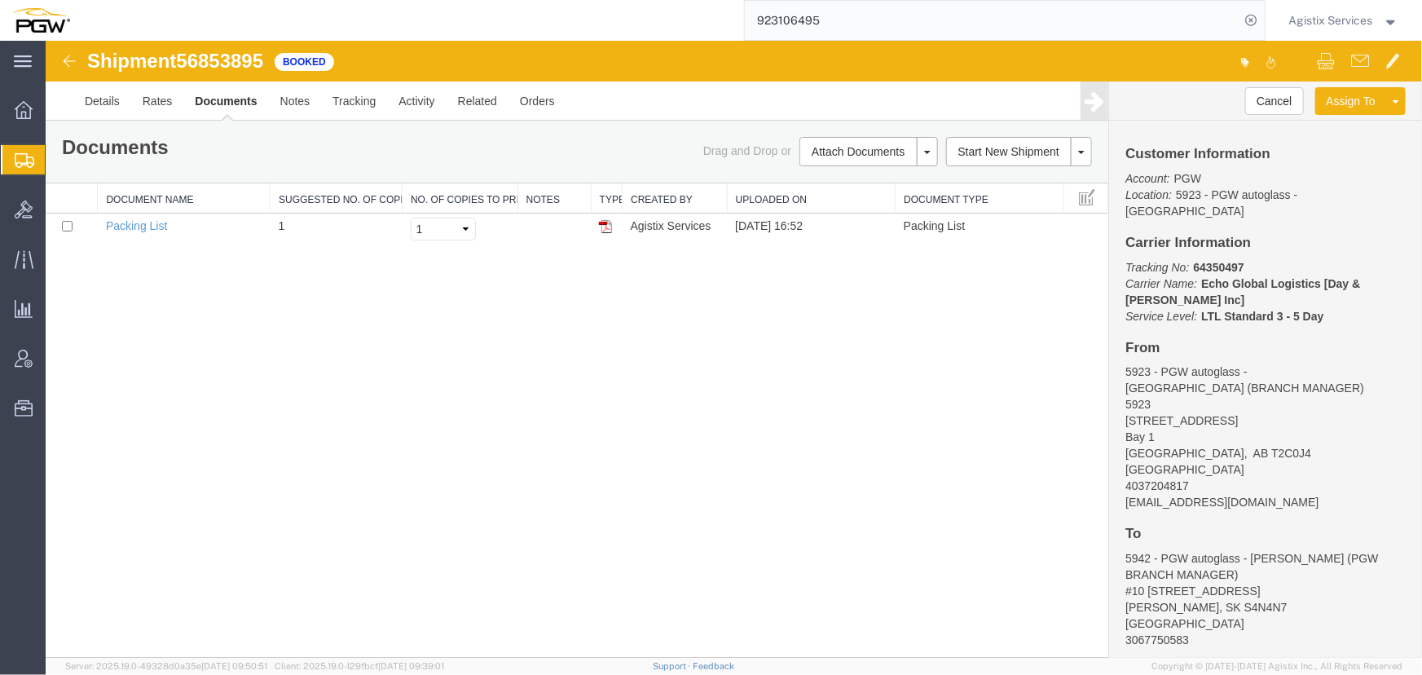
click at [857, 24] on input "923106495" at bounding box center [992, 20] width 495 height 39
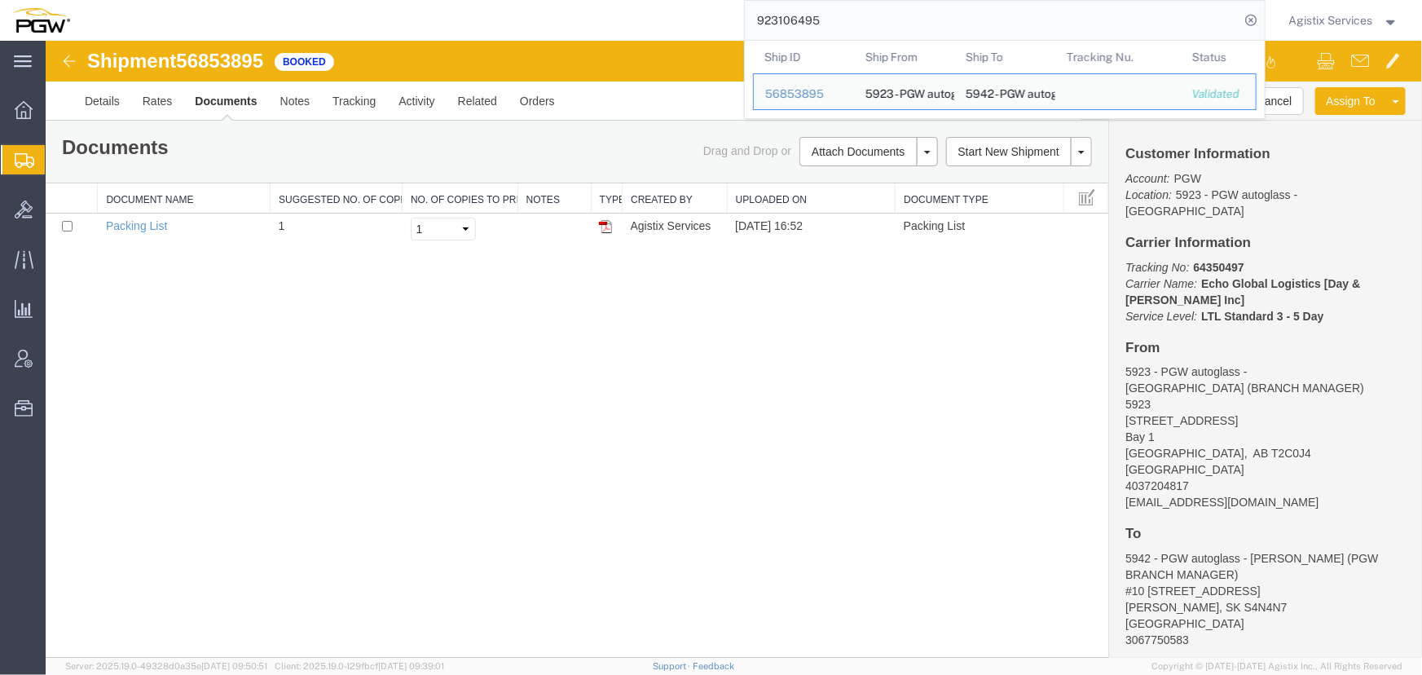
drag, startPoint x: 857, startPoint y: 24, endPoint x: 618, endPoint y: 24, distance: 239.6
click at [618, 24] on div "923106495 Ship ID Ship From Ship To Tracking Nu. Status Ship ID 56853895 Ship F…" at bounding box center [673, 20] width 1184 height 41
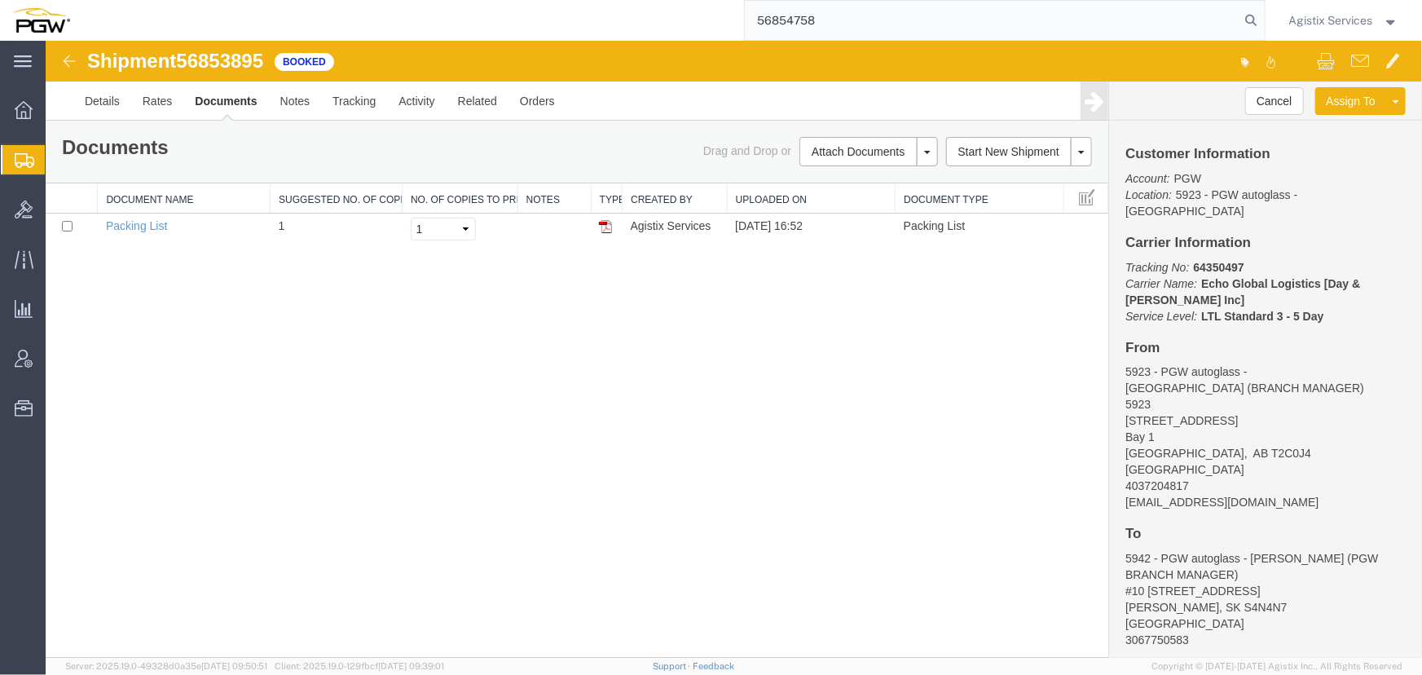
type input "56854758"
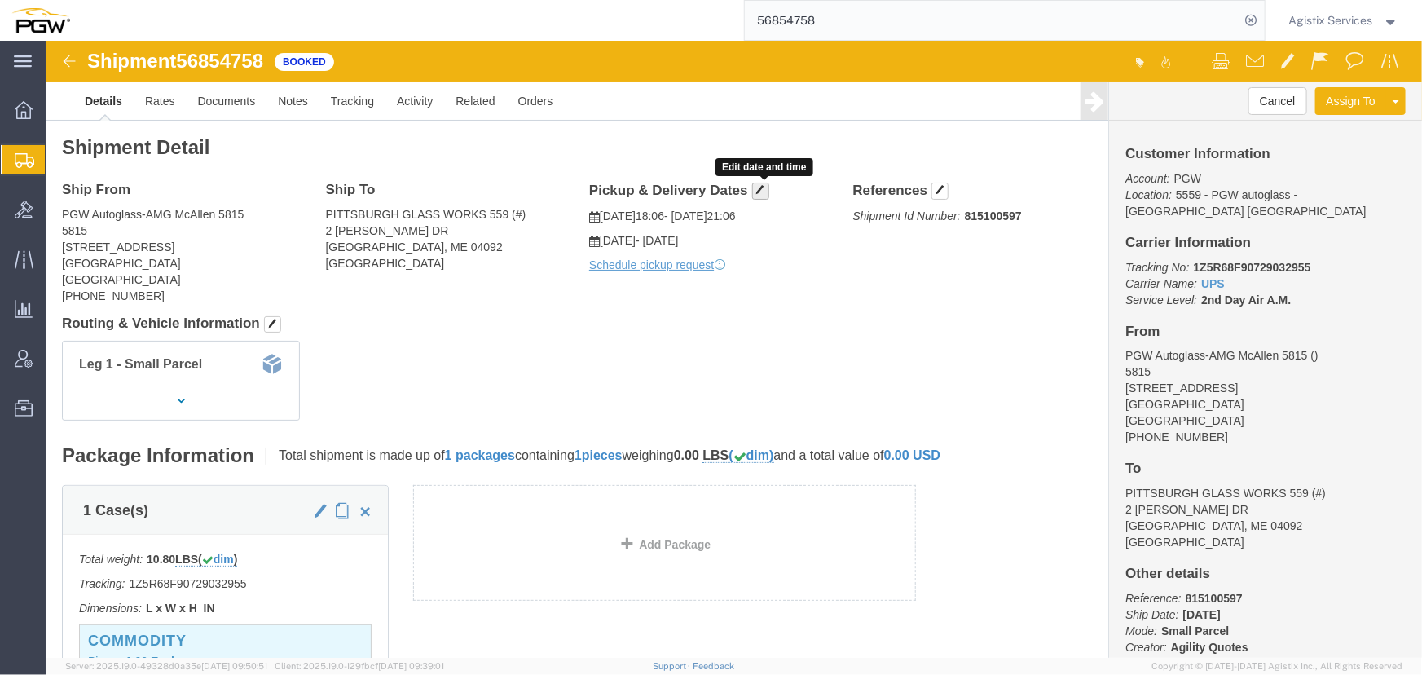
click span "button"
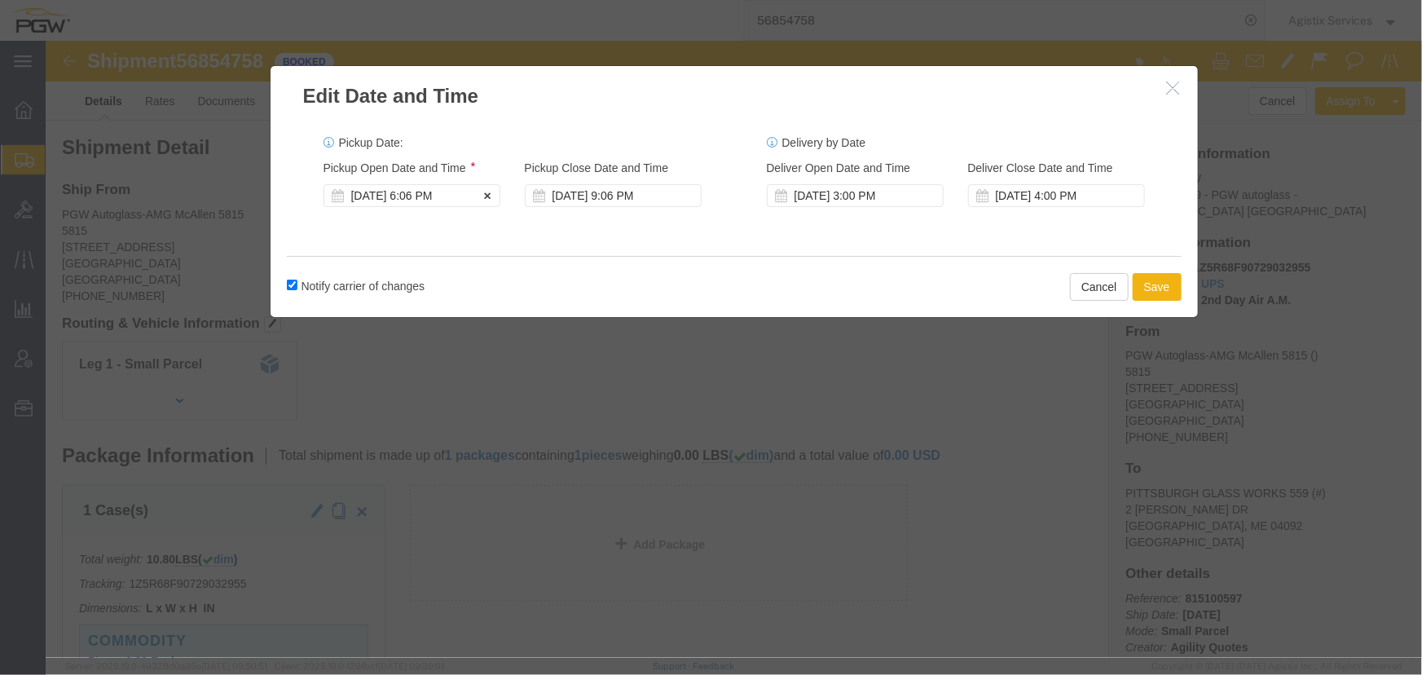
click div "Sep 18 2025 6:06 PM"
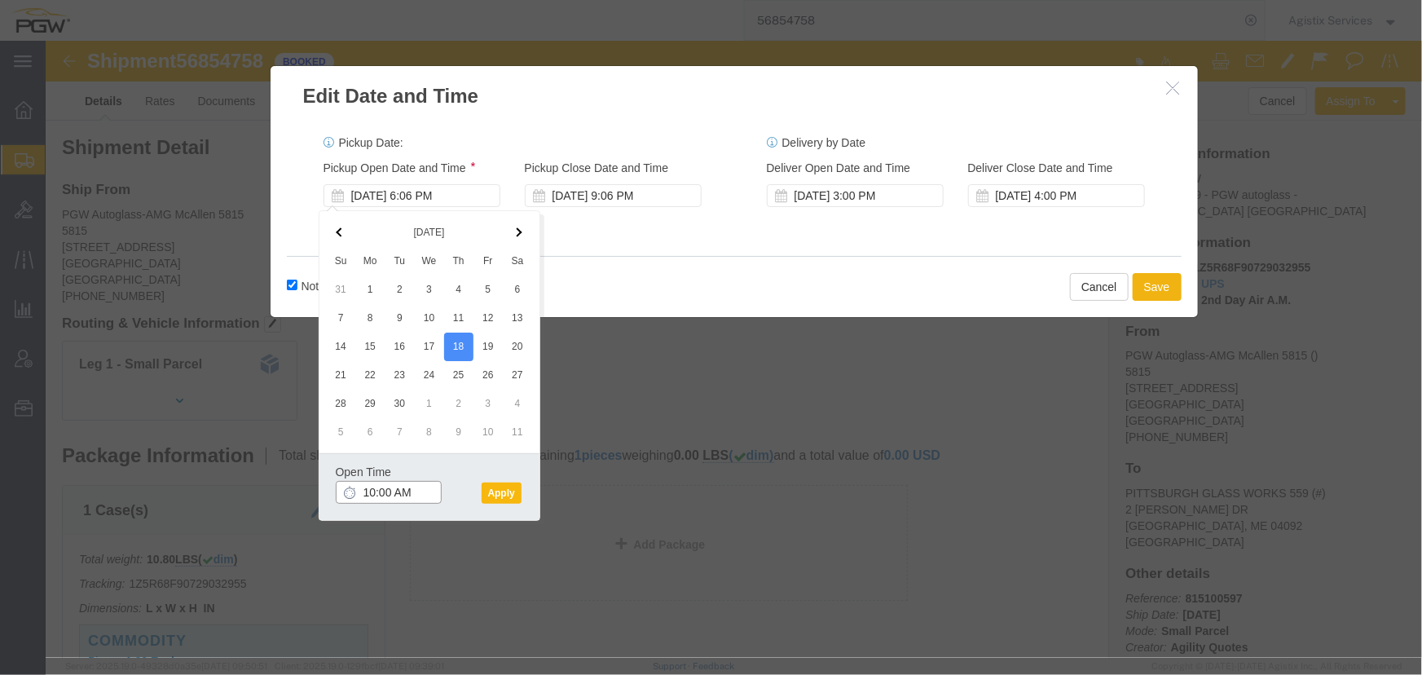
type input "10:00 AM"
click button "Apply"
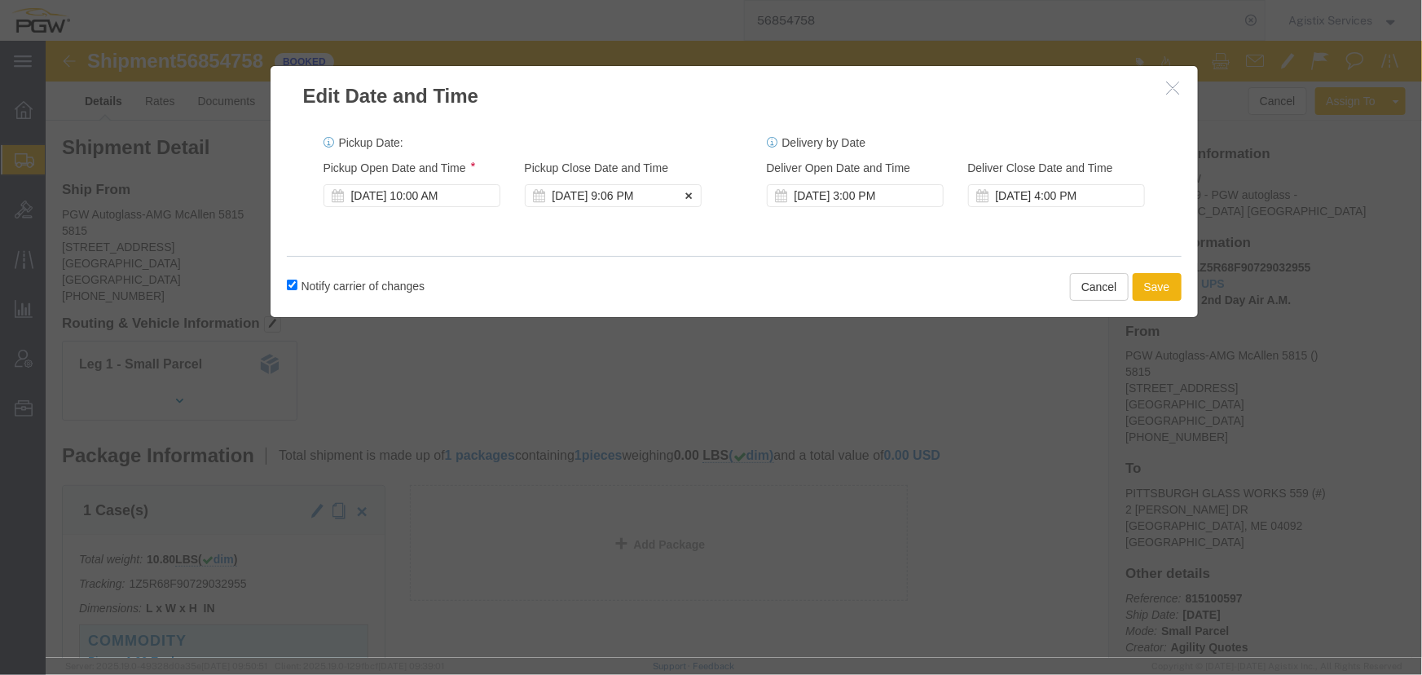
click div "Sep 18 2025 9:06 PM"
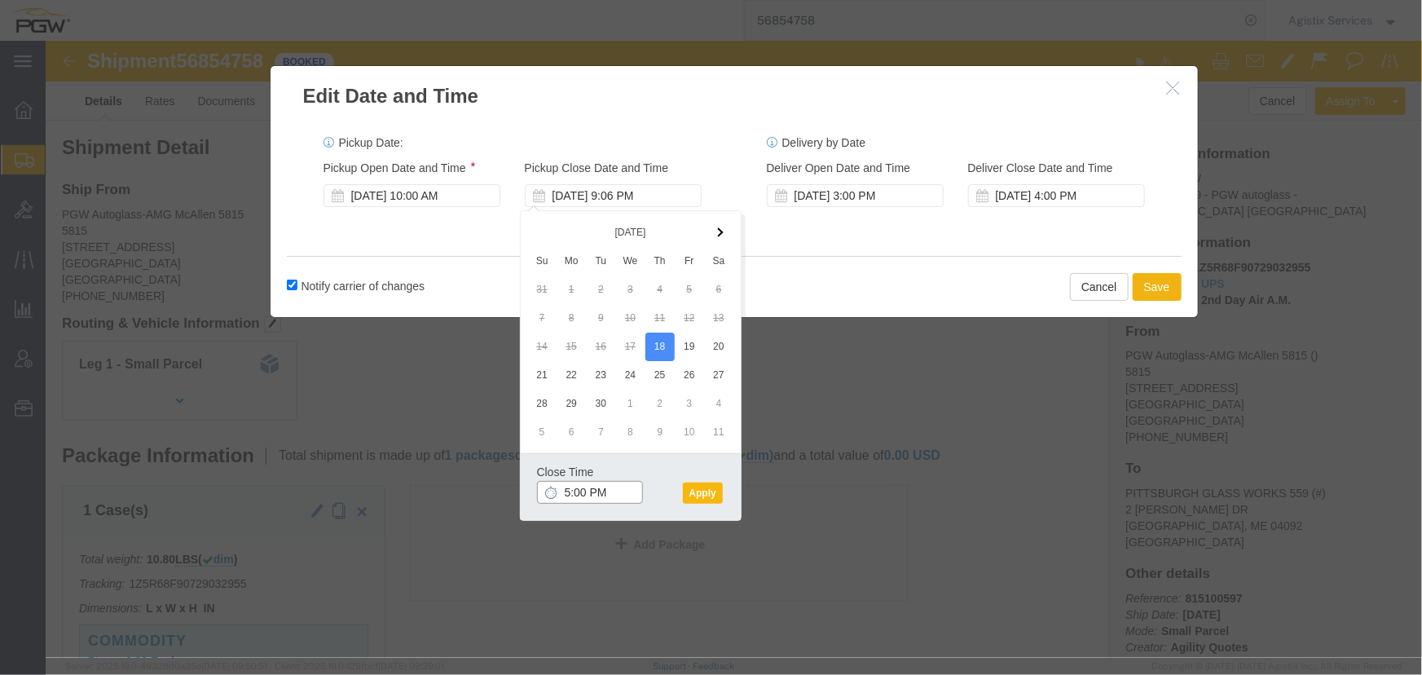
type input "5:00 PM"
click button "Apply"
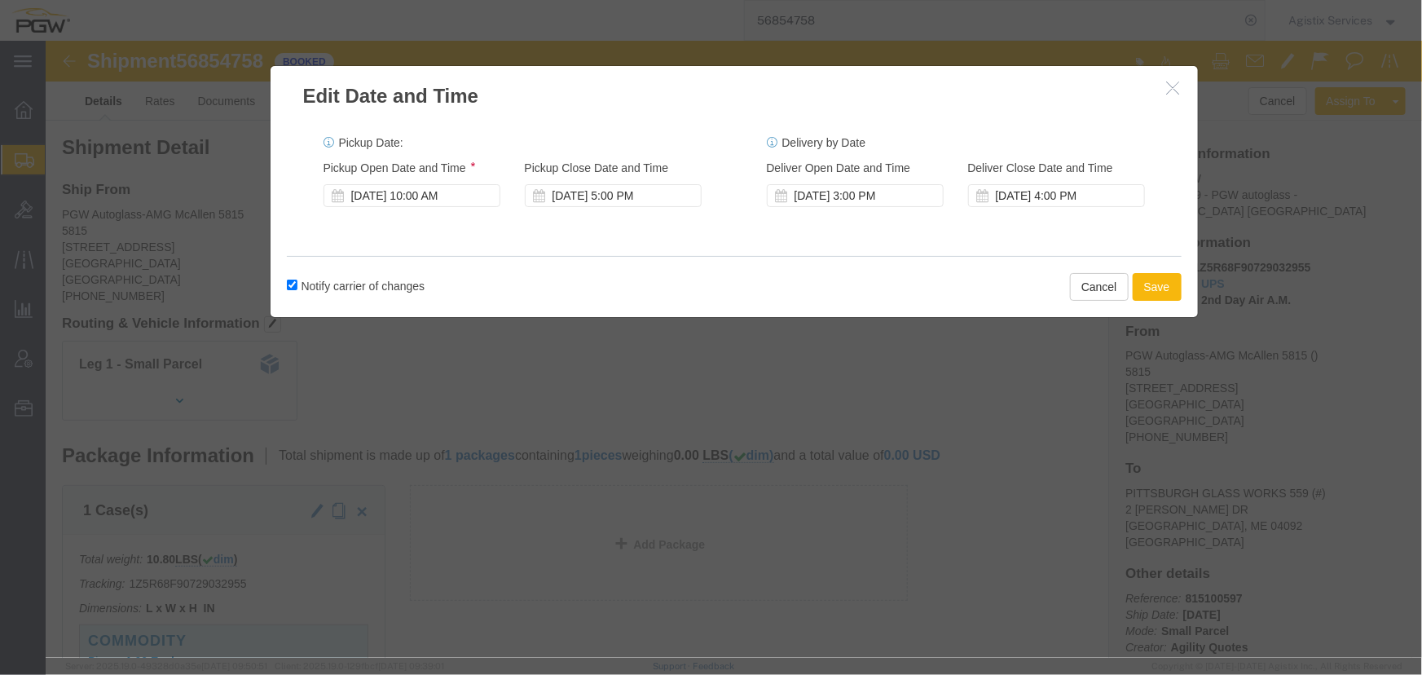
click button "Save"
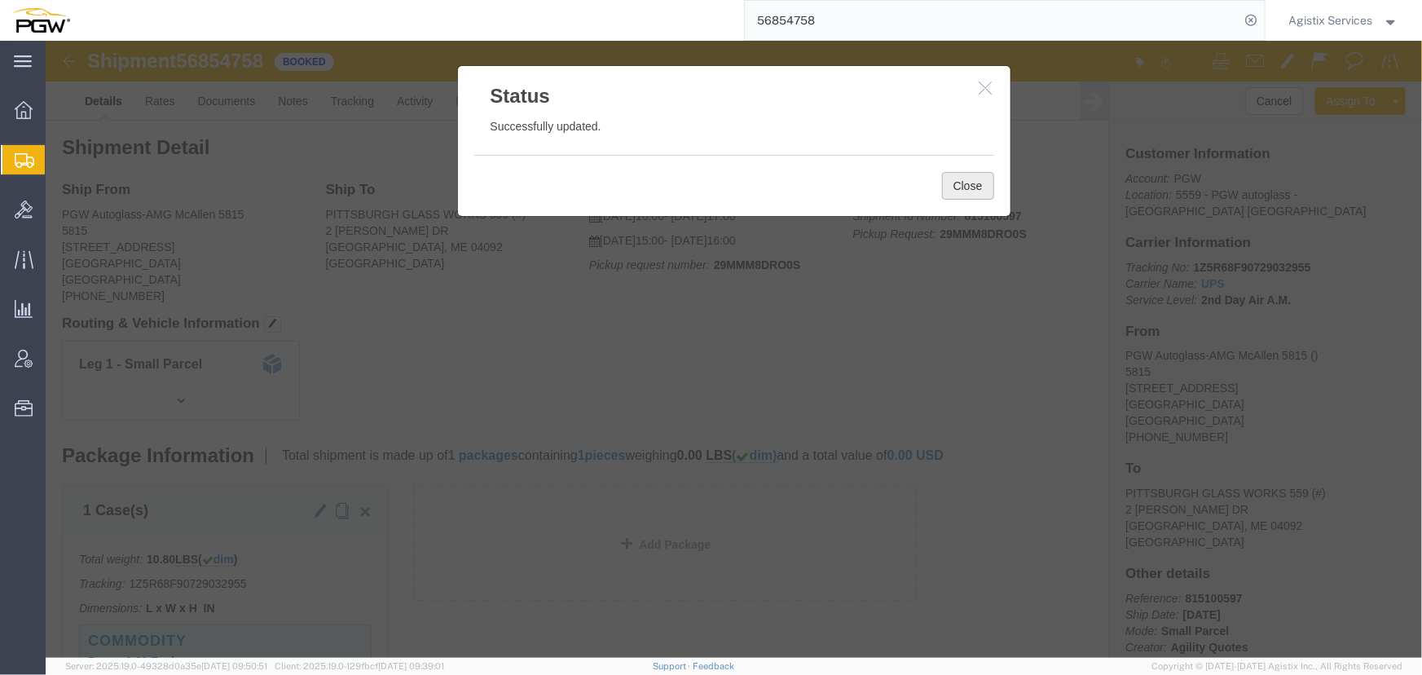
click button "Close"
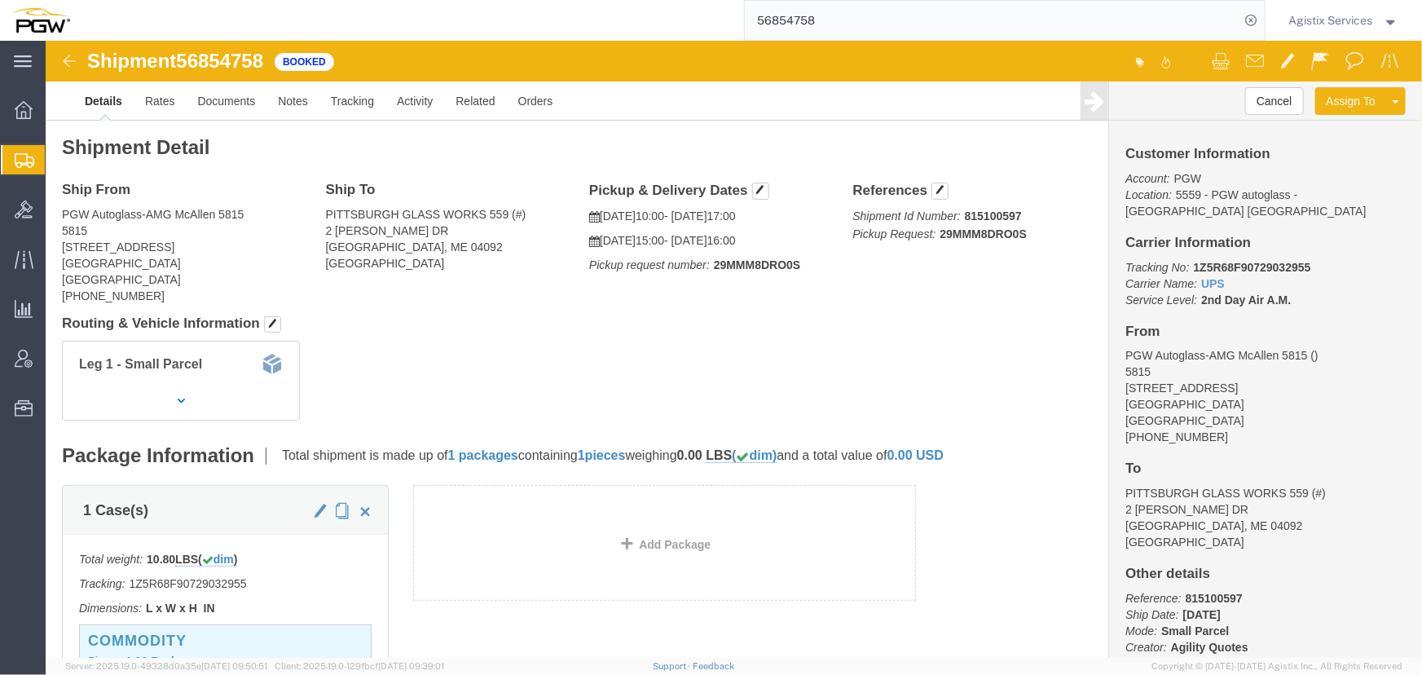
click at [1324, 21] on span "Agistix Services" at bounding box center [1331, 20] width 84 height 18
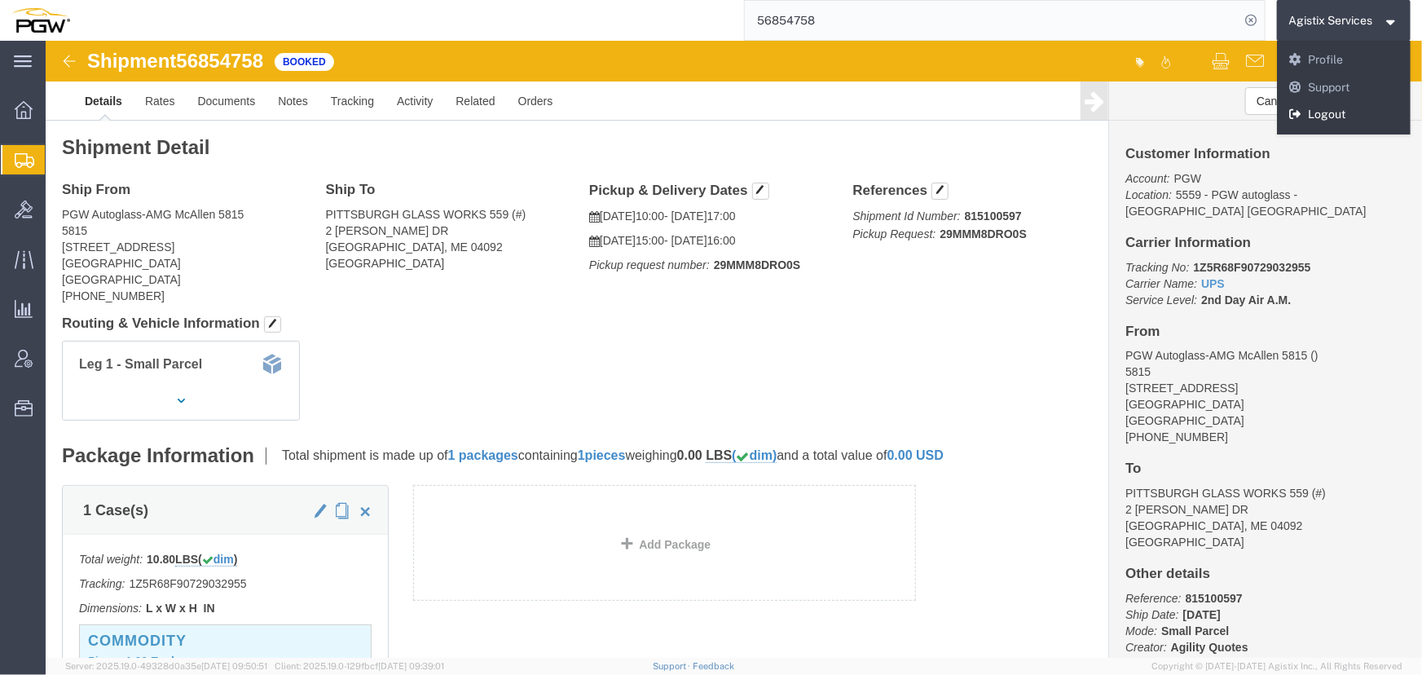
click at [1312, 119] on link "Logout" at bounding box center [1344, 115] width 134 height 28
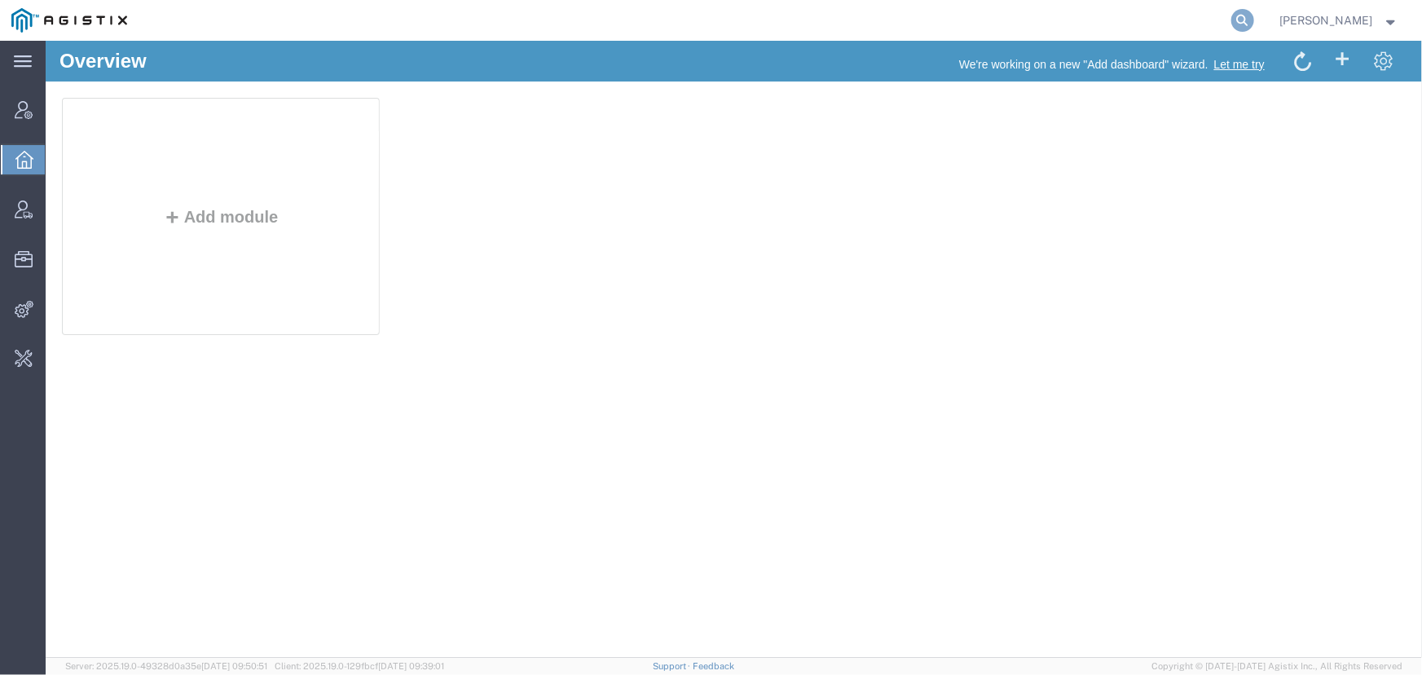
click at [1244, 21] on icon at bounding box center [1242, 20] width 23 height 23
type input "[EMAIL_ADDRESS][PERSON_NAME][DOMAIN_NAME]"
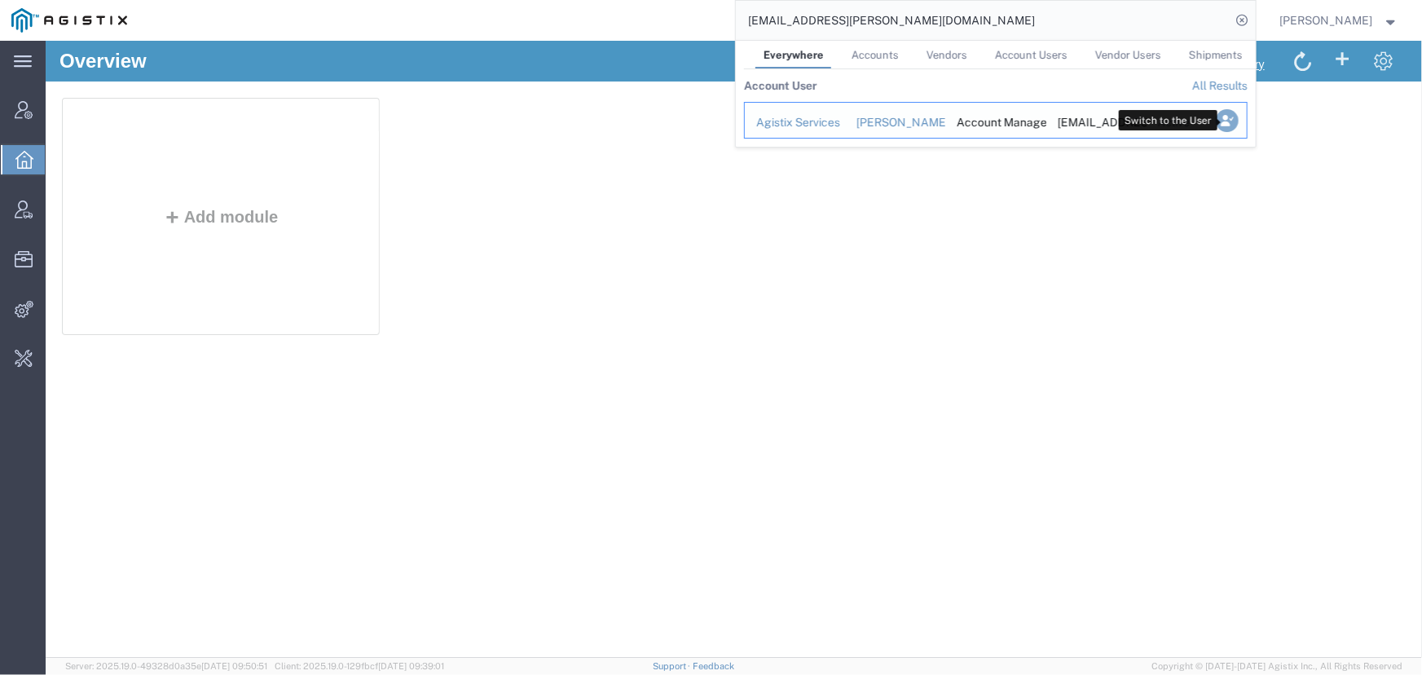
click at [1222, 121] on icon "Search Results" at bounding box center [1226, 120] width 23 height 23
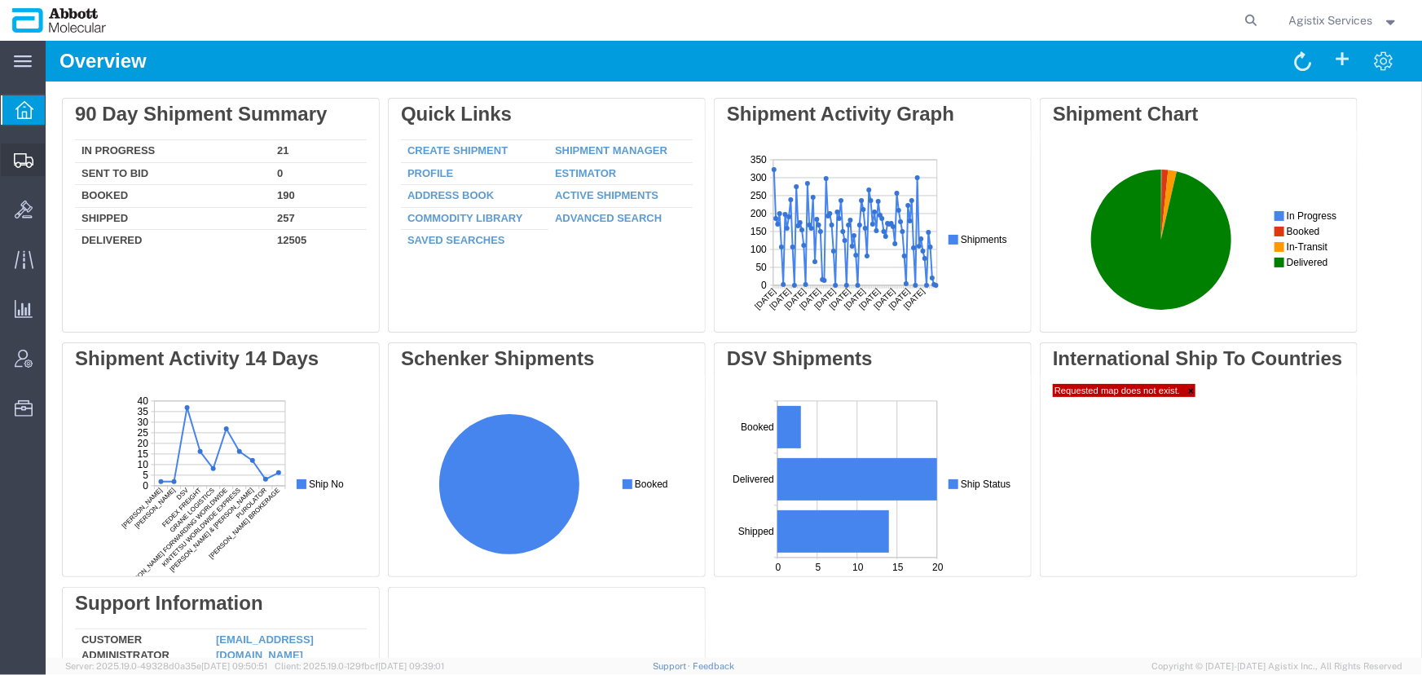
click at [0, 0] on span "Shipment Manager" at bounding box center [0, 0] width 0 height 0
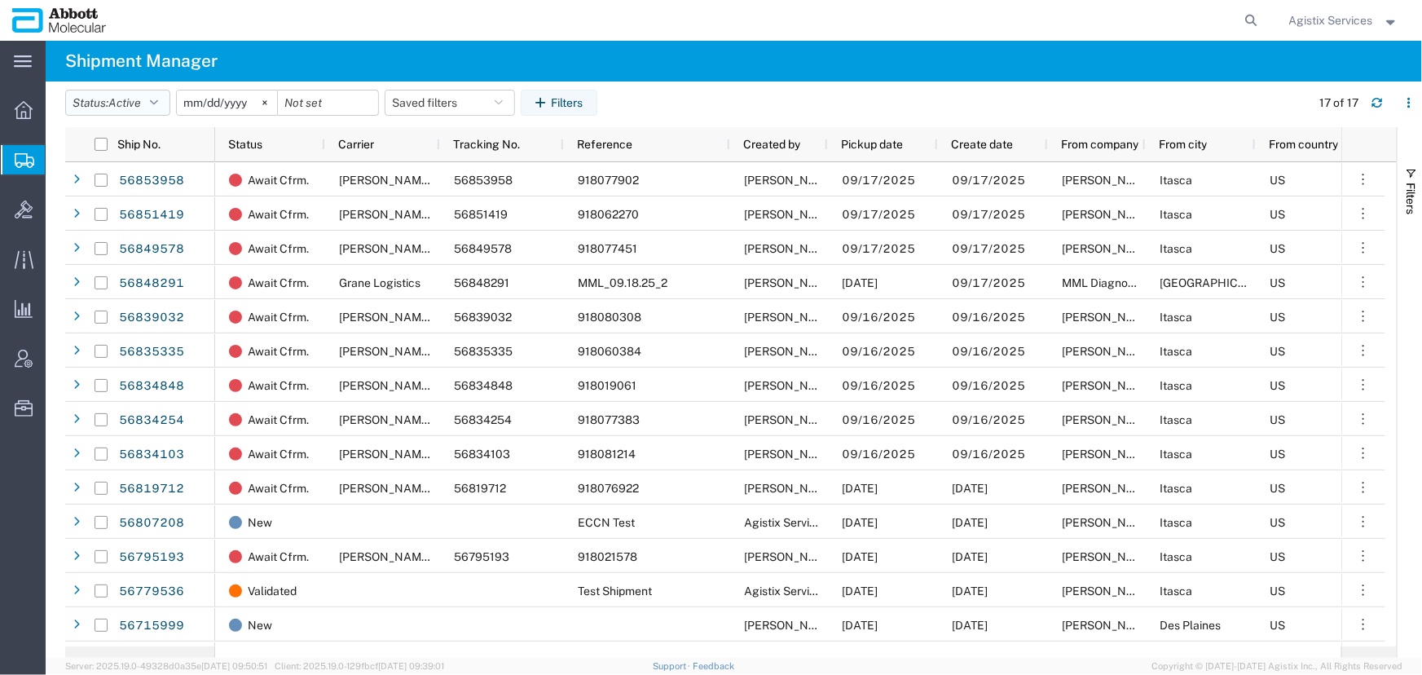
click at [164, 106] on button "Status: Active" at bounding box center [117, 103] width 105 height 26
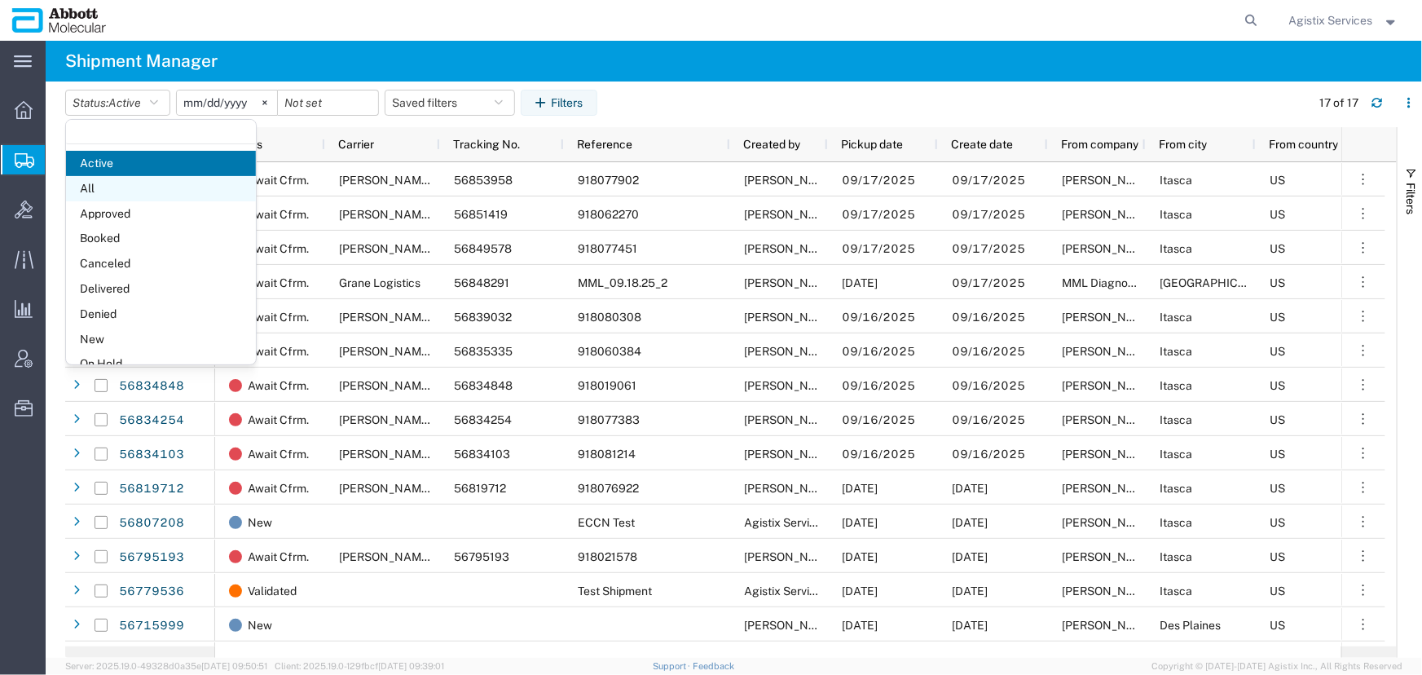
click at [101, 191] on span "All" at bounding box center [161, 188] width 190 height 25
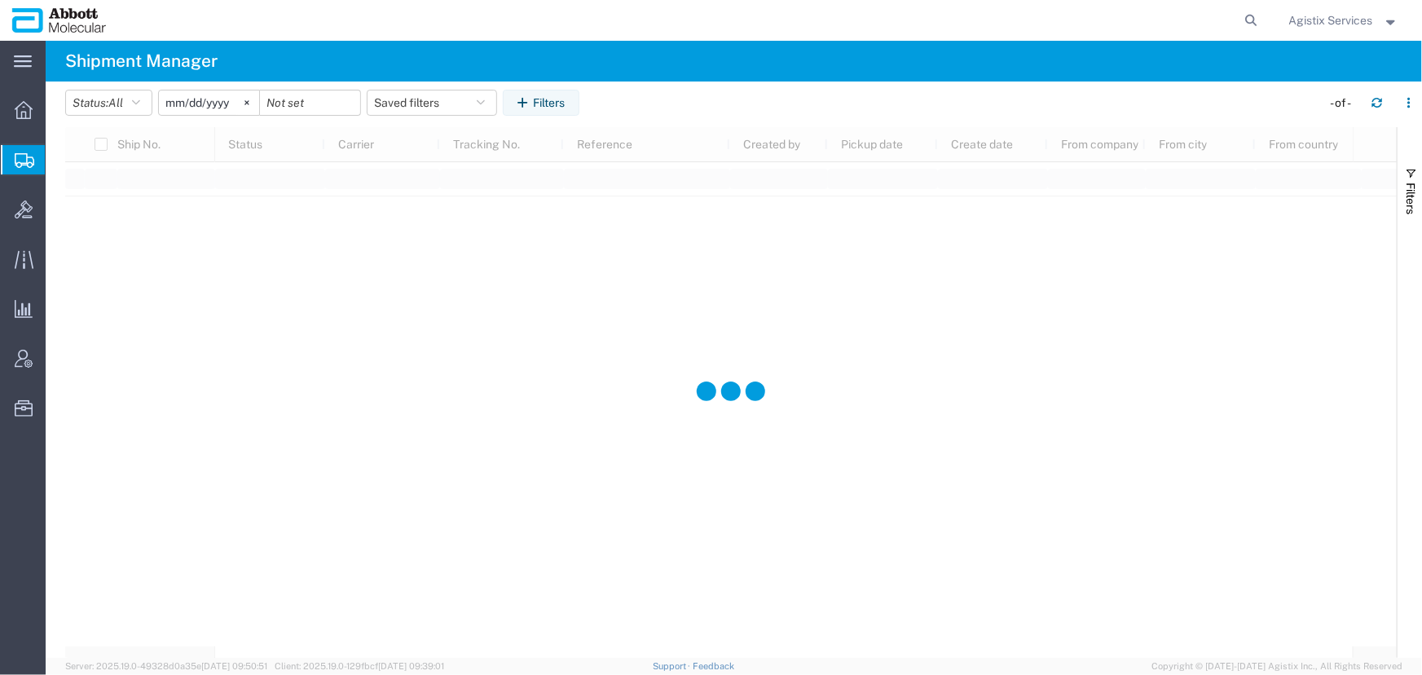
click at [209, 106] on input "2025-08-17" at bounding box center [209, 102] width 100 height 24
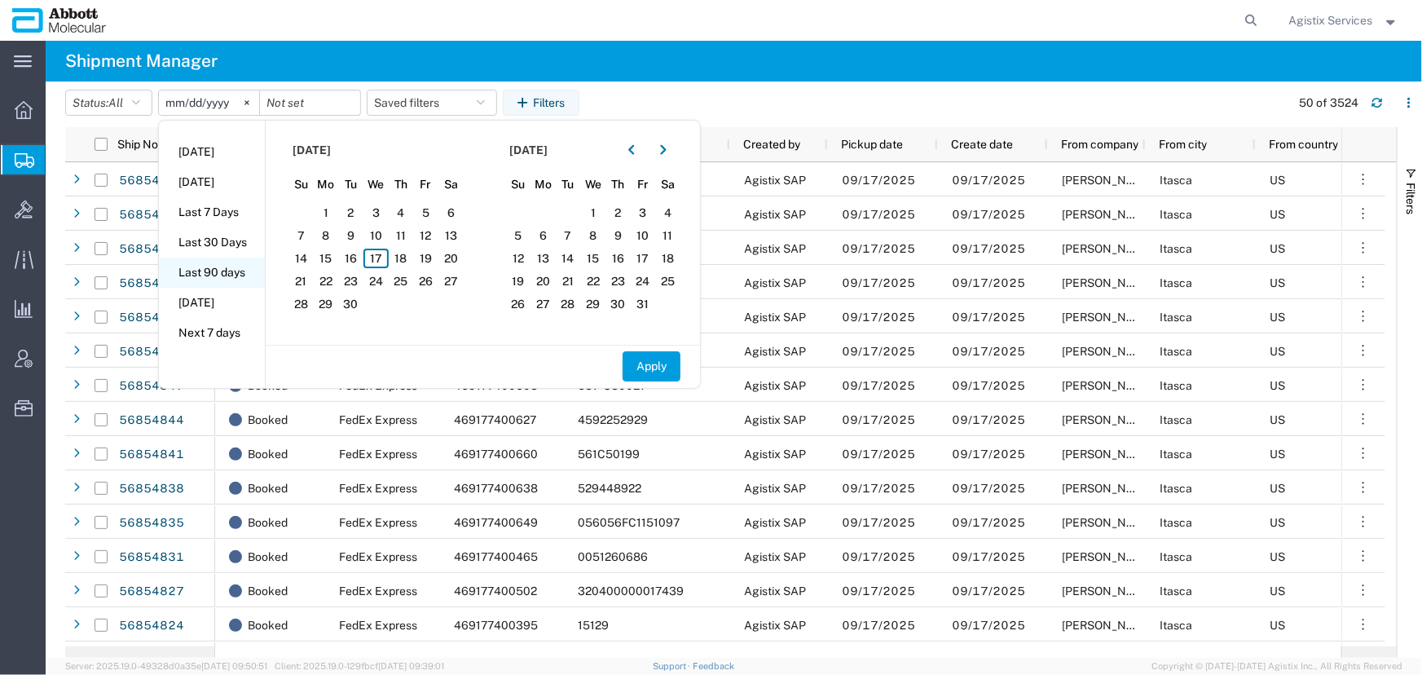
click at [216, 267] on li "Last 90 days" at bounding box center [212, 273] width 106 height 30
type input "2025-06-20"
type input "2025-09-17"
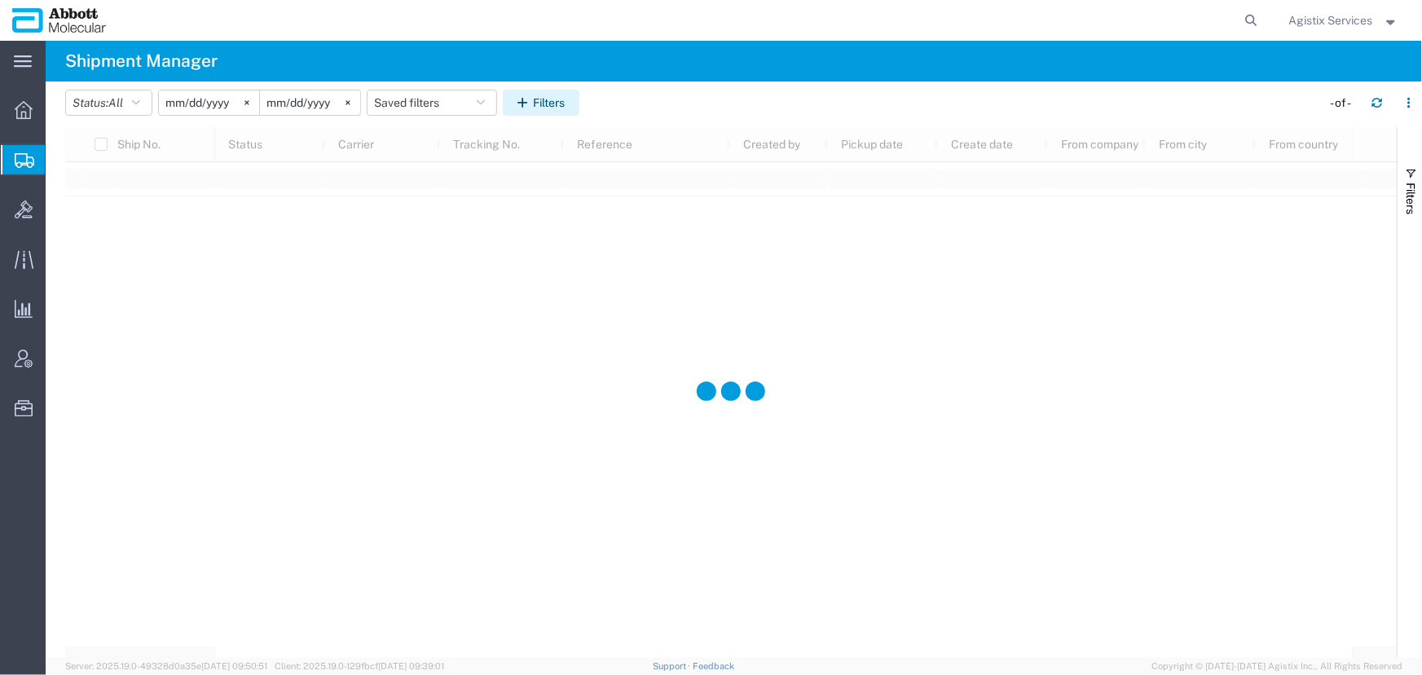
click at [562, 100] on button "Filters" at bounding box center [541, 103] width 77 height 26
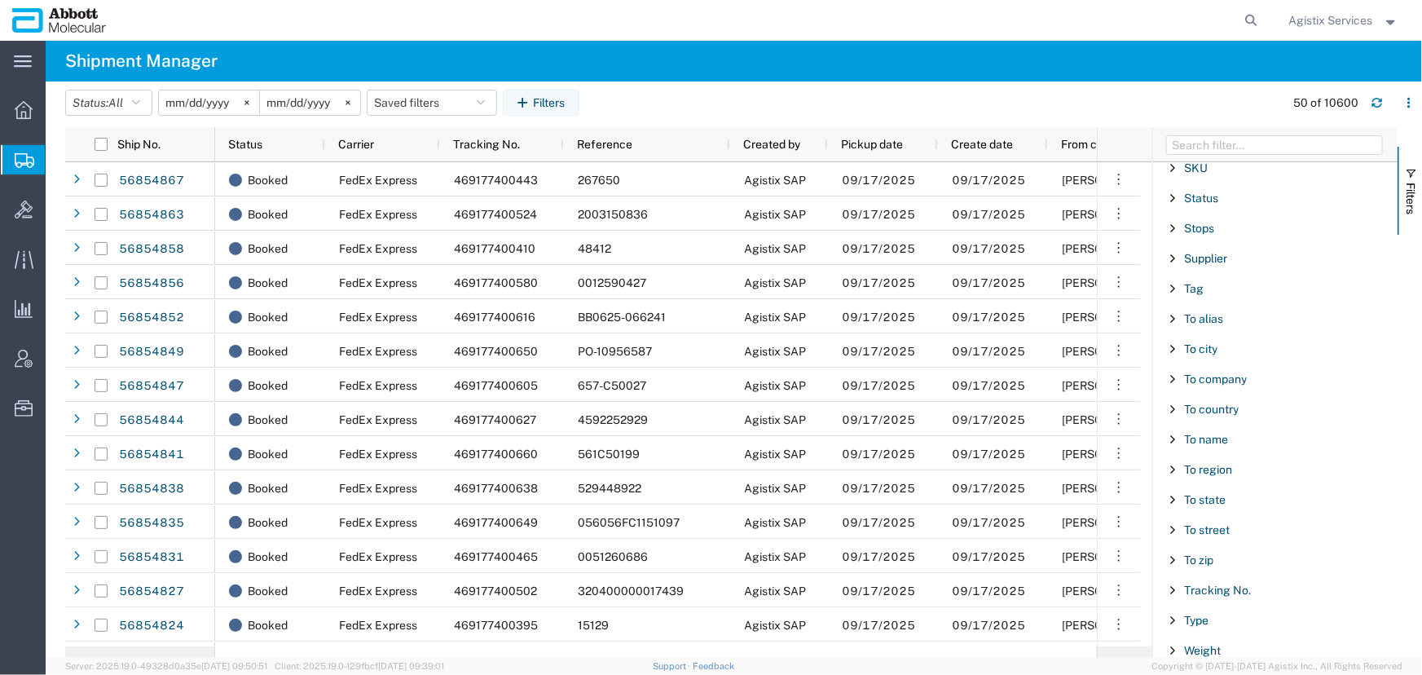
scroll to position [1489, 0]
click at [1216, 407] on span "To country" at bounding box center [1211, 407] width 55 height 13
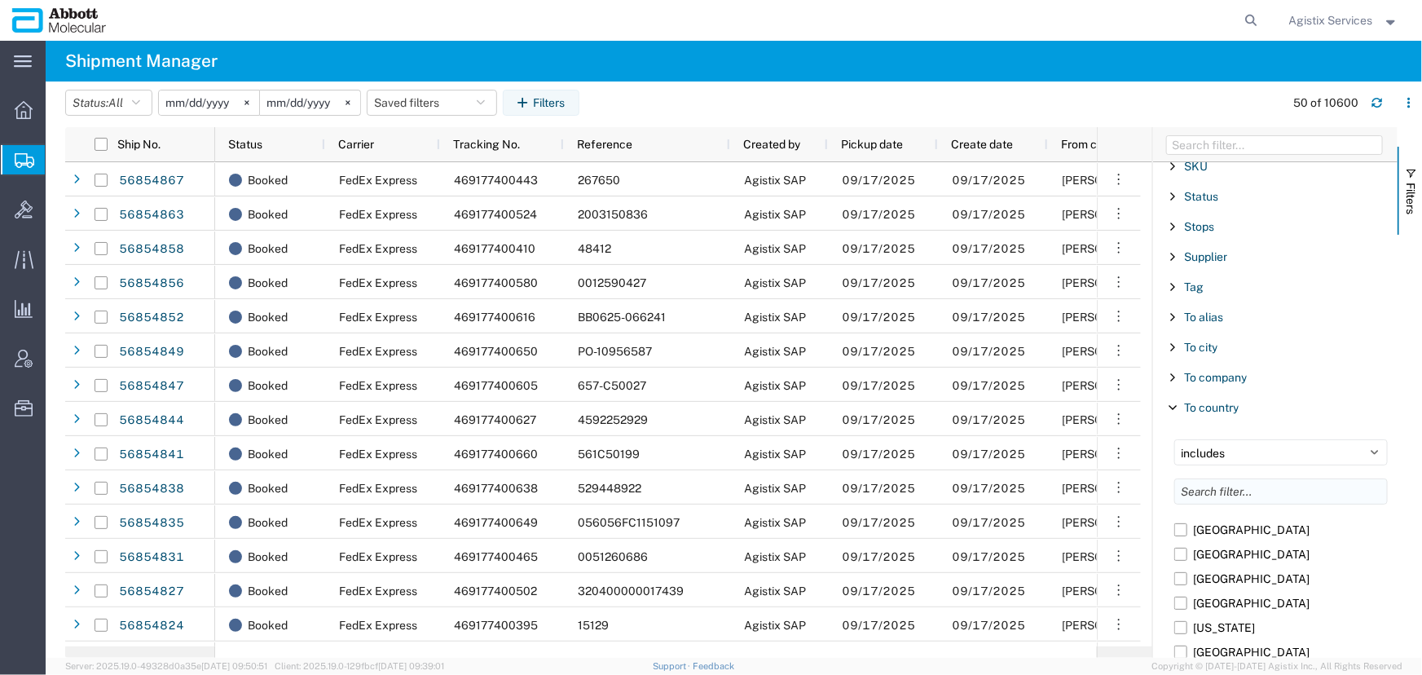
click at [1202, 485] on input "Filter List 66 Filters" at bounding box center [1281, 491] width 214 height 26
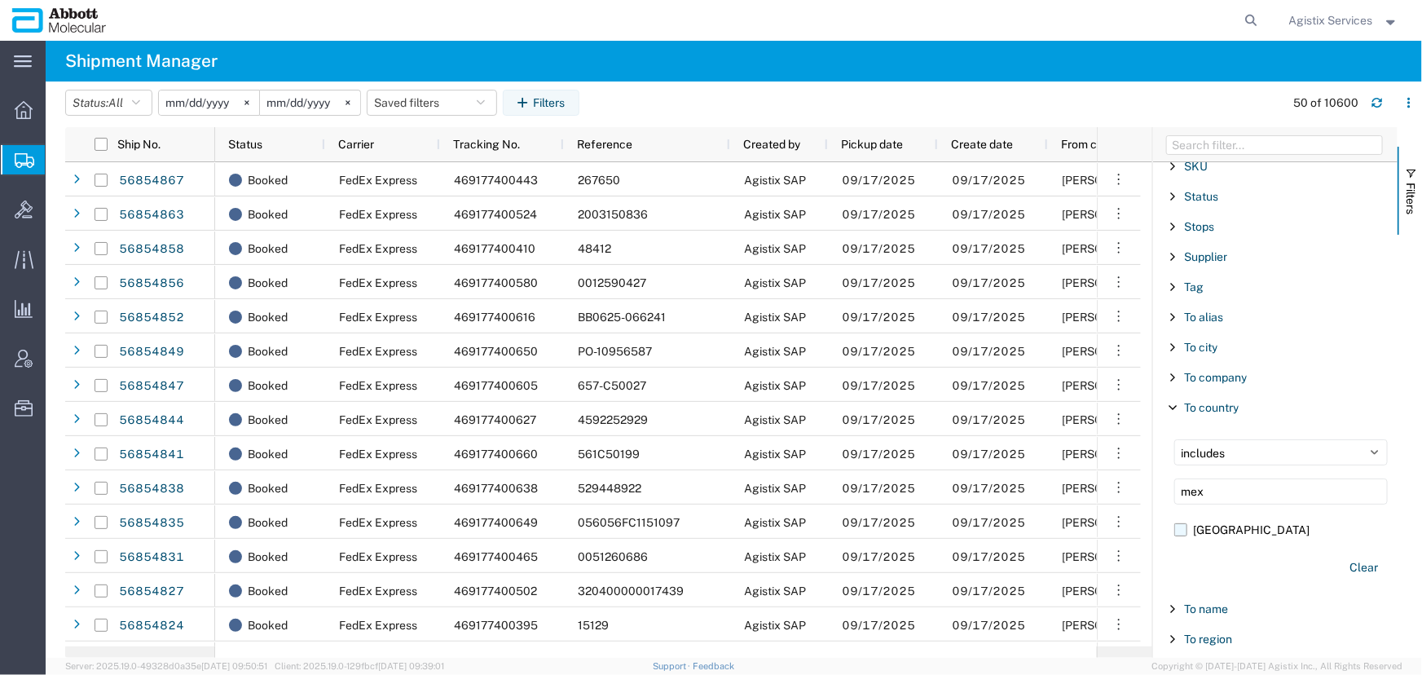
type input "mex"
click at [1178, 526] on label "Mexico" at bounding box center [1281, 529] width 214 height 24
click at [0, 0] on input "Mexico" at bounding box center [0, 0] width 0 height 0
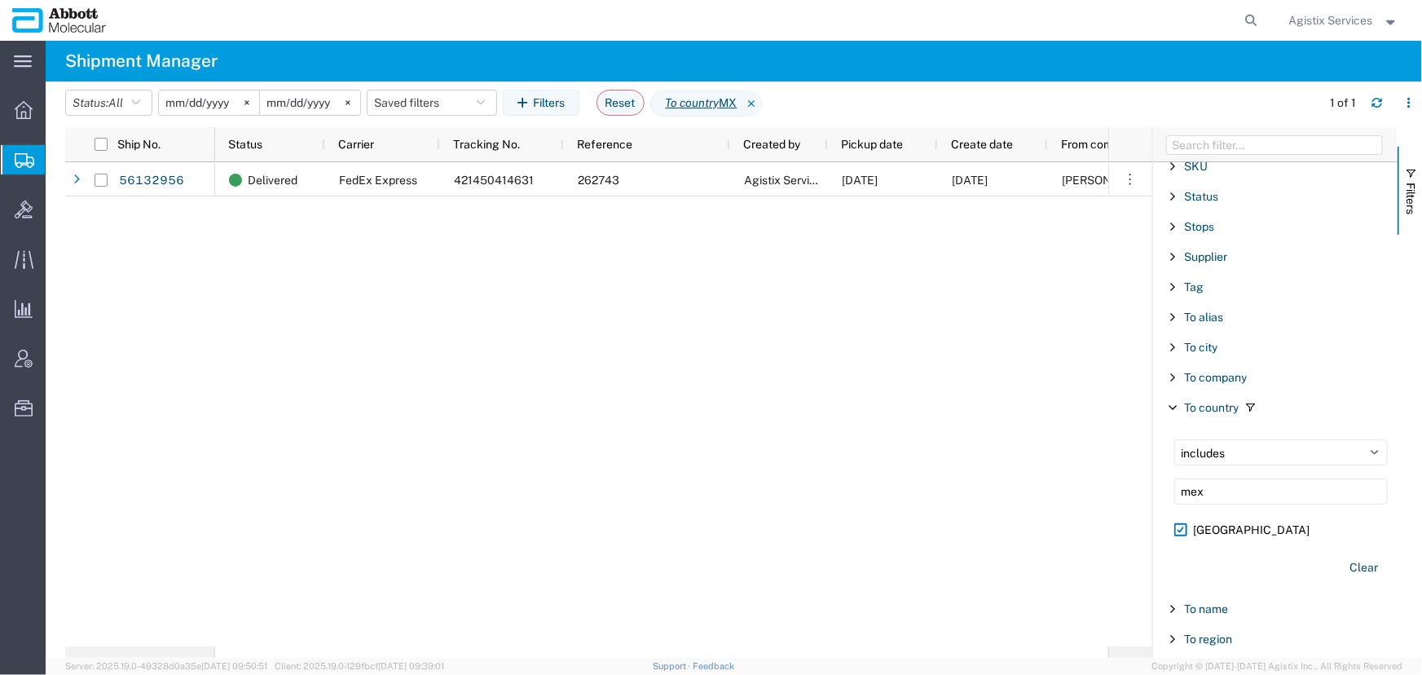
click at [211, 106] on input "2025-06-20" at bounding box center [209, 102] width 100 height 24
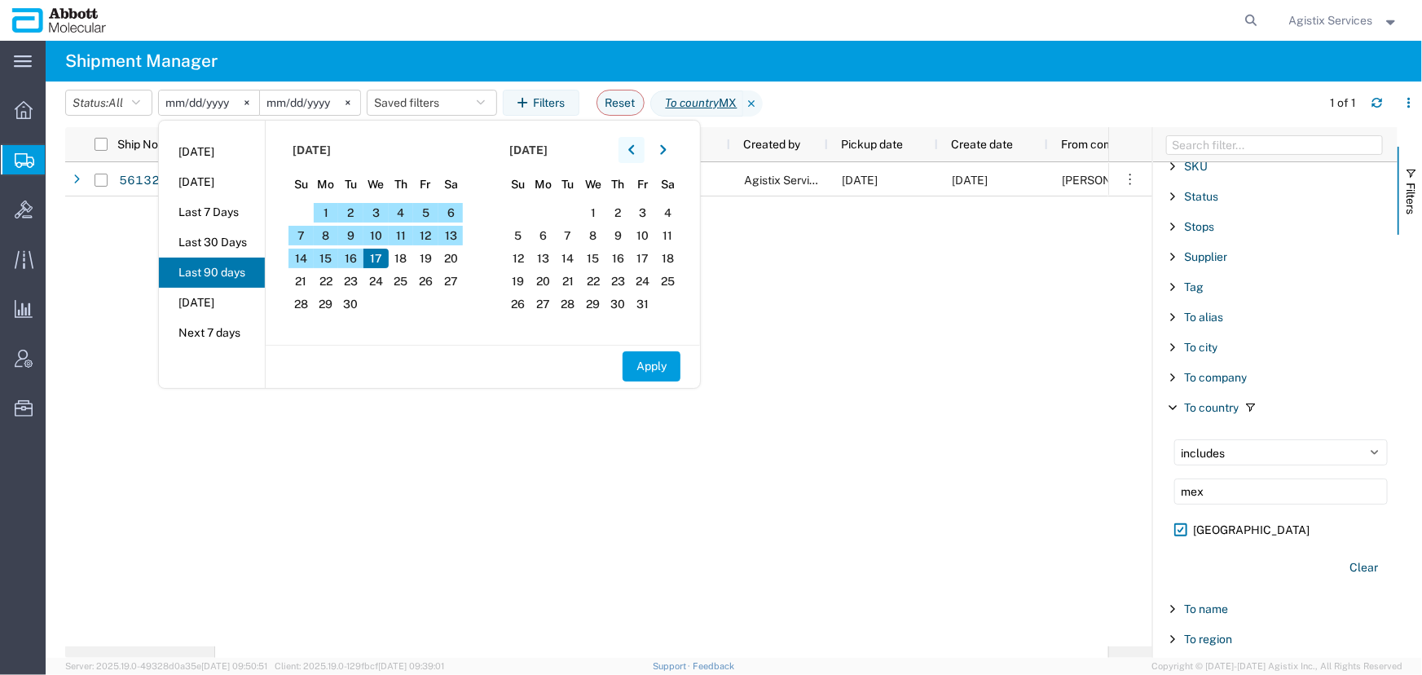
click at [632, 149] on button "button" at bounding box center [632, 150] width 26 height 26
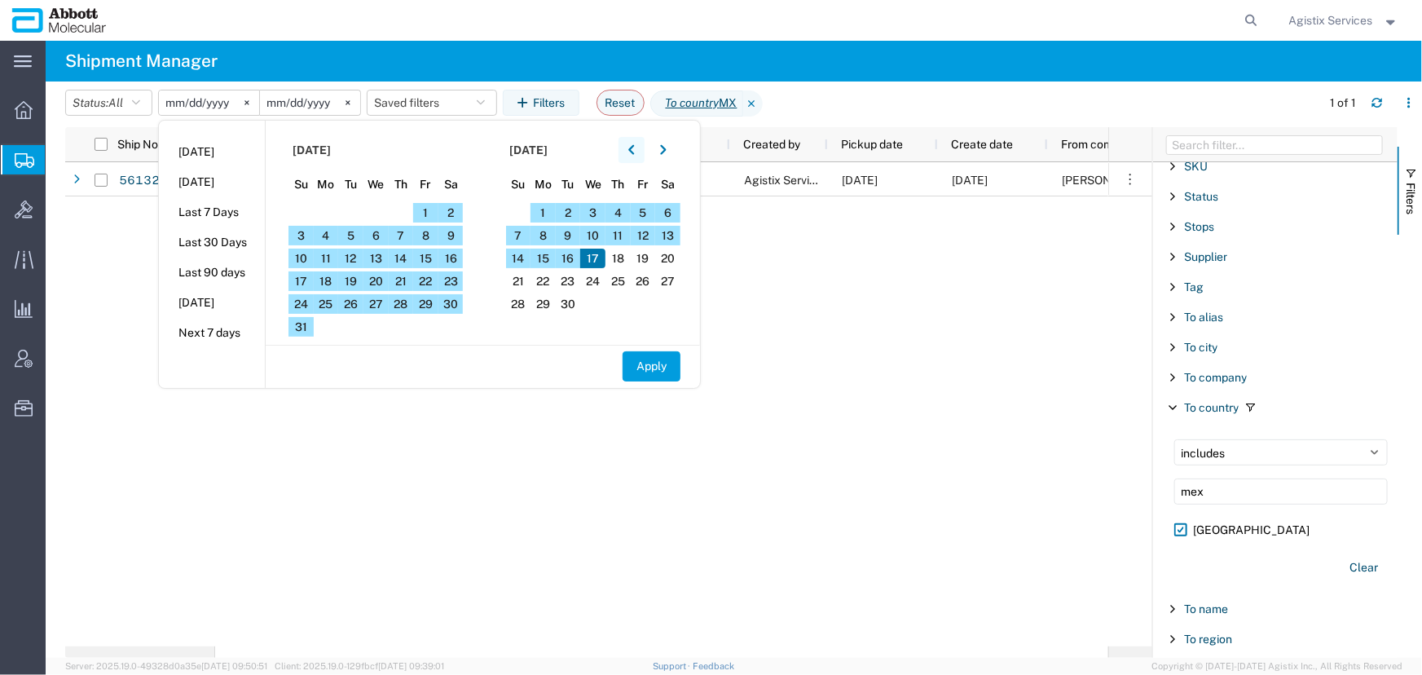
click at [632, 149] on button "button" at bounding box center [632, 150] width 26 height 26
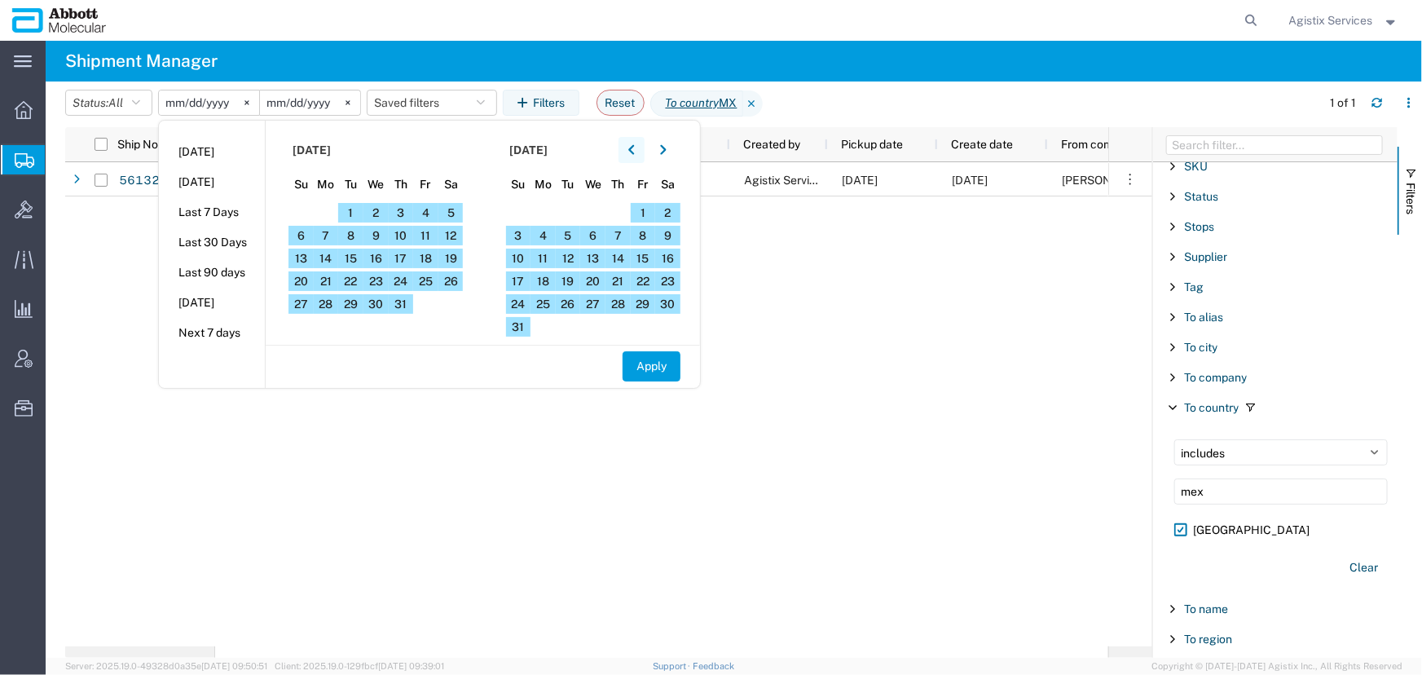
click at [632, 149] on button "button" at bounding box center [632, 150] width 26 height 26
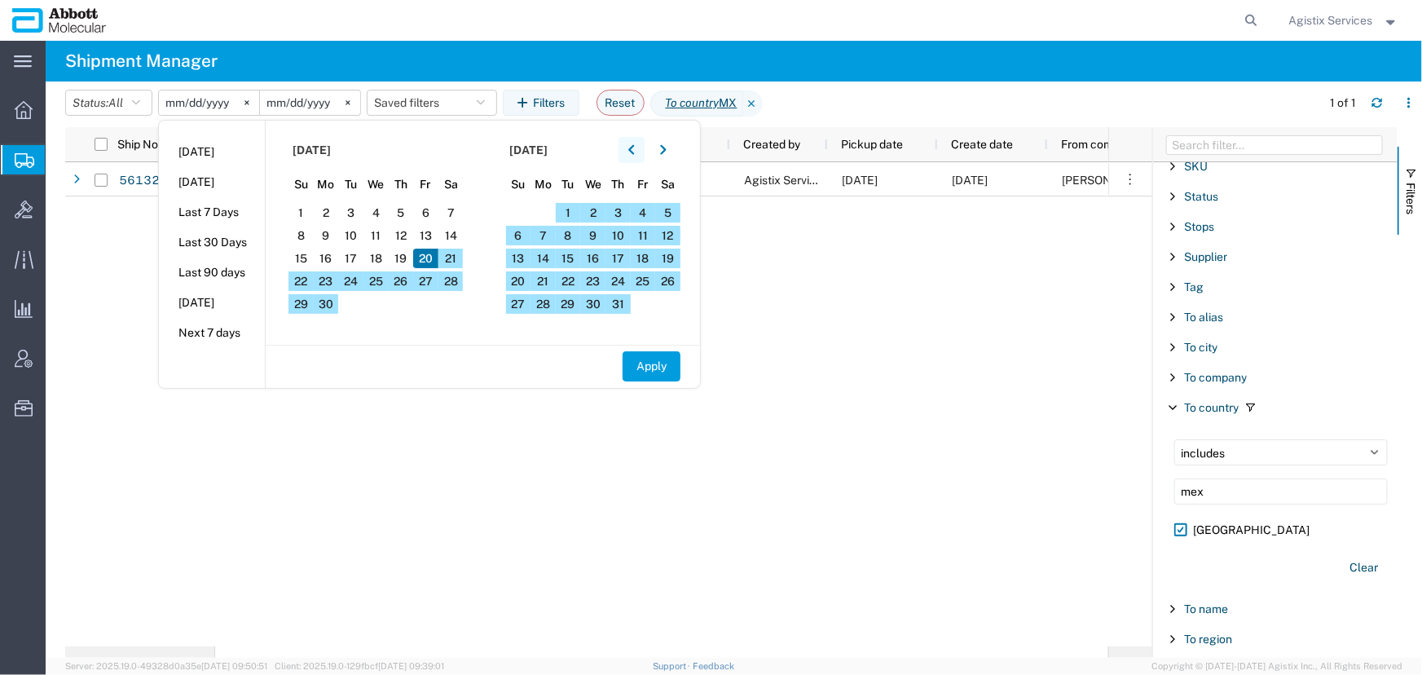
click at [632, 149] on button "button" at bounding box center [632, 150] width 26 height 26
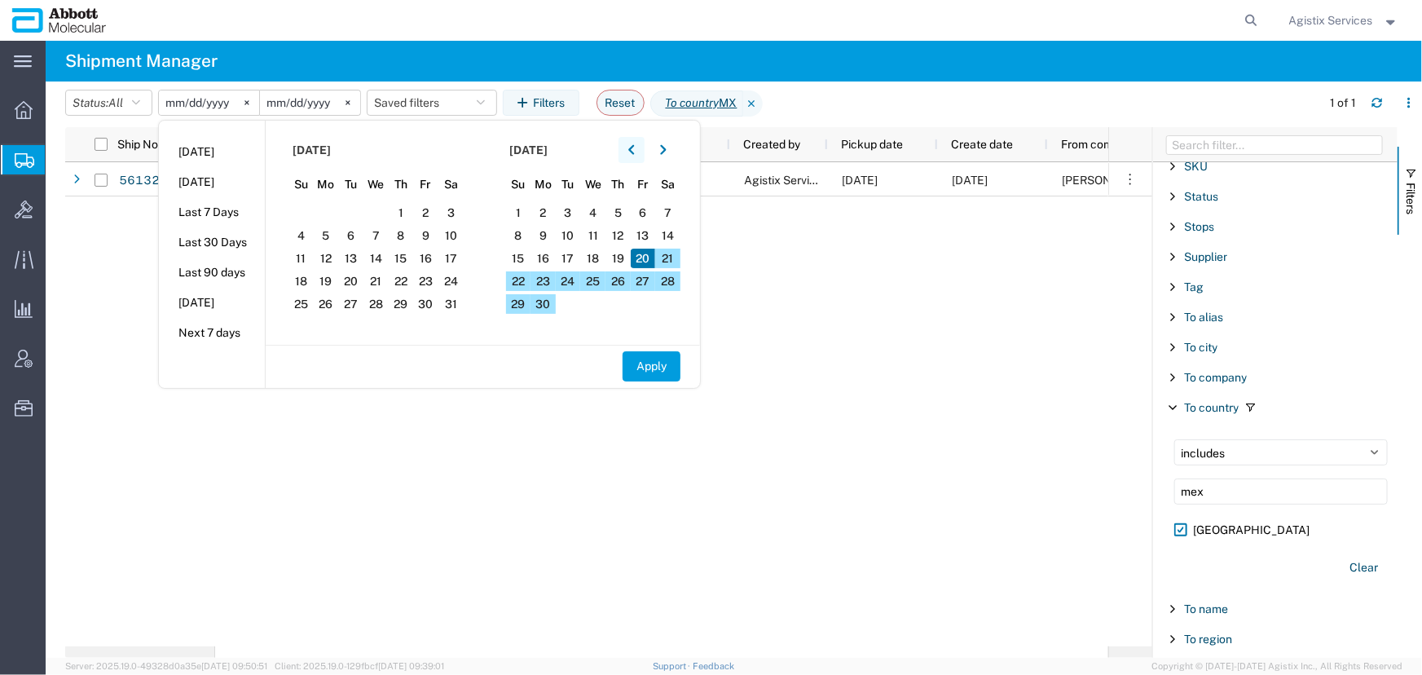
click at [632, 149] on button "button" at bounding box center [632, 150] width 26 height 26
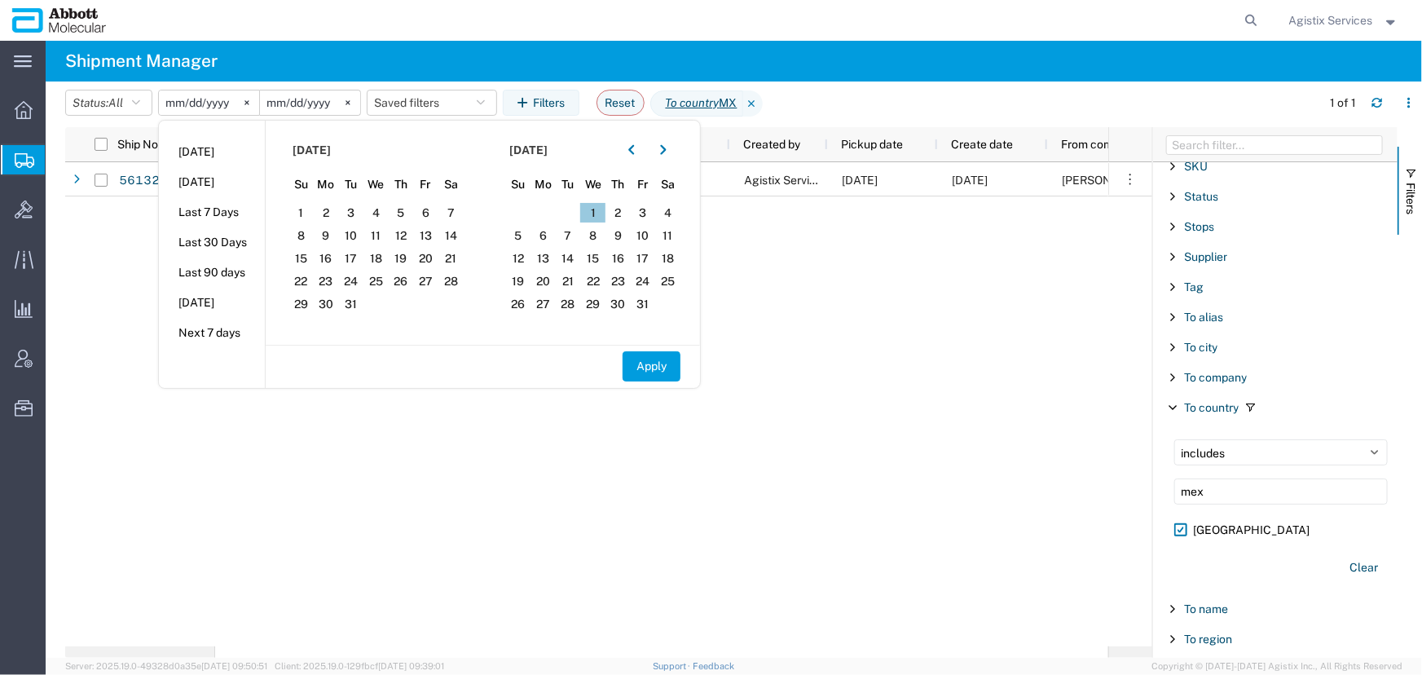
click at [595, 212] on span "1" at bounding box center [592, 213] width 25 height 20
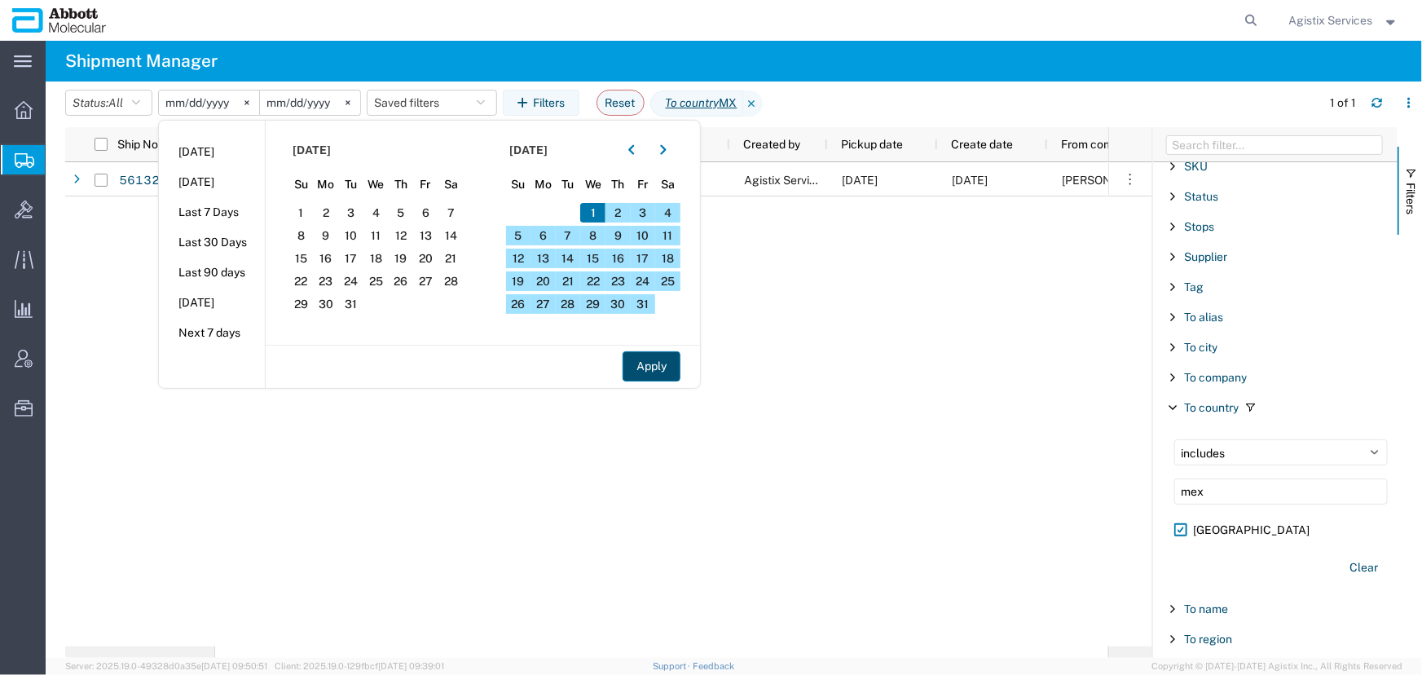
click at [648, 366] on button "Apply" at bounding box center [652, 366] width 58 height 30
type input "2025-01-01"
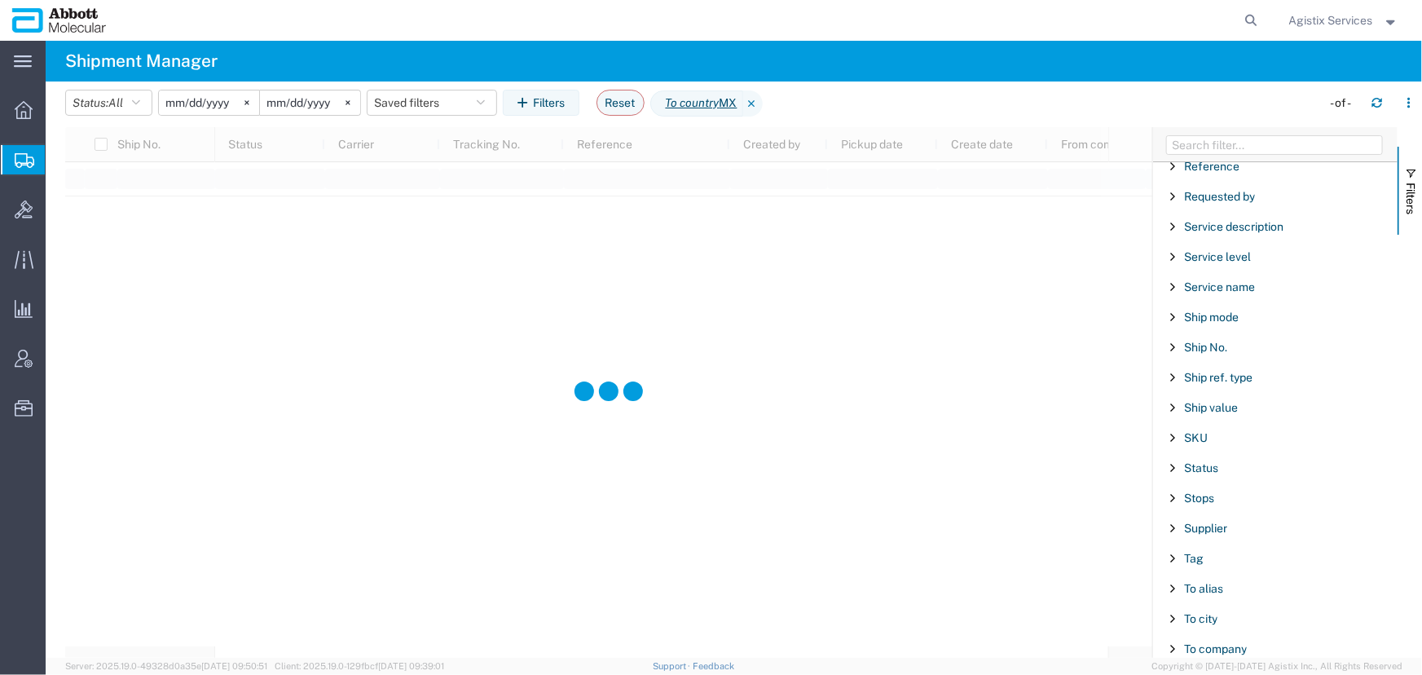
scroll to position [1216, 0]
click at [1205, 313] on span "Ship mode" at bounding box center [1211, 318] width 55 height 13
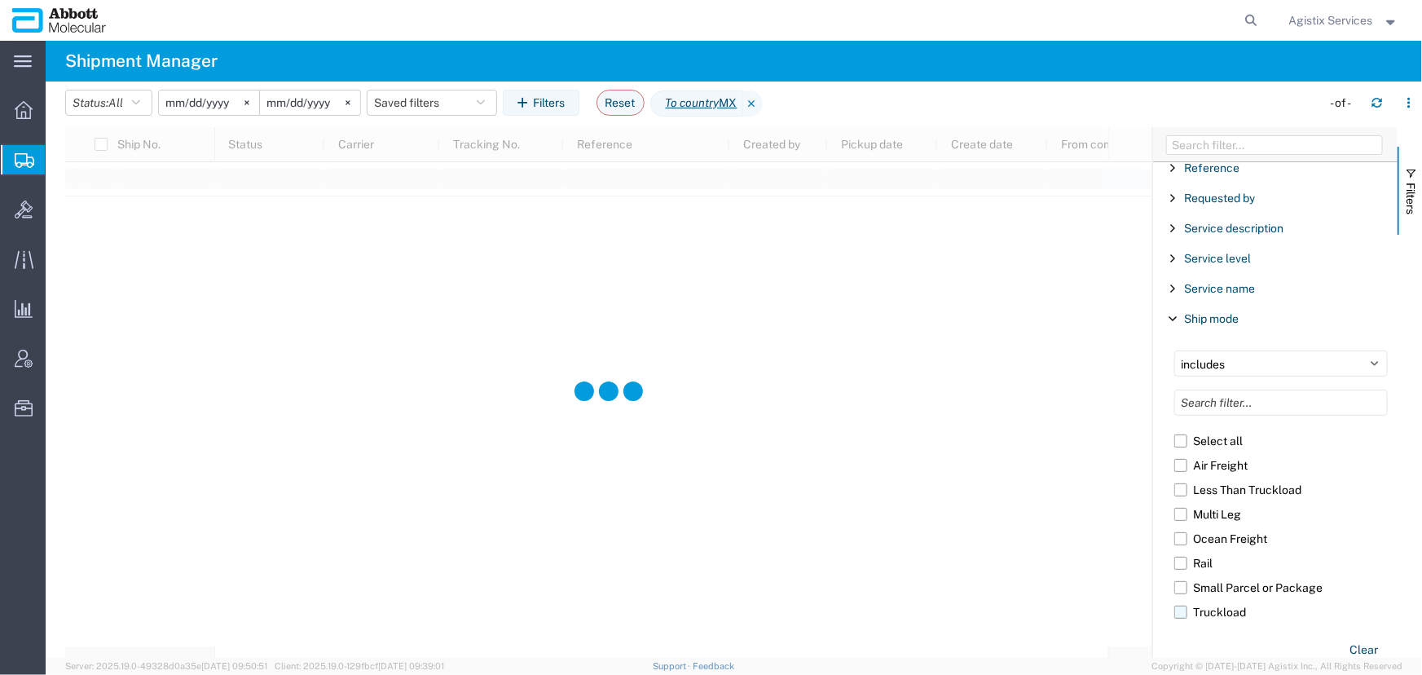
click at [1183, 607] on label "Truckload" at bounding box center [1281, 612] width 214 height 24
click at [0, 0] on input "Truckload" at bounding box center [0, 0] width 0 height 0
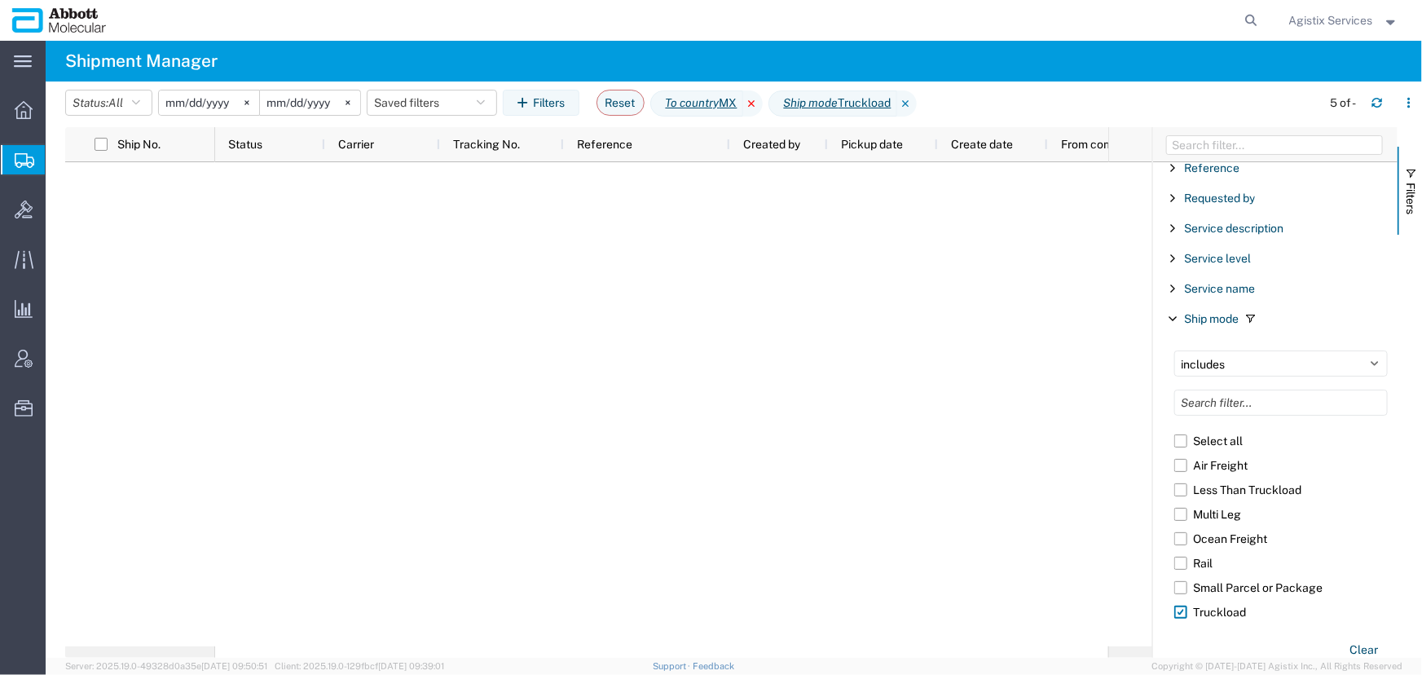
click at [758, 103] on icon at bounding box center [753, 103] width 20 height 26
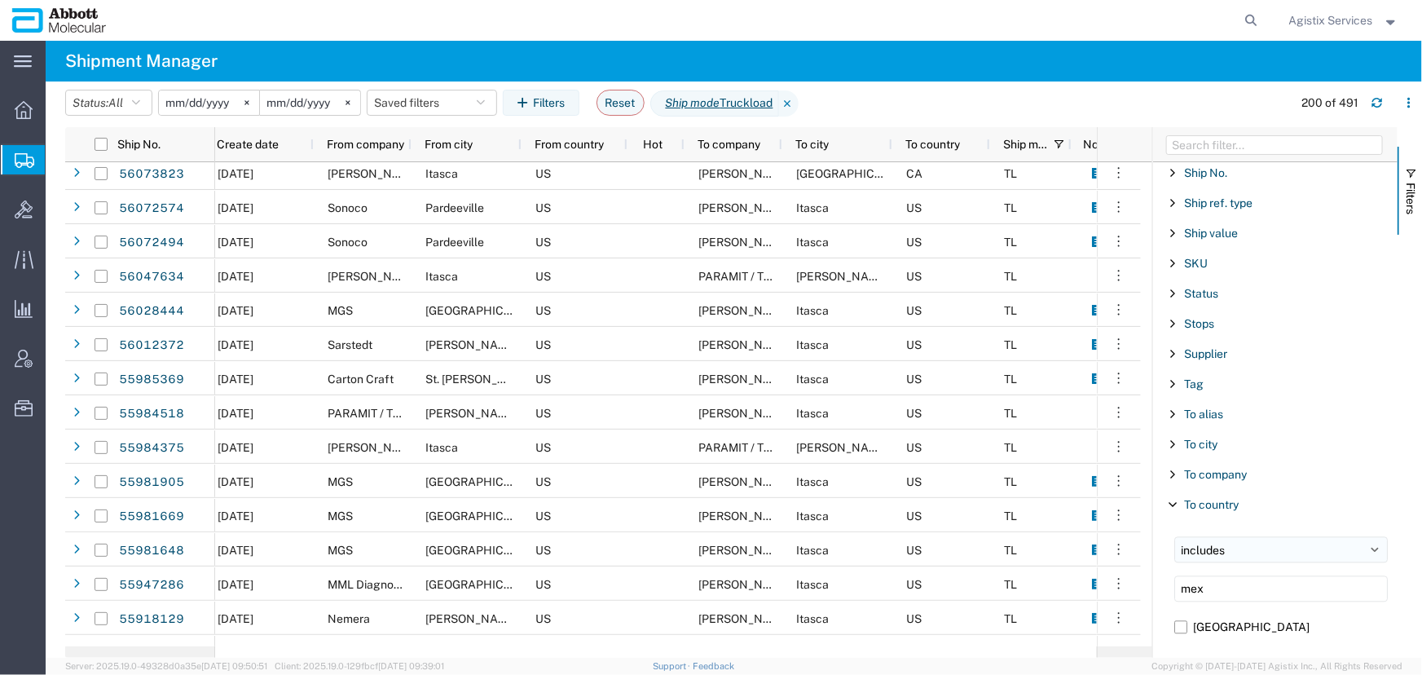
click at [1189, 548] on select "includes excludes" at bounding box center [1281, 549] width 214 height 26
select select "notin"
click at [1174, 536] on select "includes excludes" at bounding box center [1281, 549] width 214 height 26
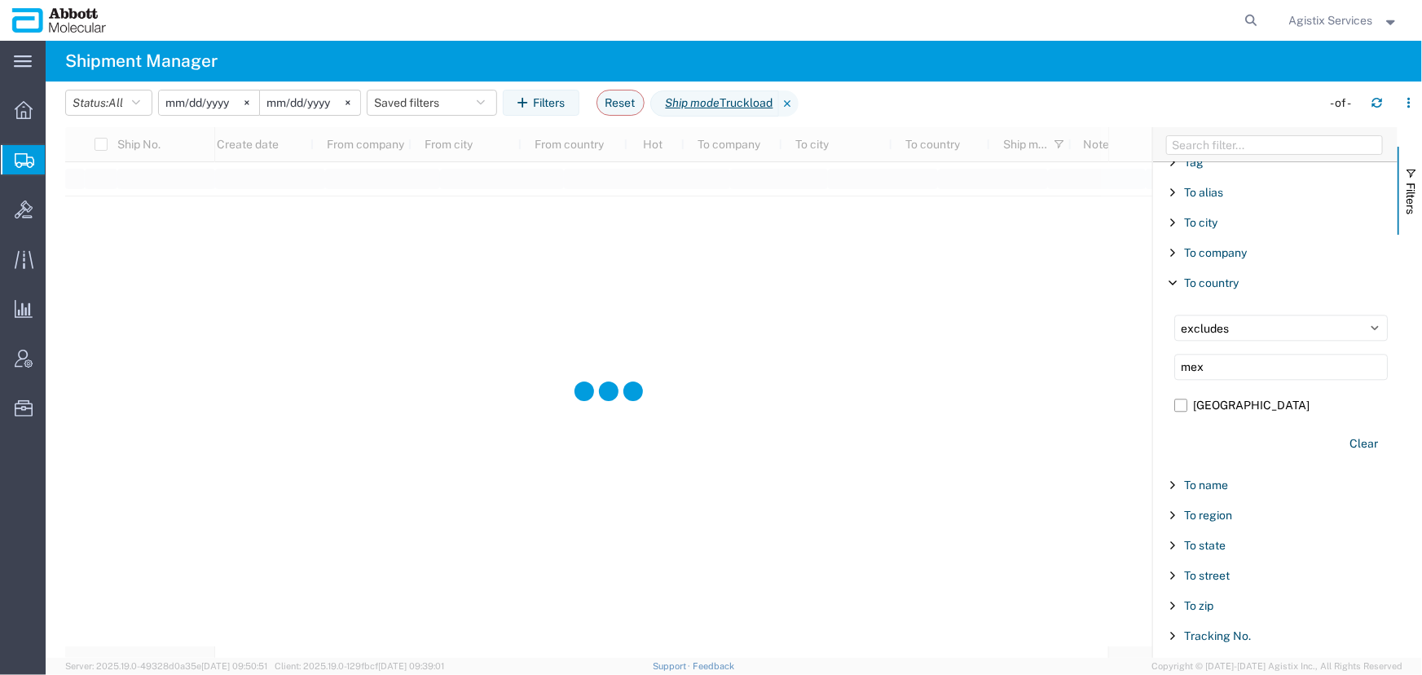
drag, startPoint x: 1213, startPoint y: 363, endPoint x: 1118, endPoint y: 366, distance: 95.4
click at [1118, 366] on div "Ship No. Created by Pickup date Create date From company From city From country…" at bounding box center [743, 392] width 1357 height 531
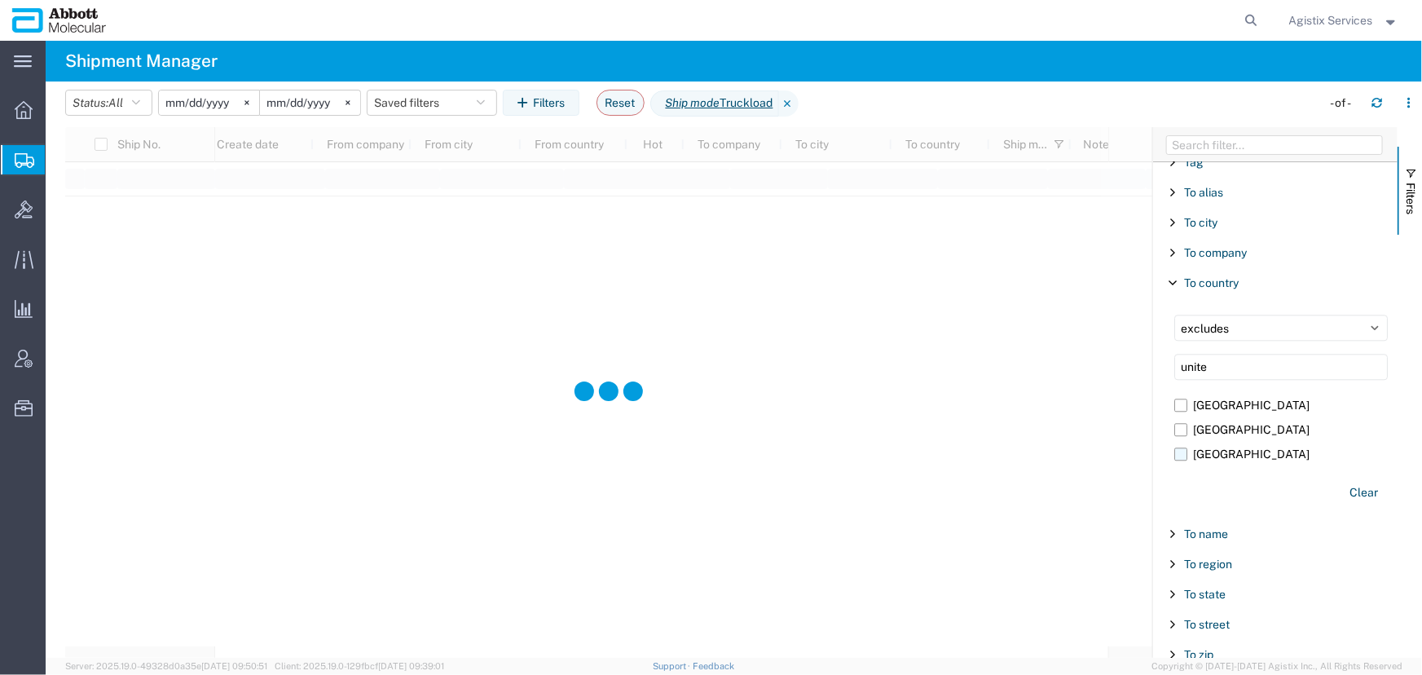
click at [1178, 448] on label "United States" at bounding box center [1281, 454] width 214 height 24
click at [0, 0] on input "United States" at bounding box center [0, 0] width 0 height 0
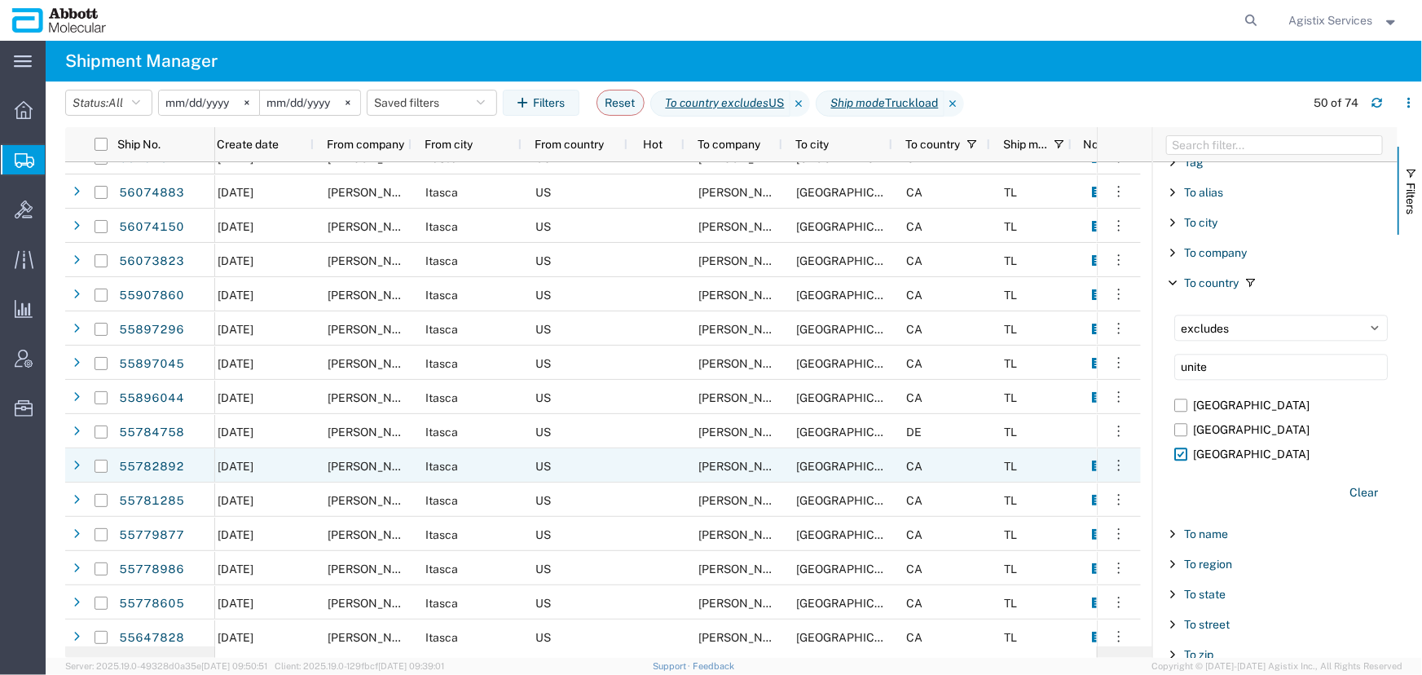
scroll to position [1111, 0]
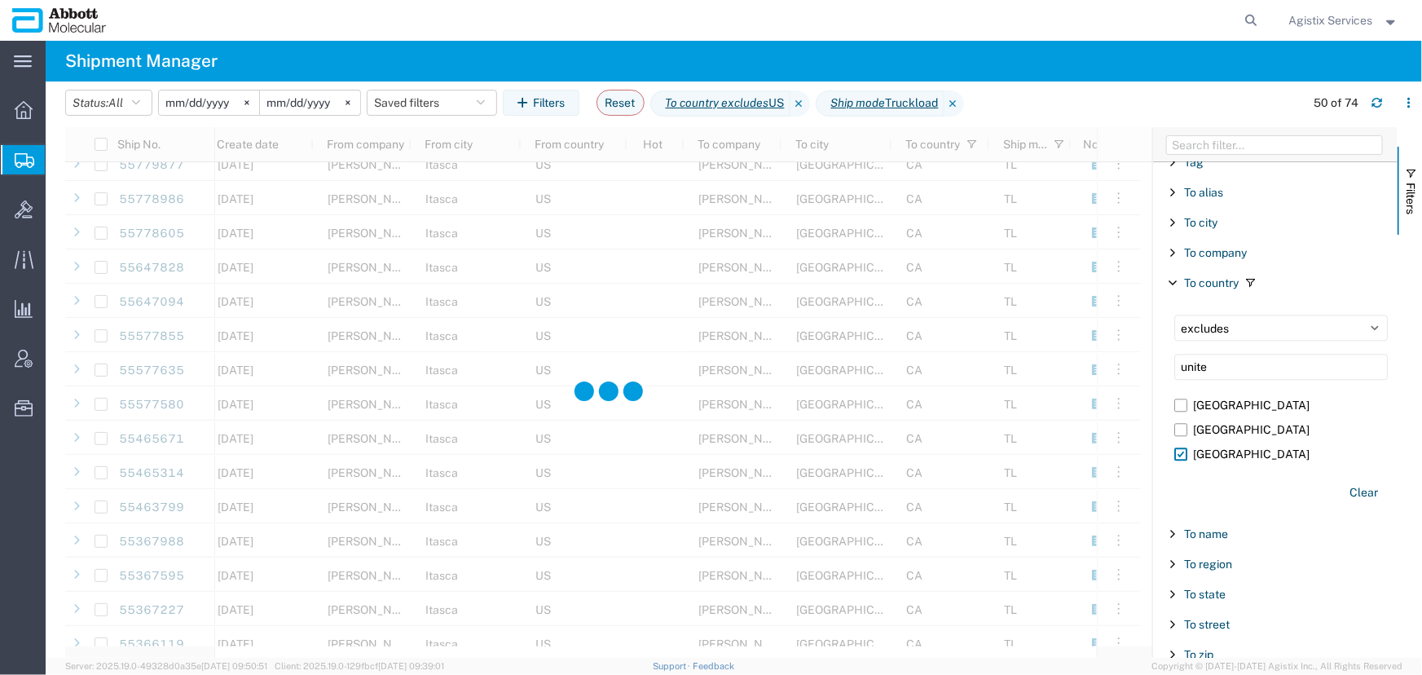
drag, startPoint x: 1247, startPoint y: 363, endPoint x: 1097, endPoint y: 363, distance: 149.9
click at [1097, 363] on div "Ship No. Created by Pickup date Create date From company From city From country…" at bounding box center [743, 392] width 1357 height 531
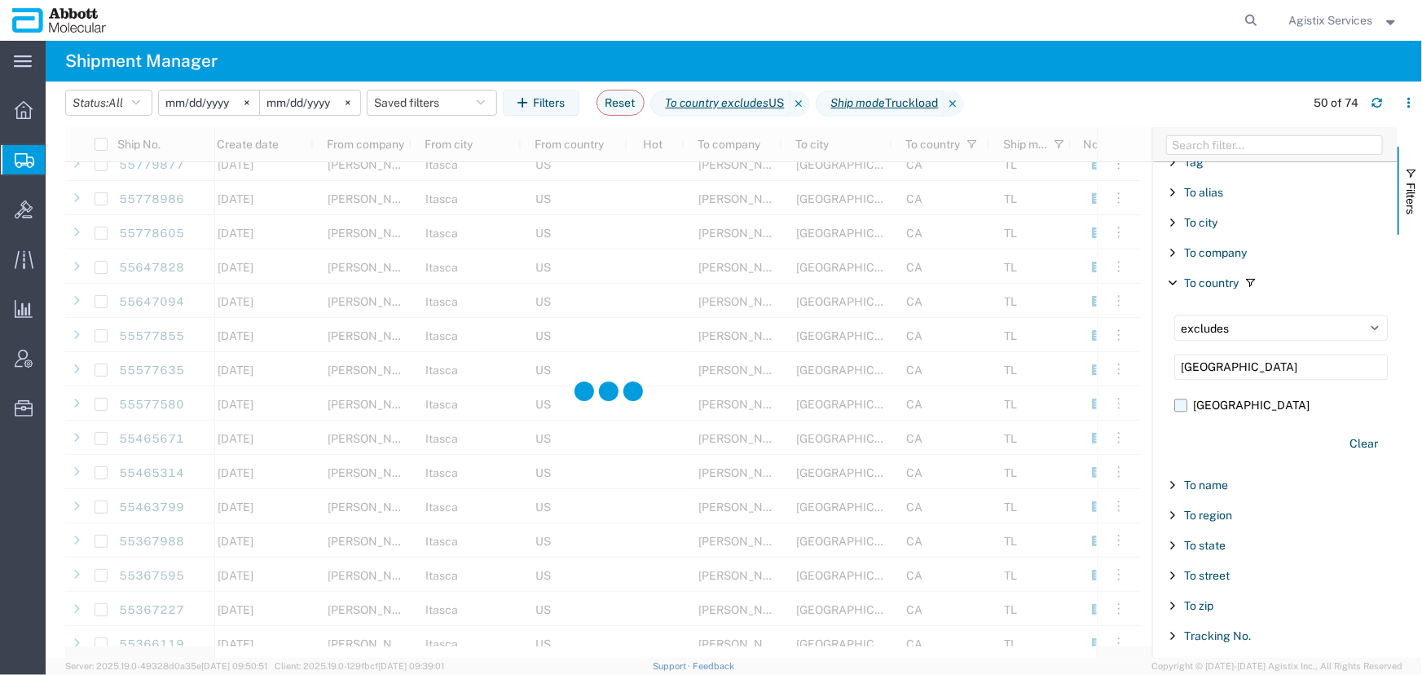
type input "canada"
click at [1175, 400] on label "Canada" at bounding box center [1281, 405] width 214 height 24
click at [0, 0] on input "Canada" at bounding box center [0, 0] width 0 height 0
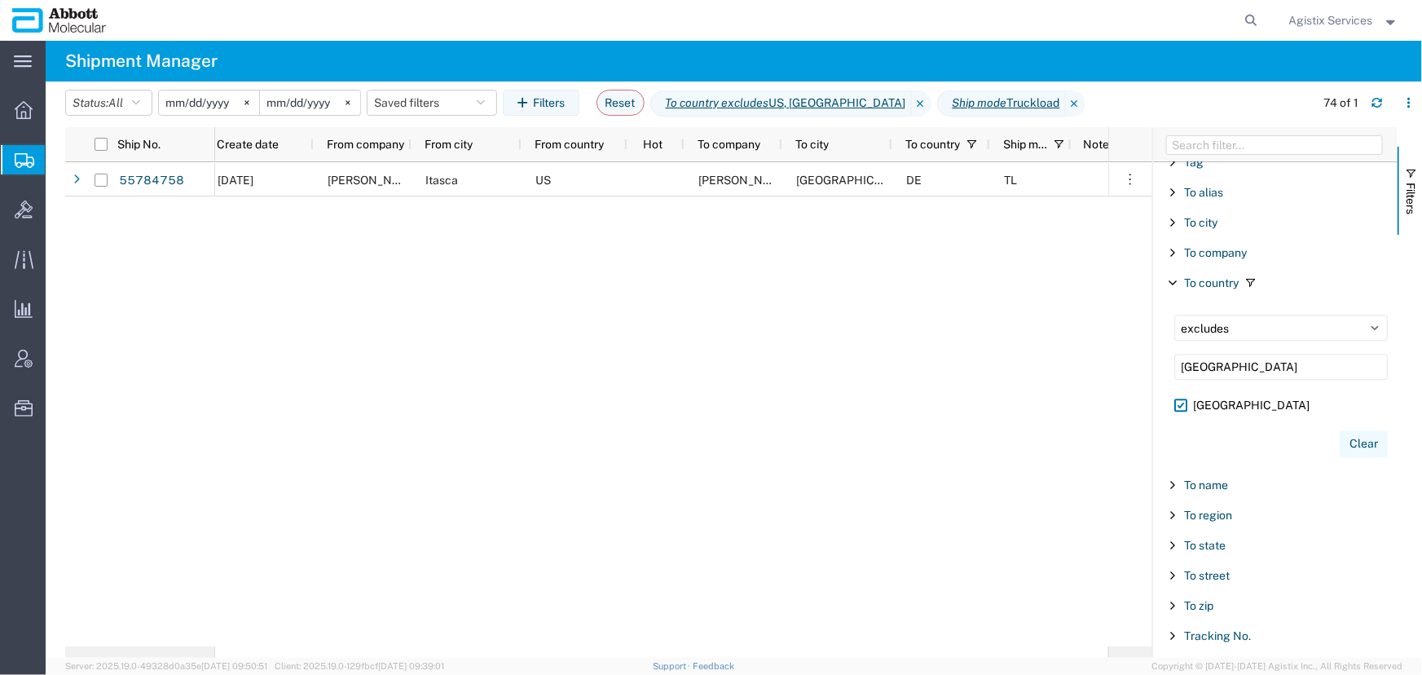
click at [1346, 434] on button "Clear" at bounding box center [1364, 443] width 48 height 27
select select "in"
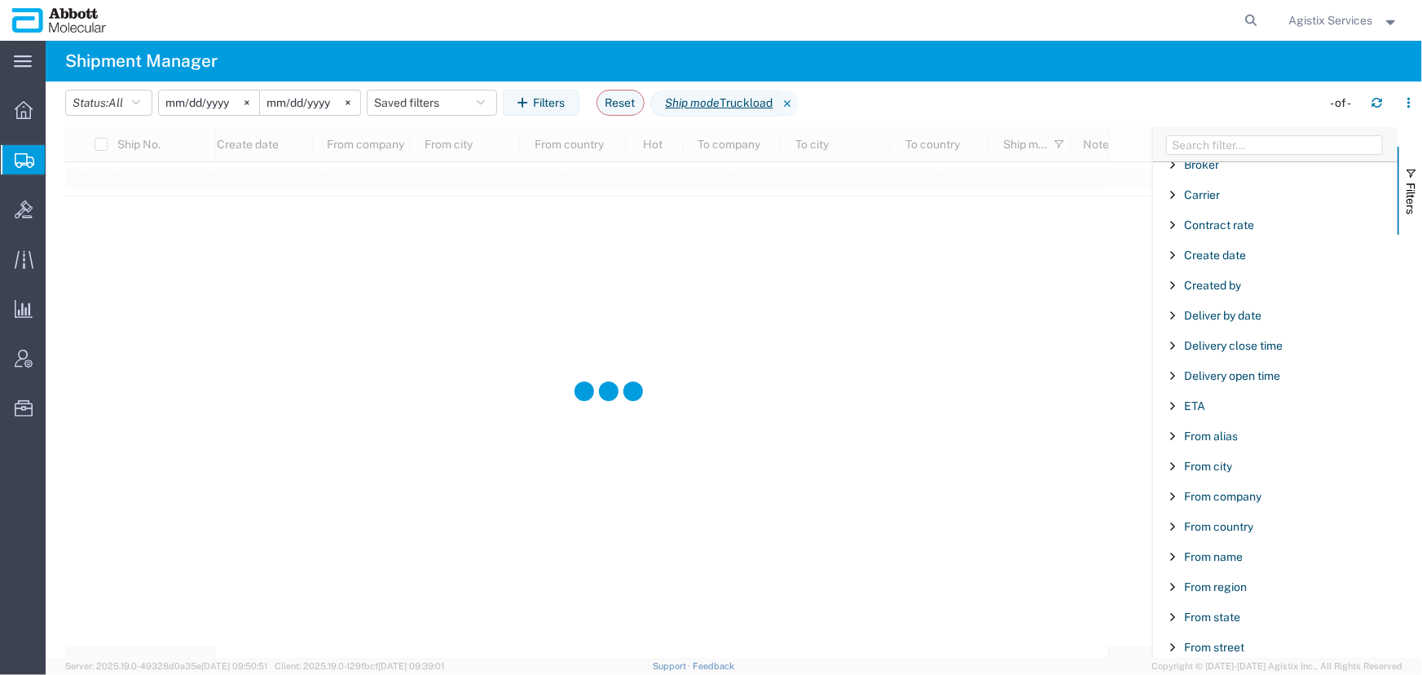
scroll to position [105, 0]
click at [1209, 314] on span "Carrier" at bounding box center [1202, 313] width 36 height 13
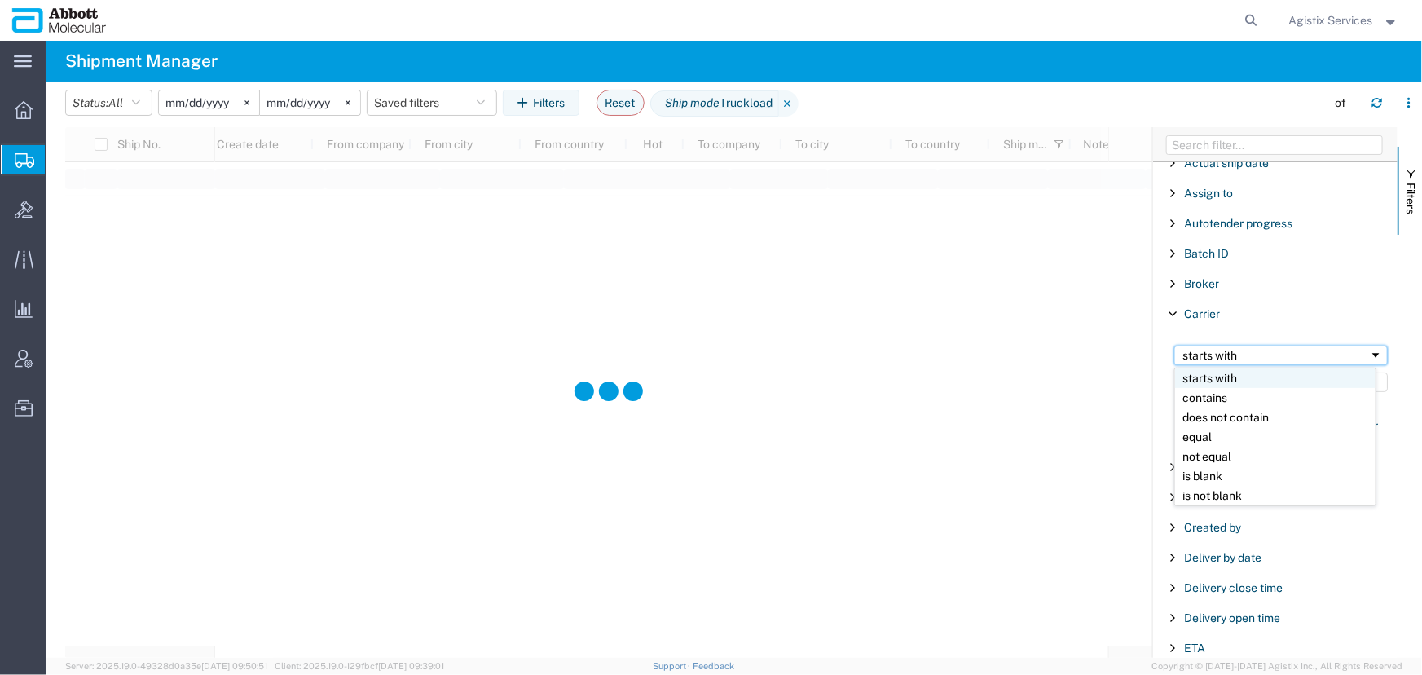
click at [1224, 362] on div "starts with" at bounding box center [1281, 356] width 214 height 20
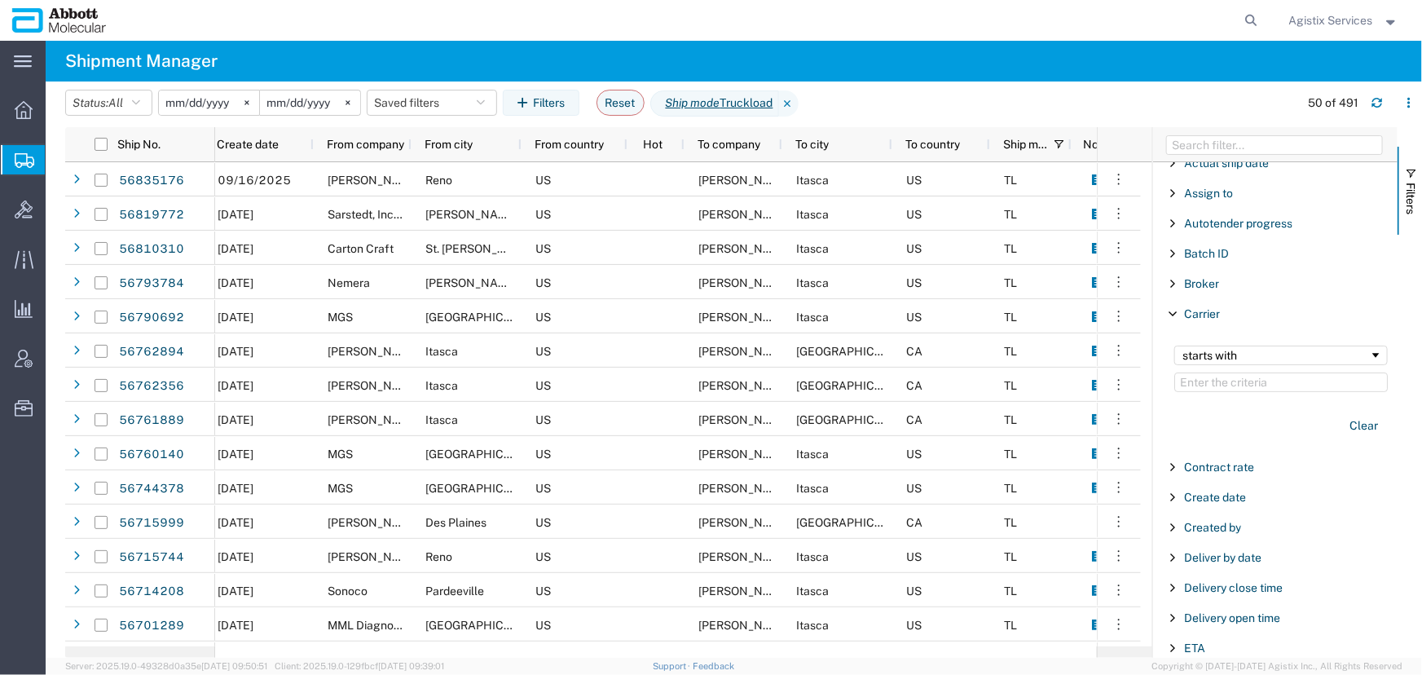
click at [1222, 392] on div "starts with" at bounding box center [1281, 369] width 233 height 66
click at [1218, 386] on input "Filter Value" at bounding box center [1281, 382] width 214 height 20
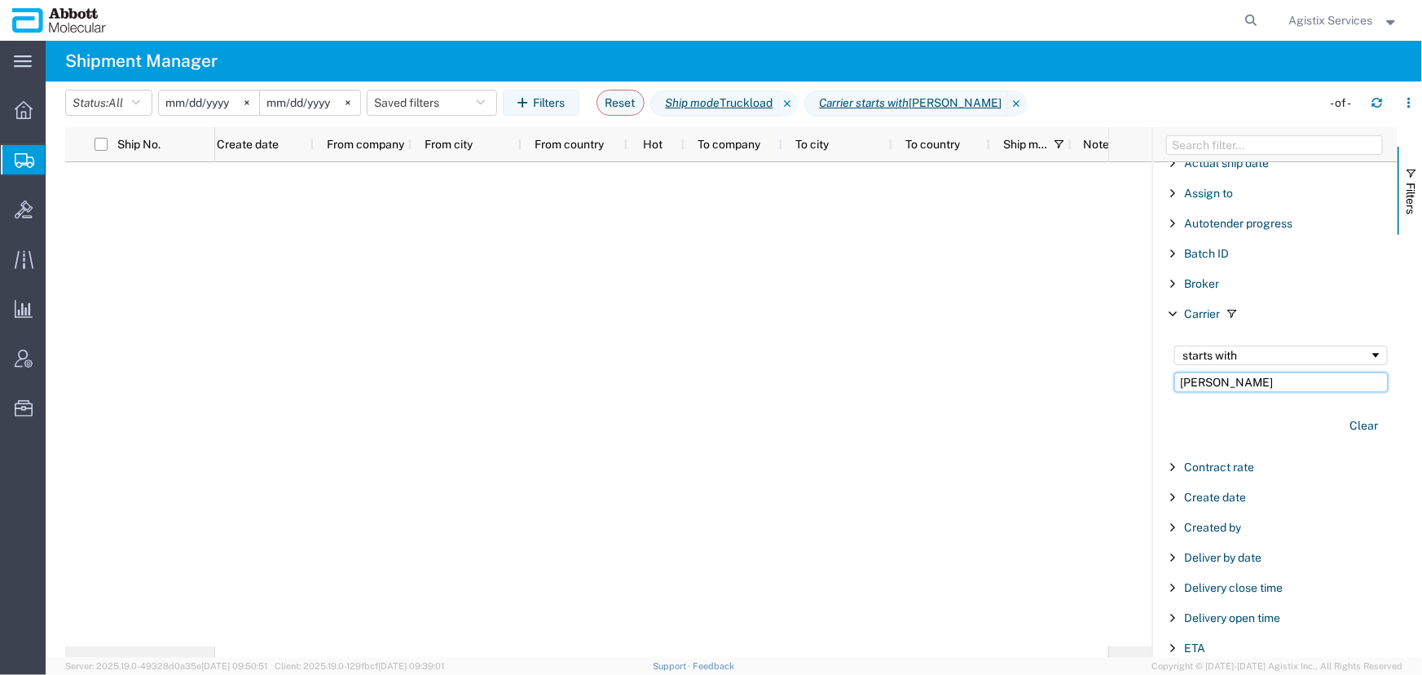
type input "robinson"
click at [809, 105] on agx-table-filter-chips "Status: All Active All Approved Booked Canceled Delivered Denied New On Hold Pe…" at bounding box center [689, 108] width 1248 height 37
click at [797, 106] on icon at bounding box center [789, 103] width 20 height 26
click at [137, 101] on icon "button" at bounding box center [136, 102] width 8 height 11
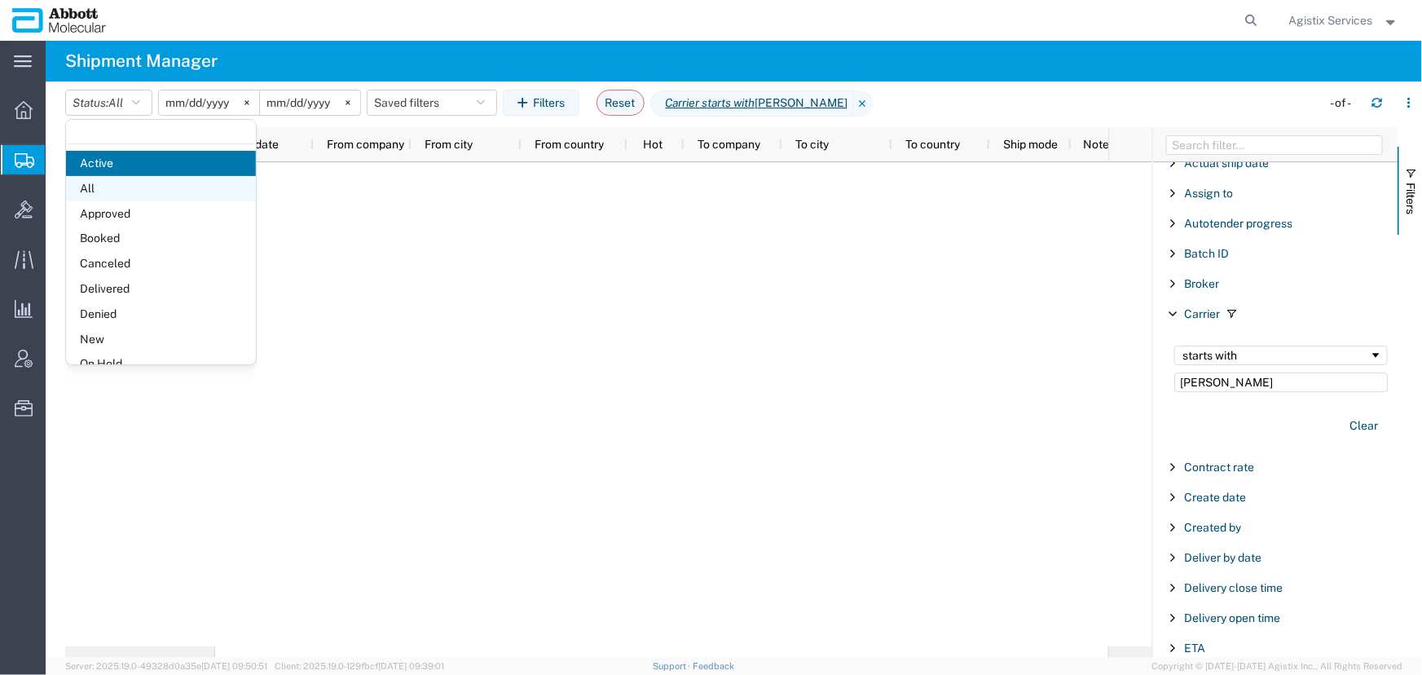
click at [98, 187] on span "All" at bounding box center [161, 188] width 190 height 25
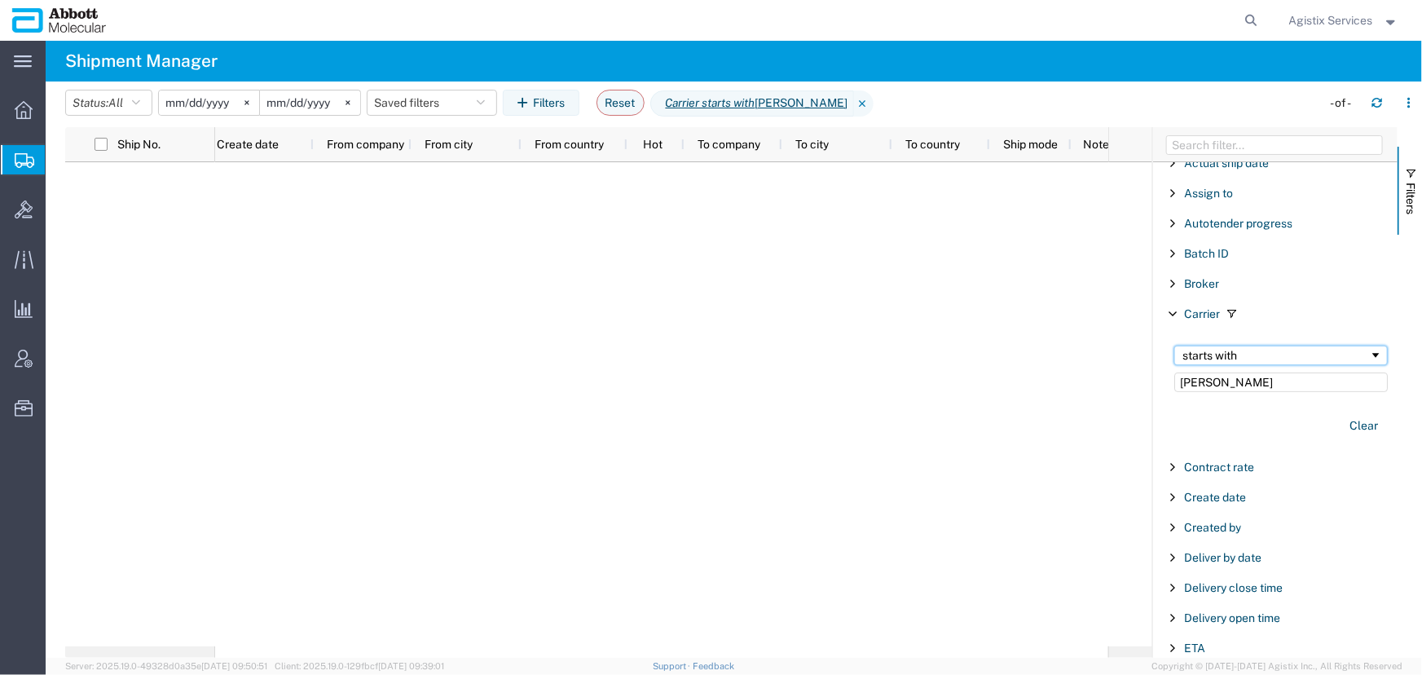
click at [1209, 359] on div "starts with" at bounding box center [1275, 355] width 187 height 13
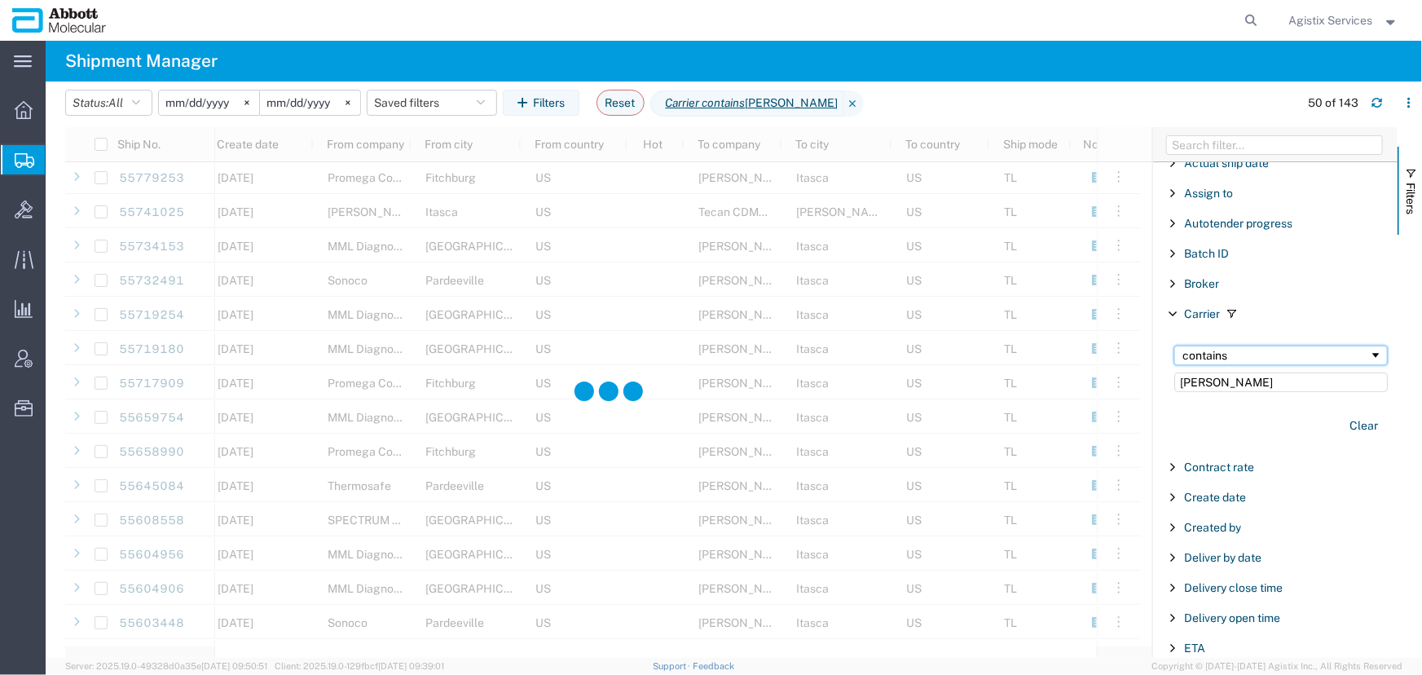
scroll to position [1111, 0]
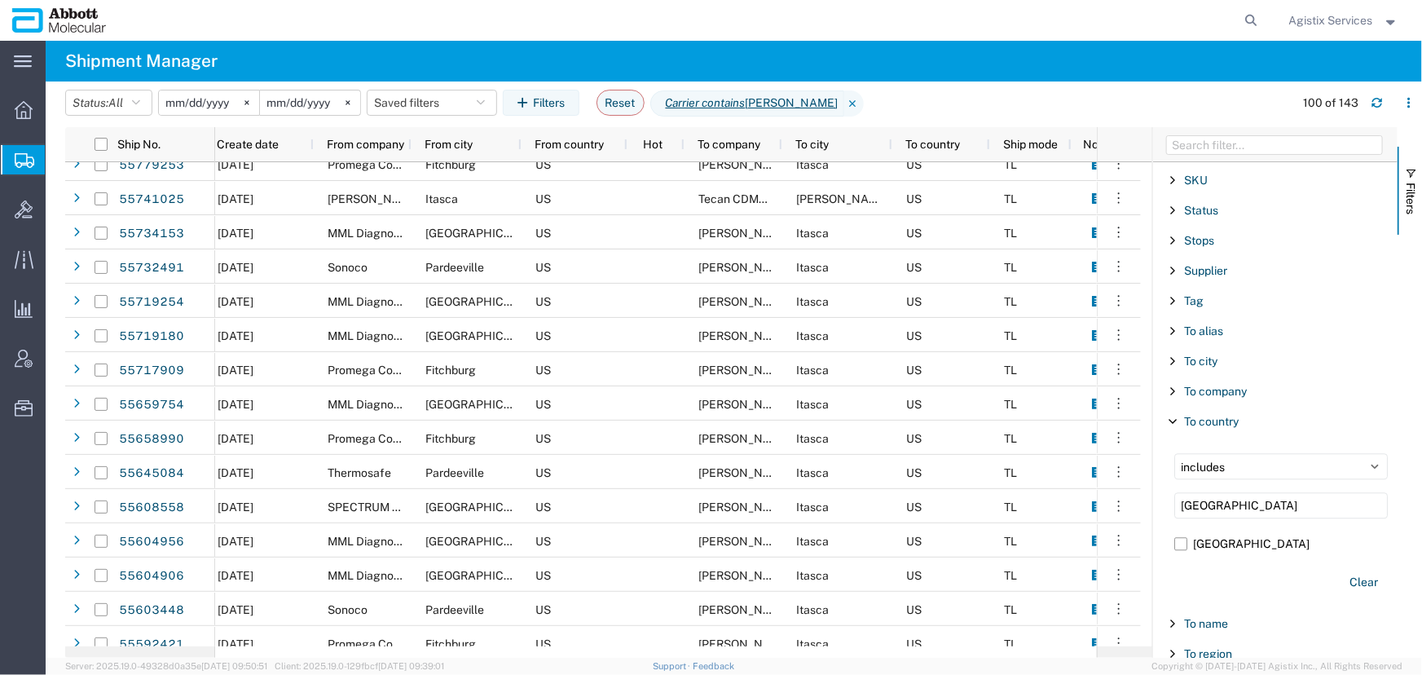
scroll to position [1957, 0]
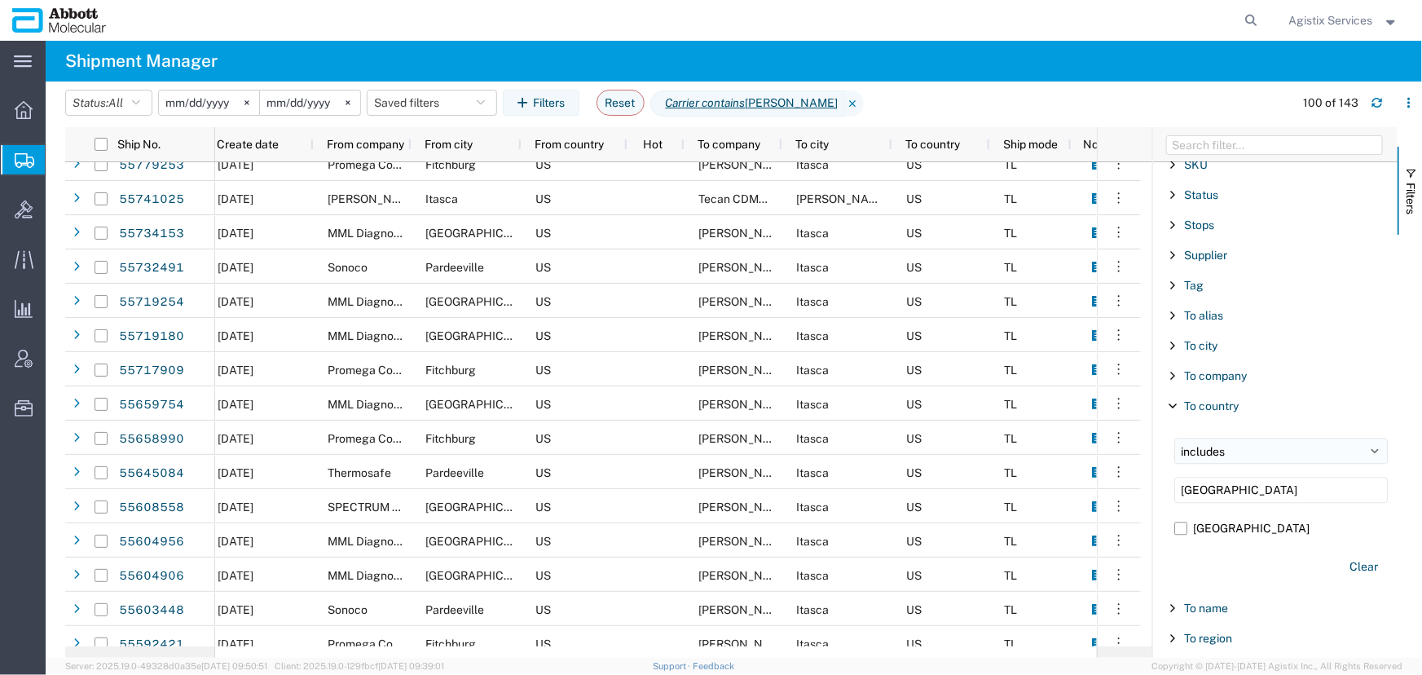
click at [1237, 446] on select "includes excludes" at bounding box center [1281, 451] width 214 height 26
select select "notin"
click at [1174, 438] on select "includes excludes" at bounding box center [1281, 451] width 214 height 26
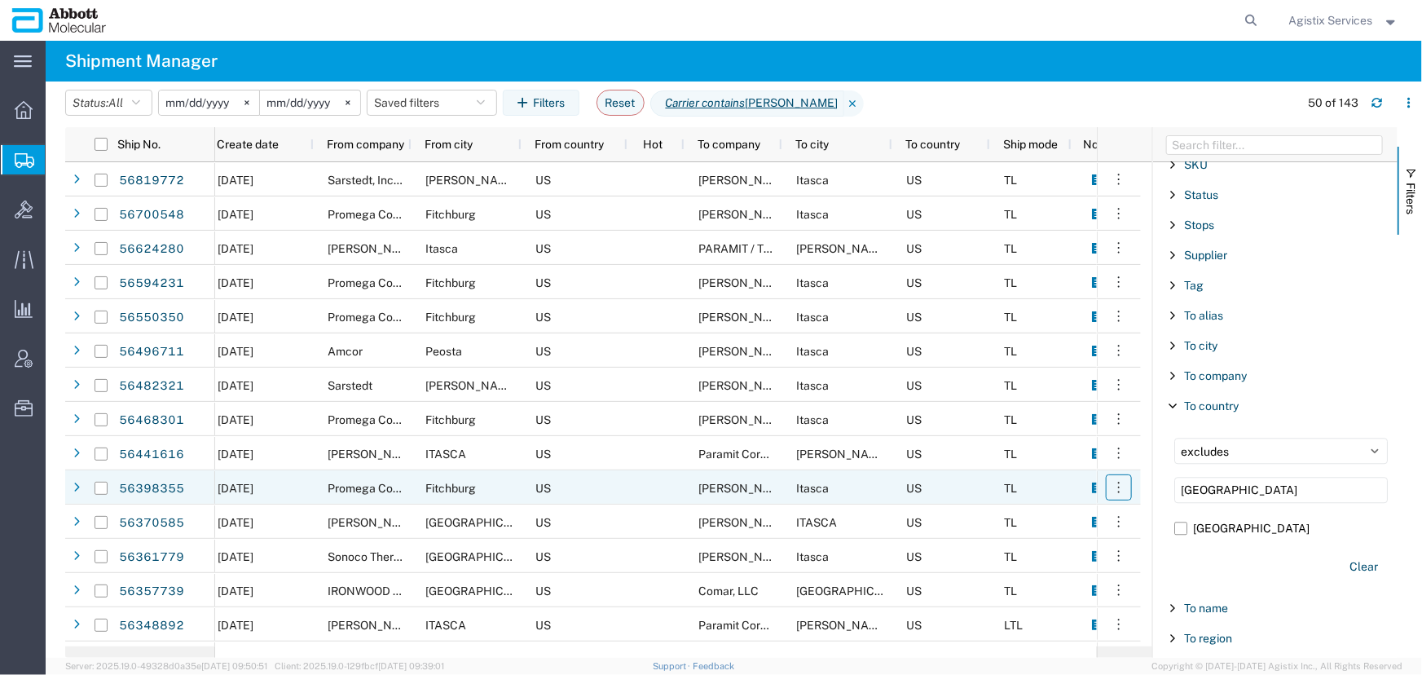
drag, startPoint x: 1231, startPoint y: 484, endPoint x: 1125, endPoint y: 487, distance: 106.0
click at [1125, 487] on div "Ship No. Created by Pickup date Create date From company From city From country…" at bounding box center [743, 392] width 1357 height 531
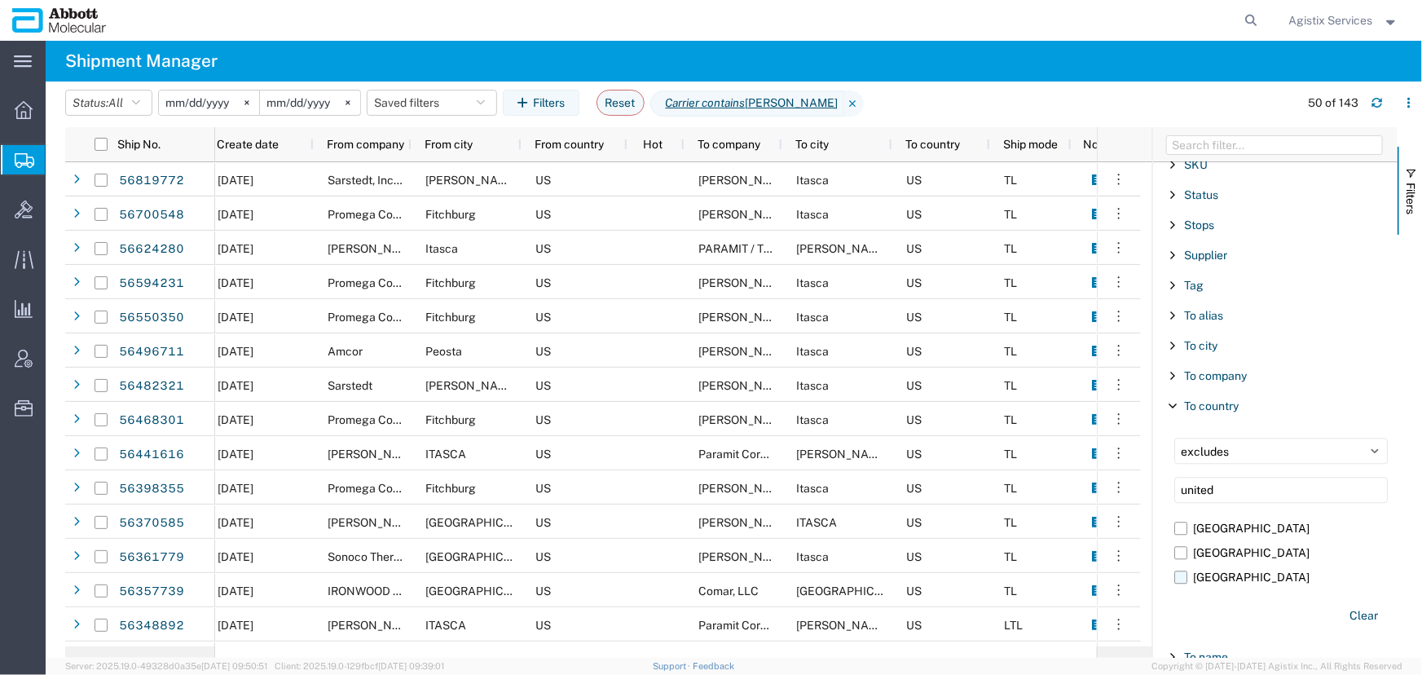
type input "united"
click at [1183, 575] on label "United States" at bounding box center [1281, 577] width 214 height 24
click at [0, 0] on input "United States" at bounding box center [0, 0] width 0 height 0
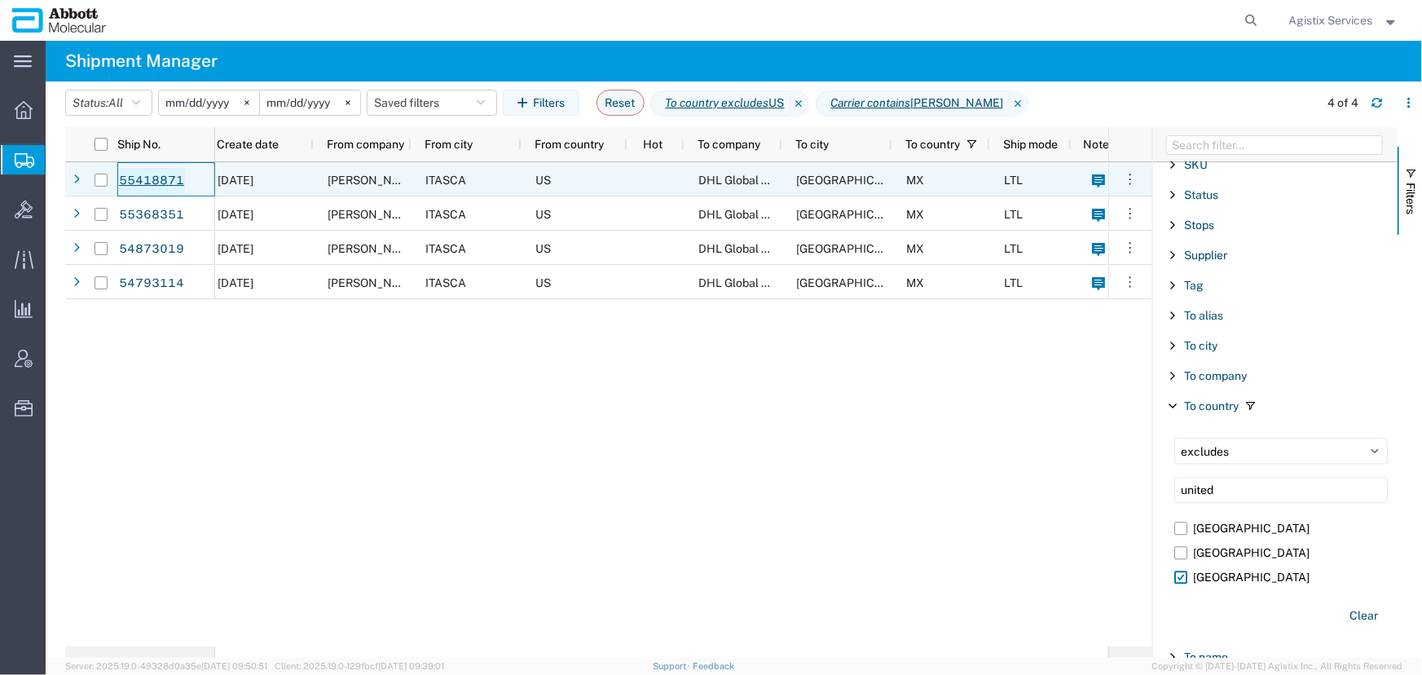
click at [141, 178] on link "55418871" at bounding box center [151, 181] width 67 height 26
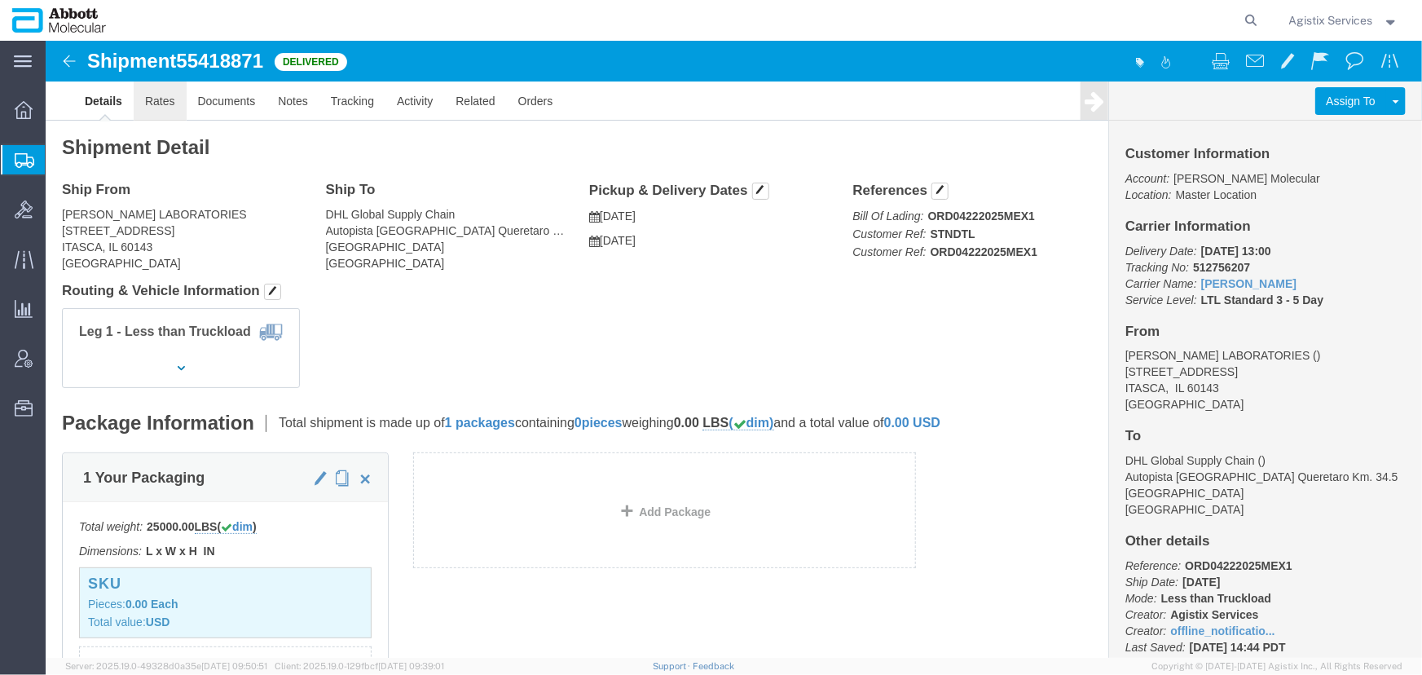
click link "Rates"
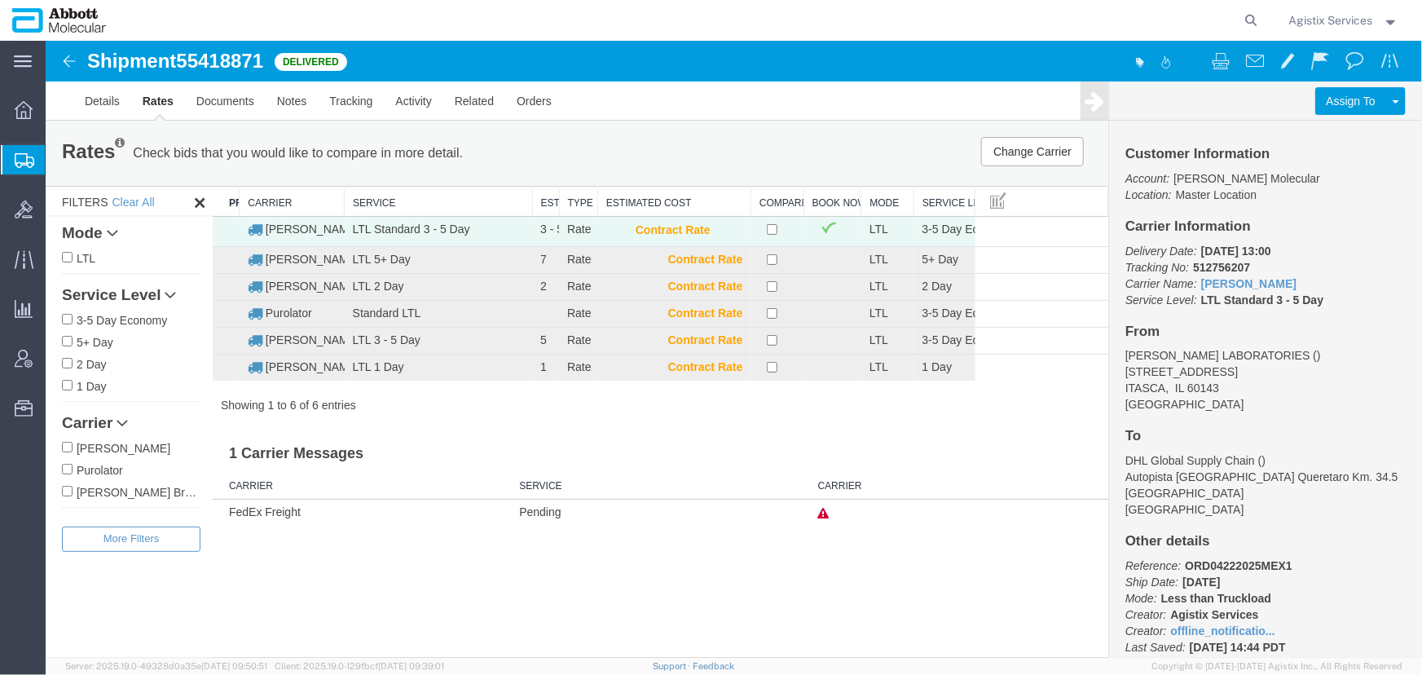
click at [1330, 16] on span "Agistix Services" at bounding box center [1331, 20] width 84 height 18
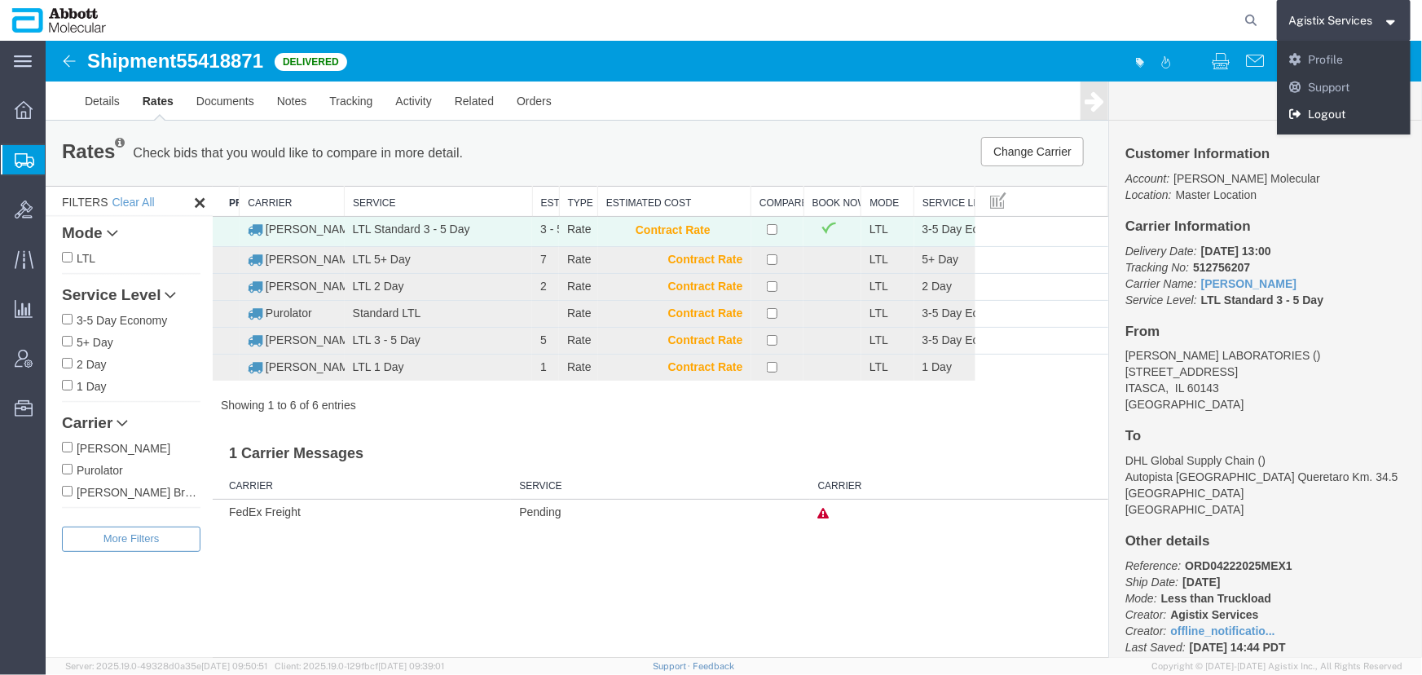
click at [1315, 113] on link "Logout" at bounding box center [1344, 115] width 134 height 28
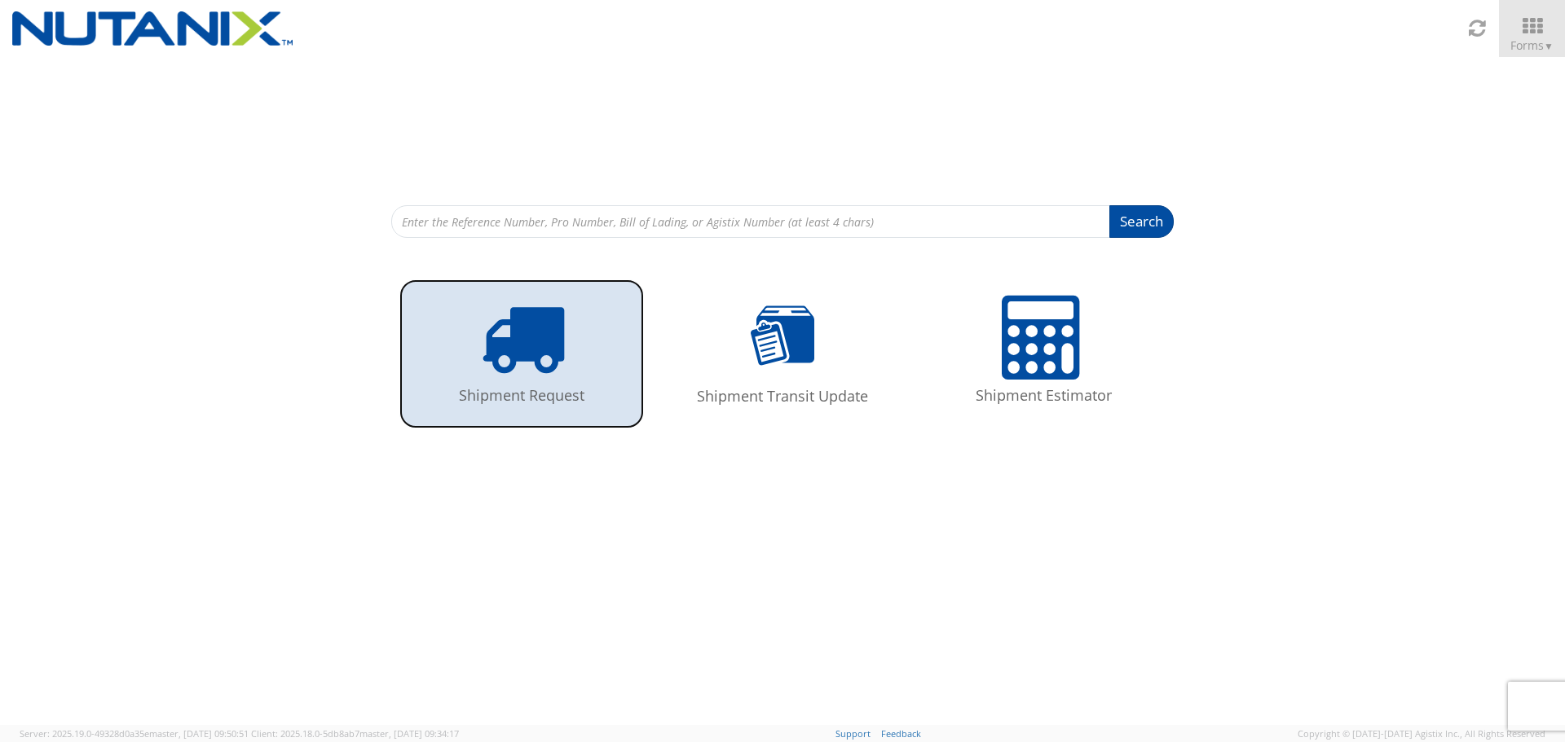
click at [566, 369] on link "Shipment Request" at bounding box center [521, 354] width 244 height 149
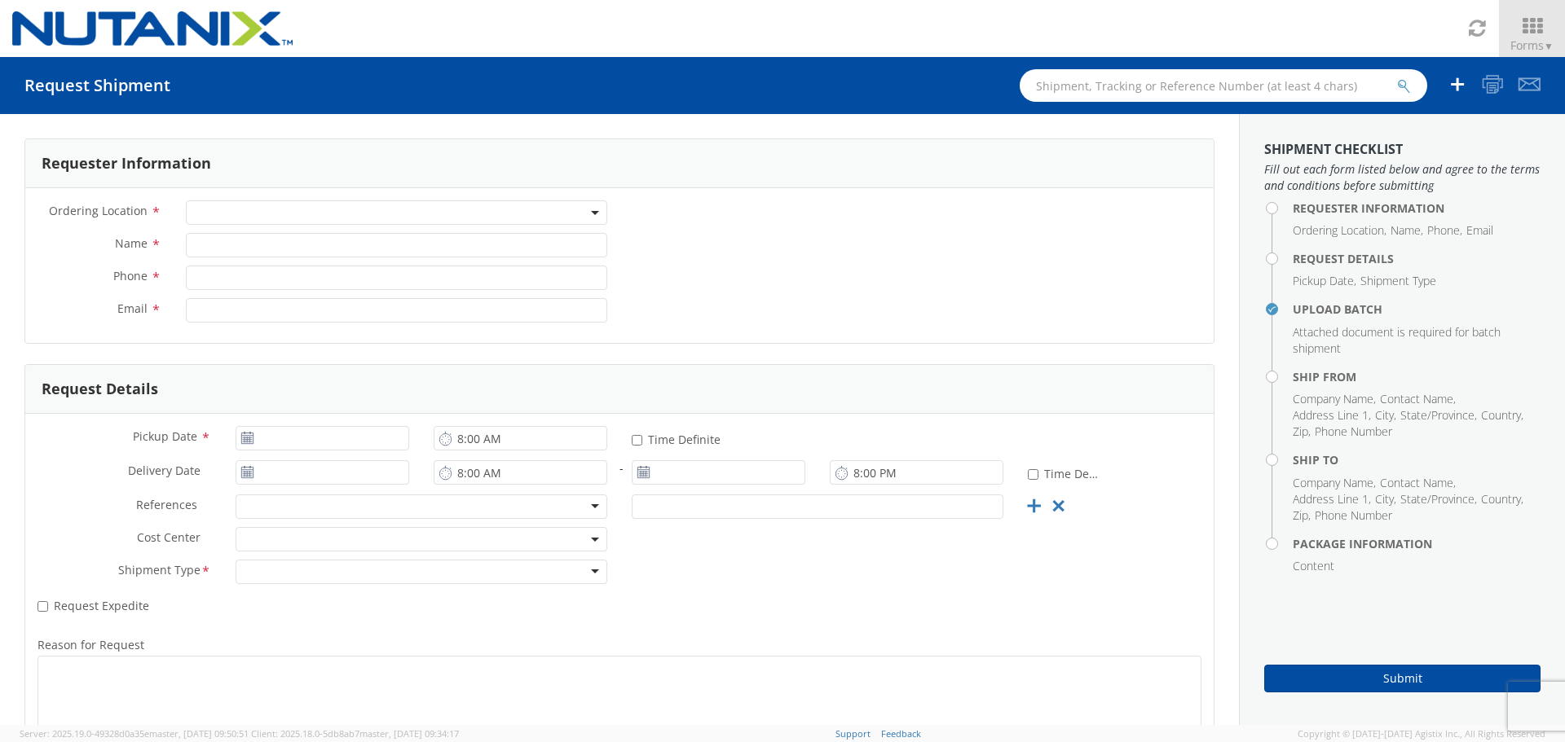
select select
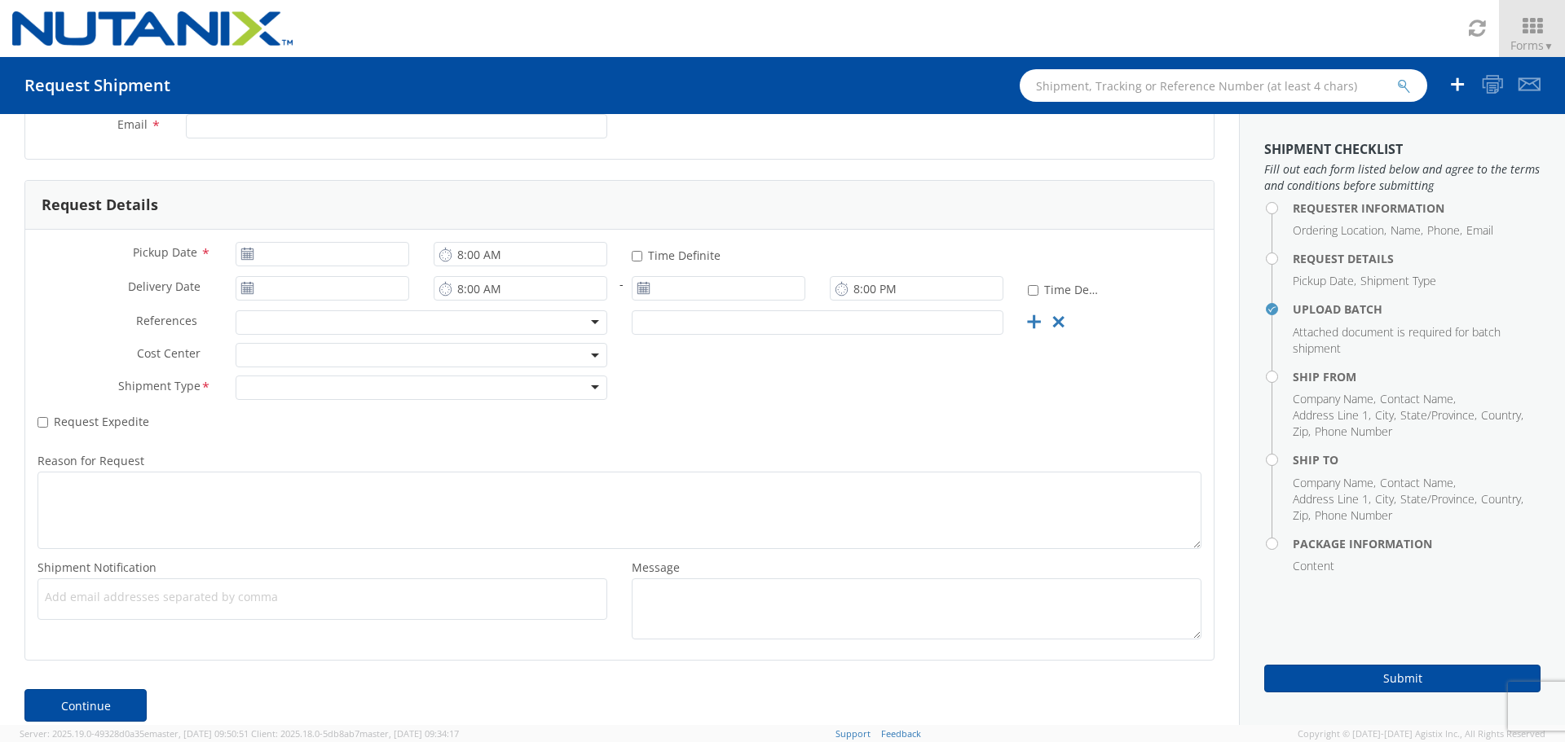
scroll to position [205, 0]
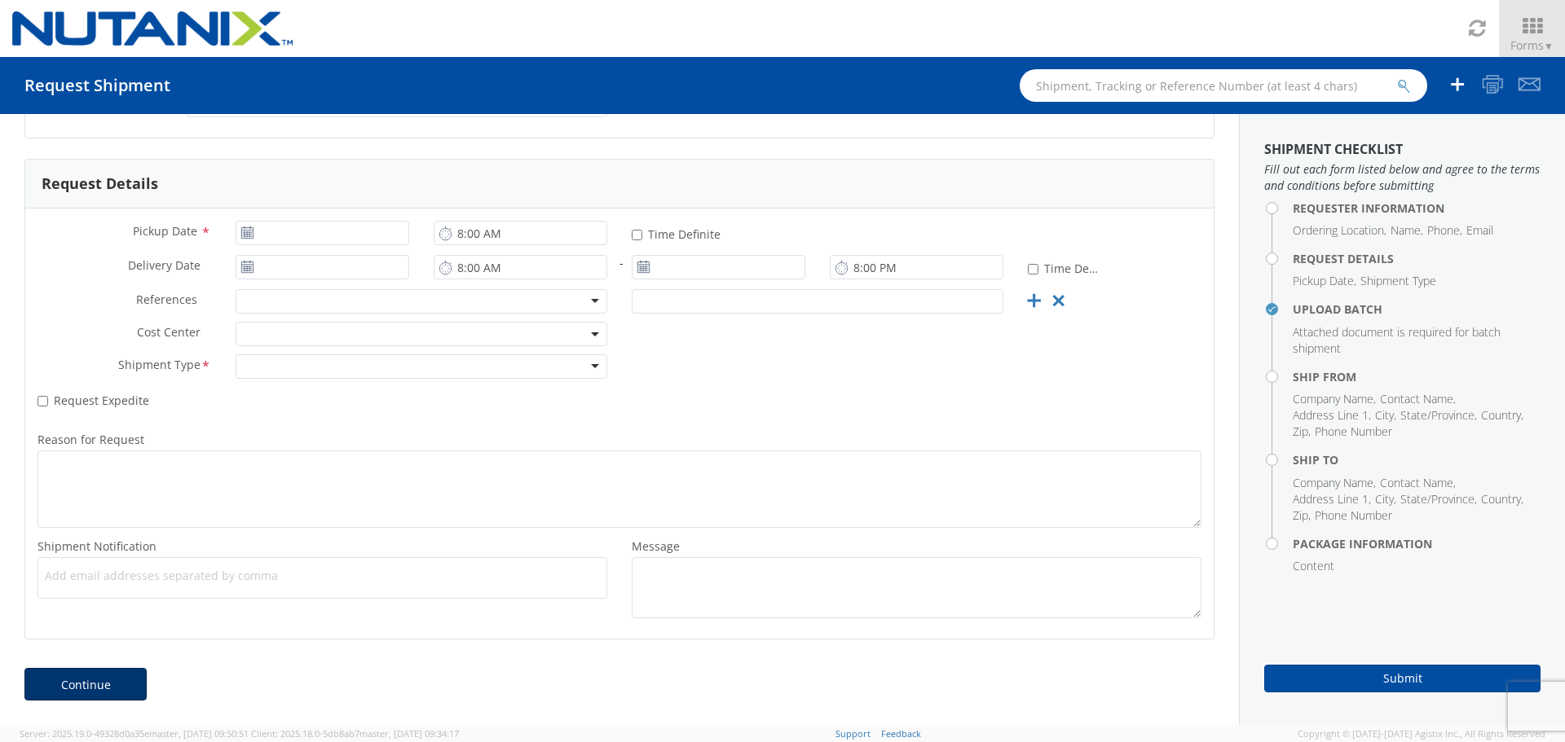
click at [117, 690] on link "Continue" at bounding box center [85, 684] width 122 height 33
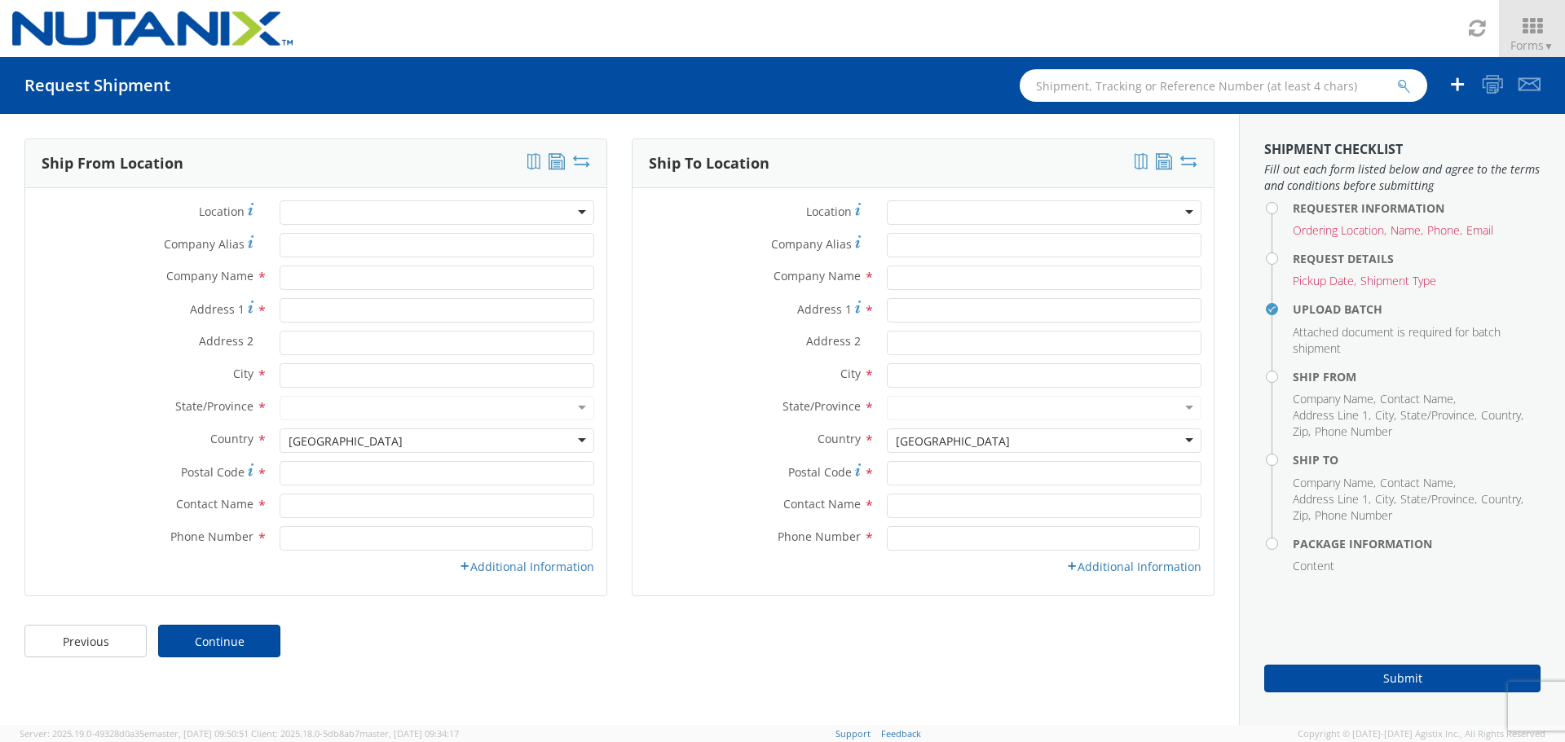
scroll to position [0, 0]
click at [241, 644] on link "Continue" at bounding box center [219, 641] width 122 height 33
